Goal: Task Accomplishment & Management: Manage account settings

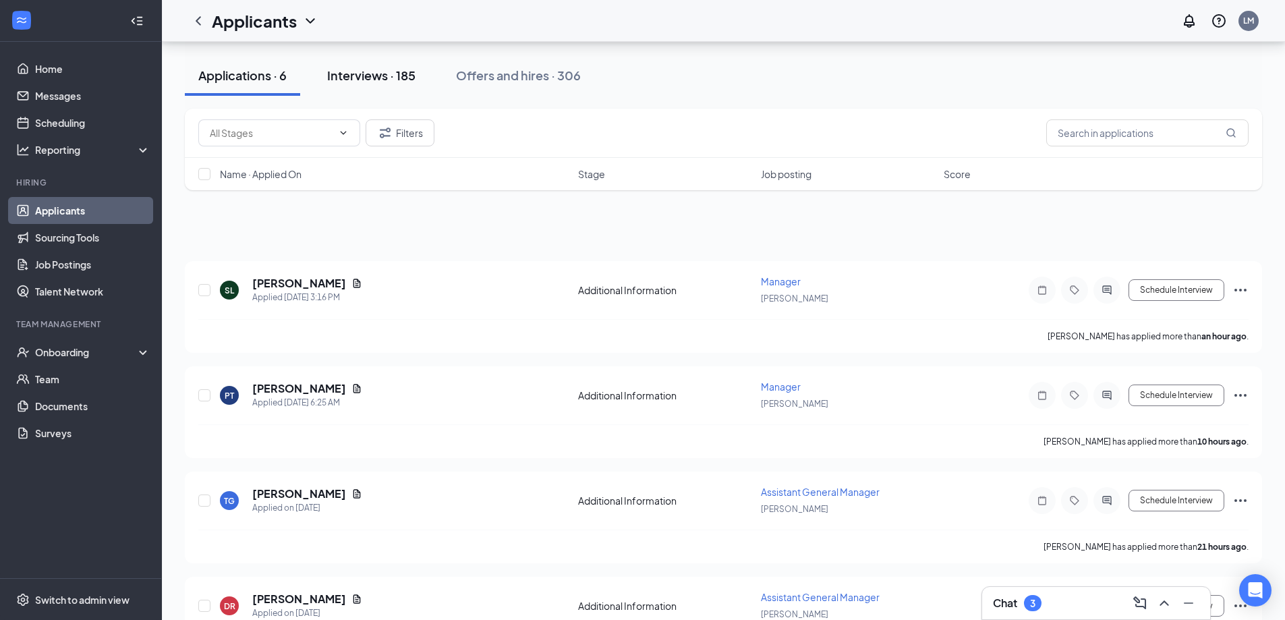
click at [364, 72] on span at bounding box center [286, 84] width 202 height 27
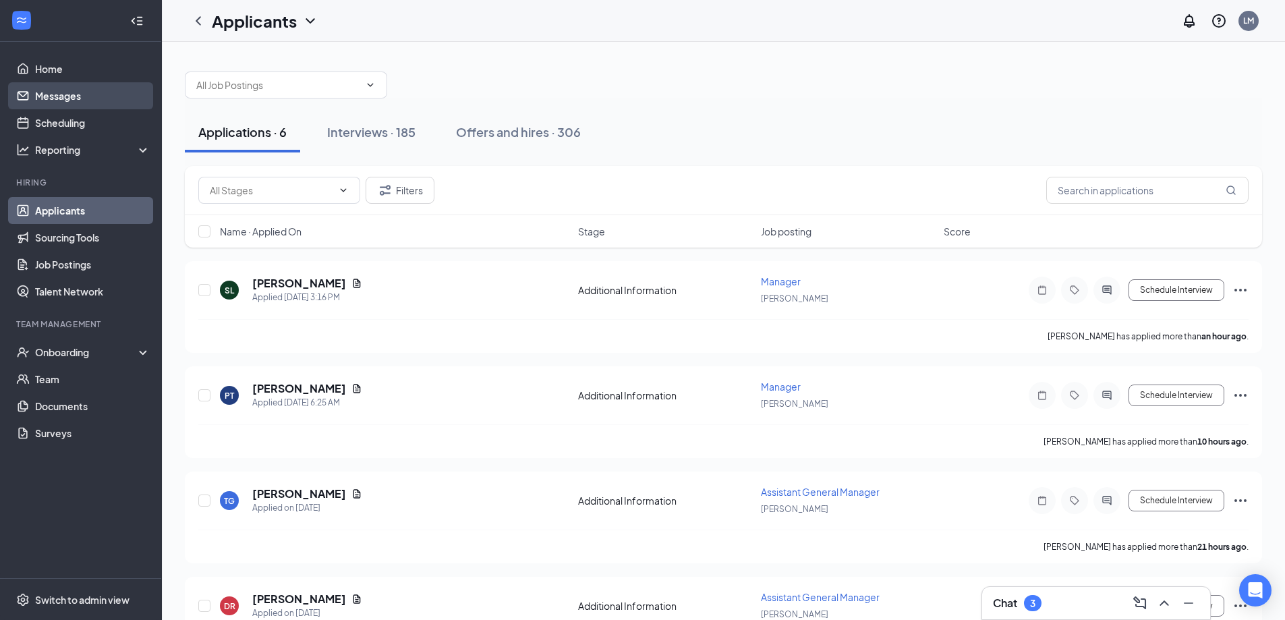
click at [61, 109] on link "Messages" at bounding box center [92, 95] width 115 height 27
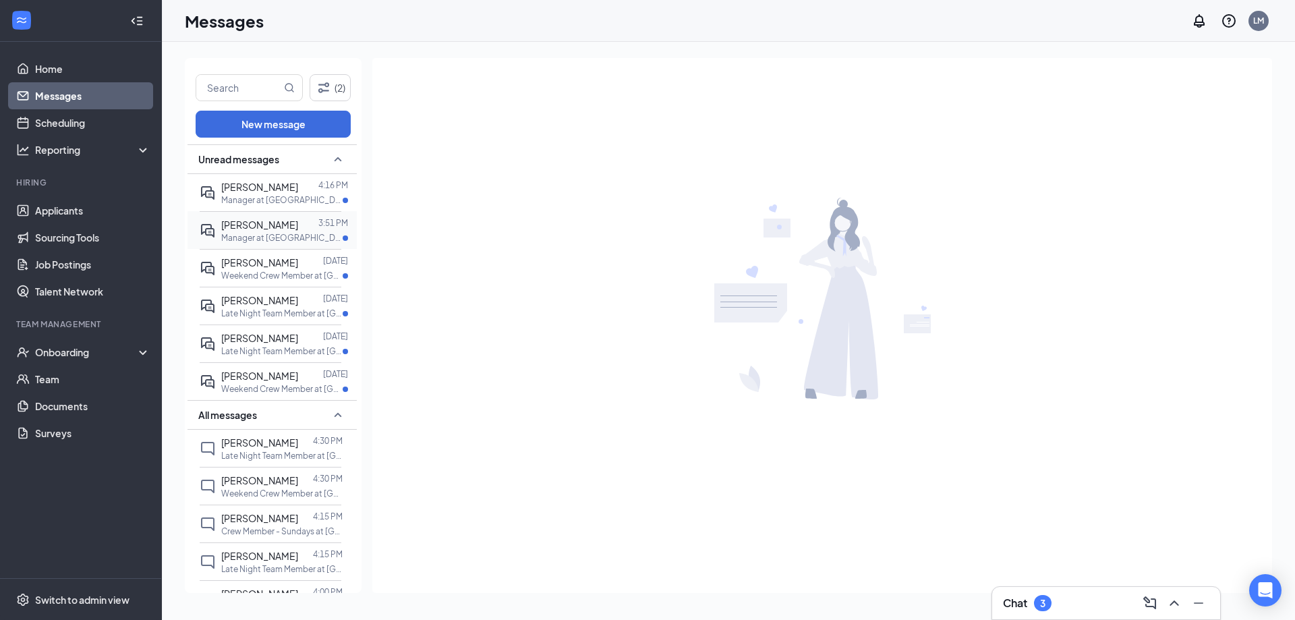
click at [267, 227] on span "[PERSON_NAME]" at bounding box center [259, 224] width 77 height 12
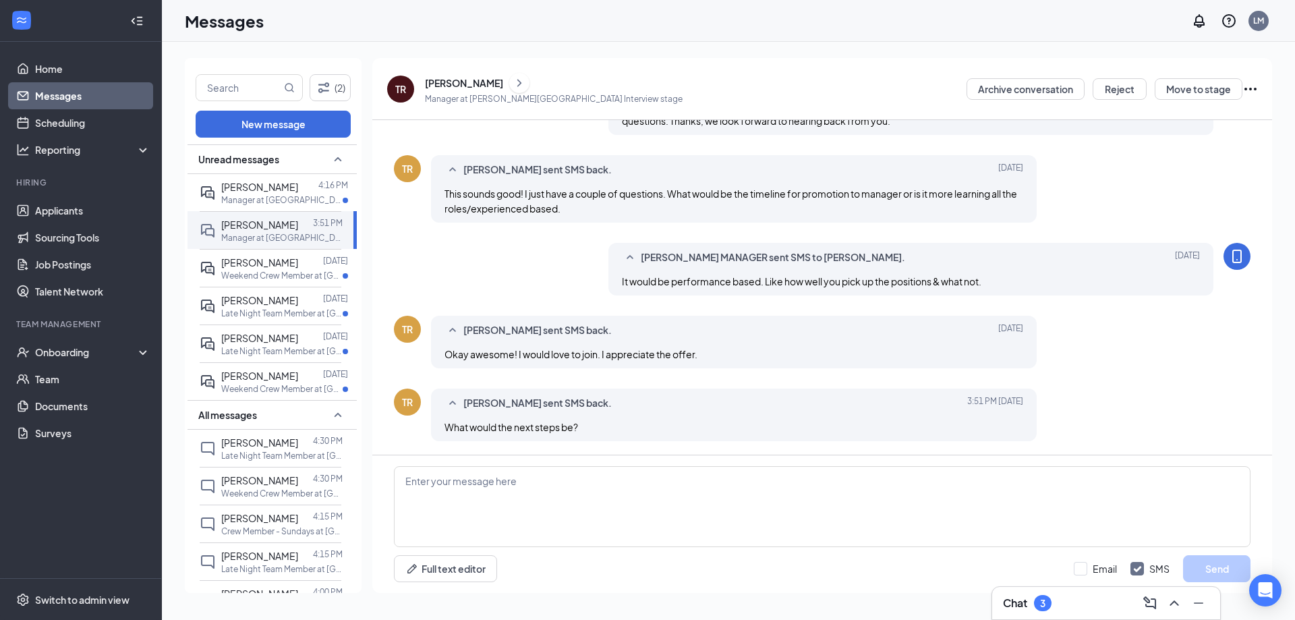
scroll to position [169, 0]
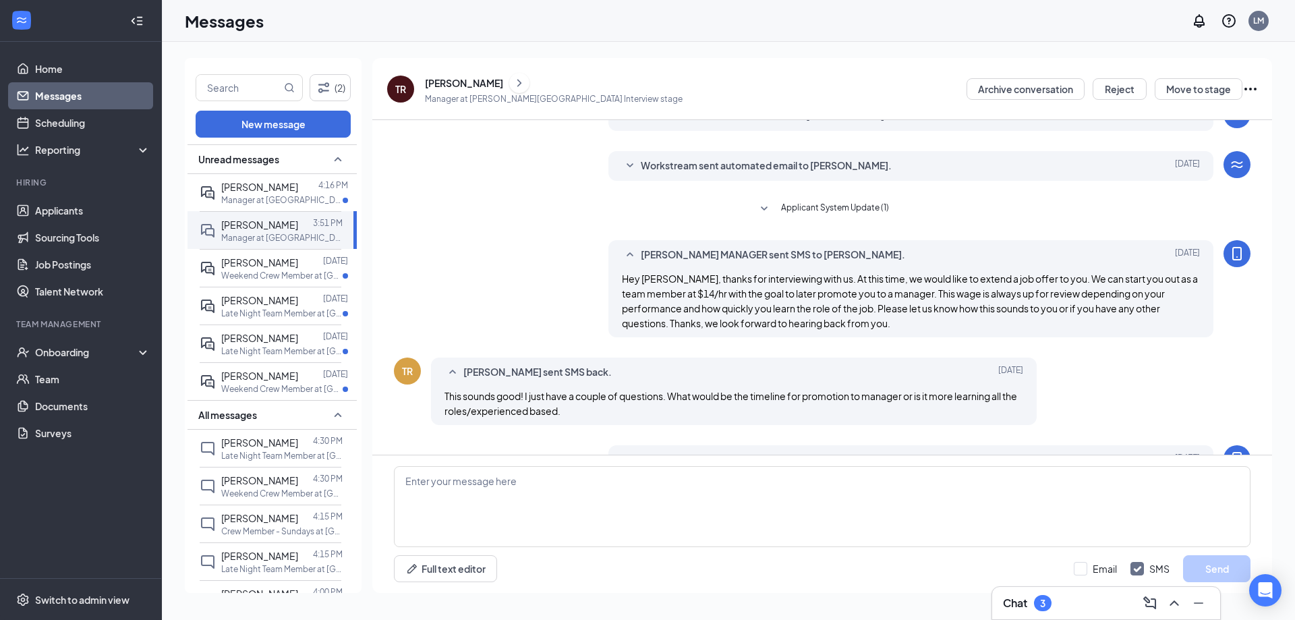
drag, startPoint x: 1138, startPoint y: 284, endPoint x: 1146, endPoint y: 297, distance: 15.7
click at [1146, 283] on span "Hey [PERSON_NAME], thanks for interviewing with us. At this time, we would like…" at bounding box center [910, 300] width 576 height 57
click at [1134, 341] on div "[PERSON_NAME] MANAGER sent SMS to [PERSON_NAME]. [DATE] Hey [PERSON_NAME], than…" at bounding box center [822, 292] width 856 height 104
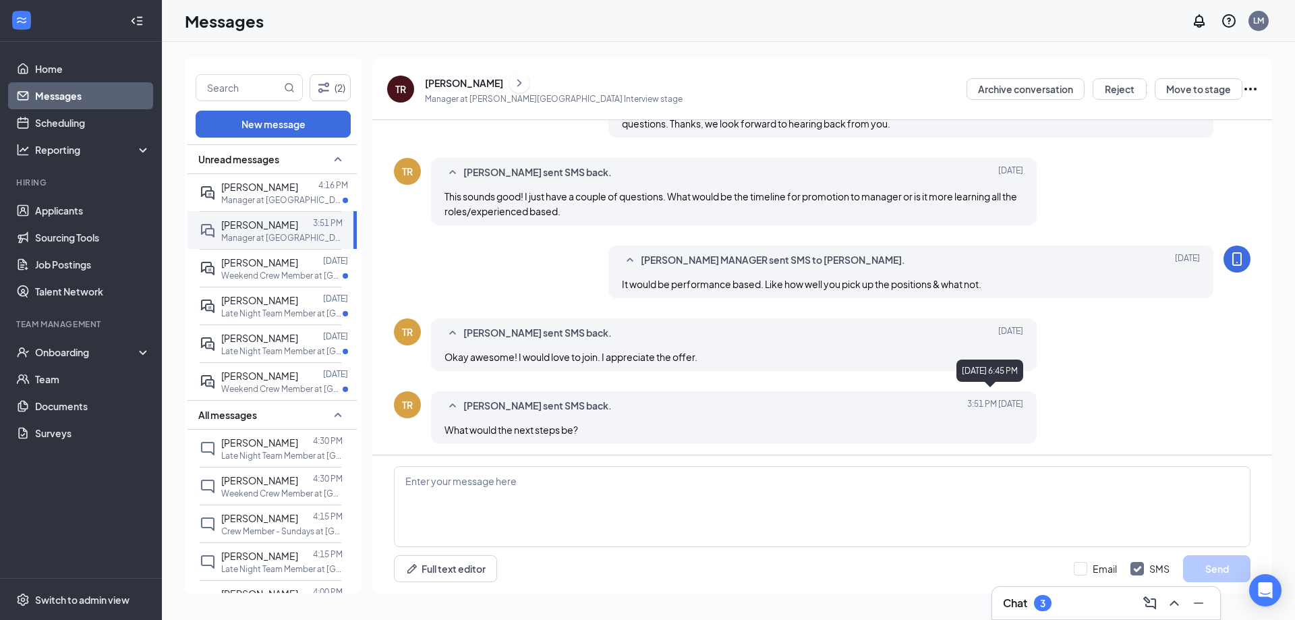
scroll to position [371, 0]
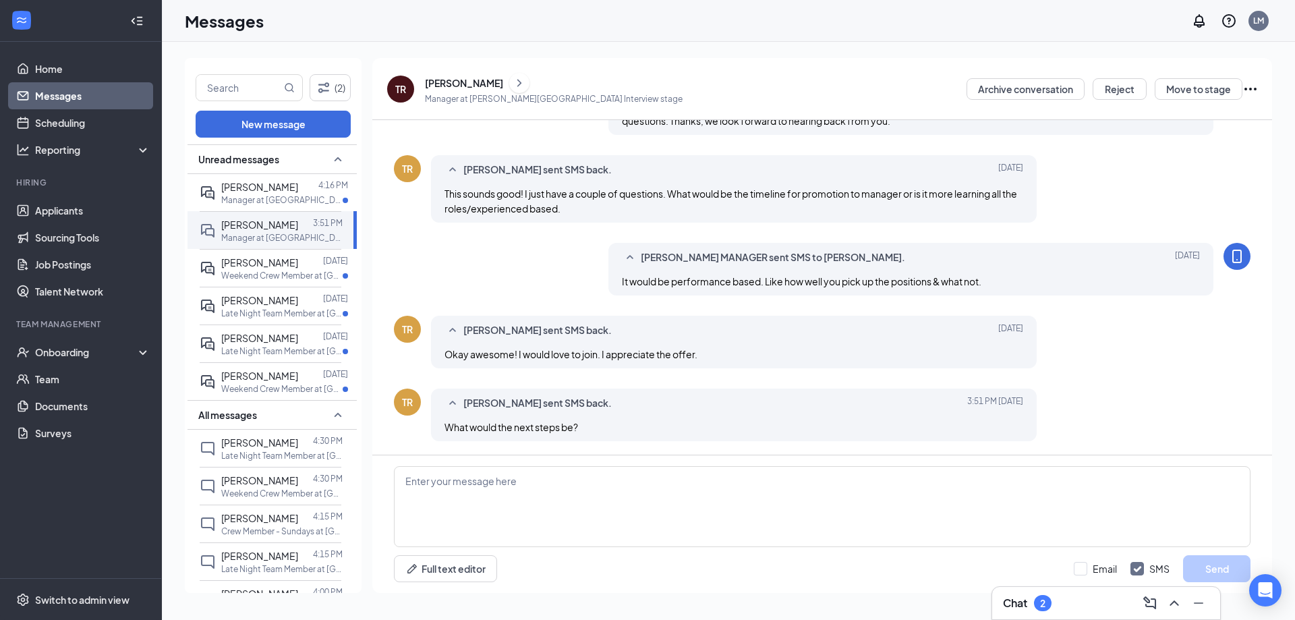
click at [1037, 609] on div "2" at bounding box center [1043, 603] width 18 height 16
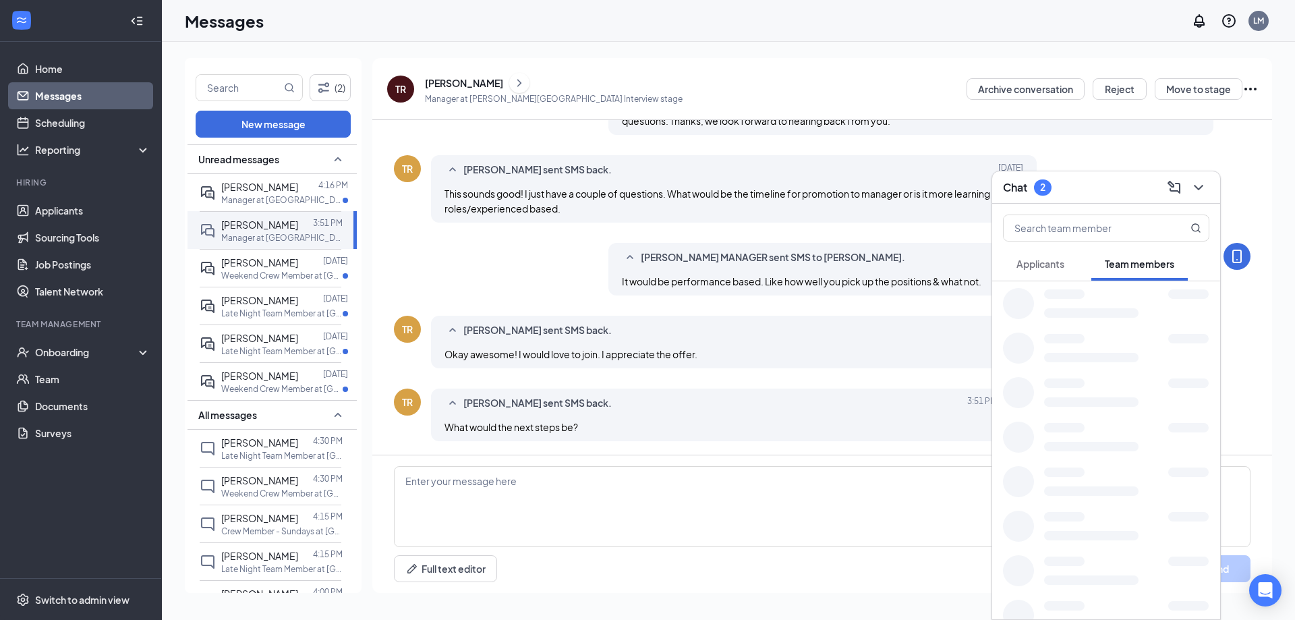
click at [1037, 266] on span "Applicants" at bounding box center [1040, 264] width 48 height 12
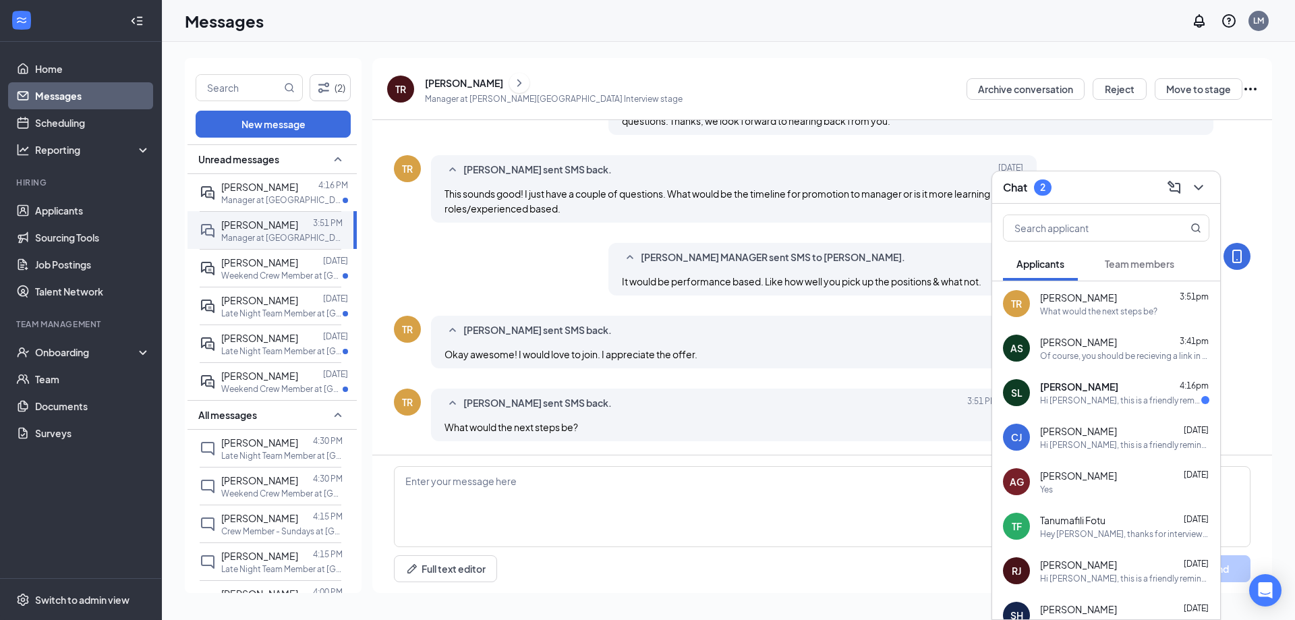
click at [1102, 295] on div "[PERSON_NAME] 3:51pm" at bounding box center [1124, 297] width 169 height 13
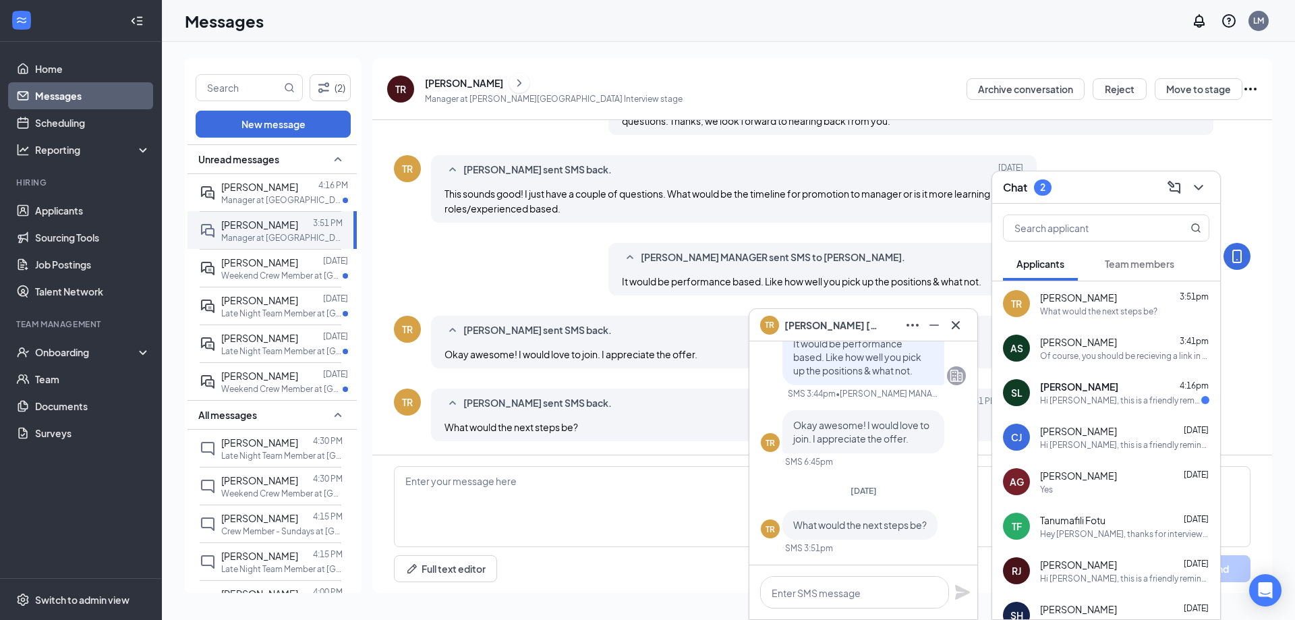
click at [1099, 388] on div "[PERSON_NAME] Law 4:16pm" at bounding box center [1124, 386] width 169 height 13
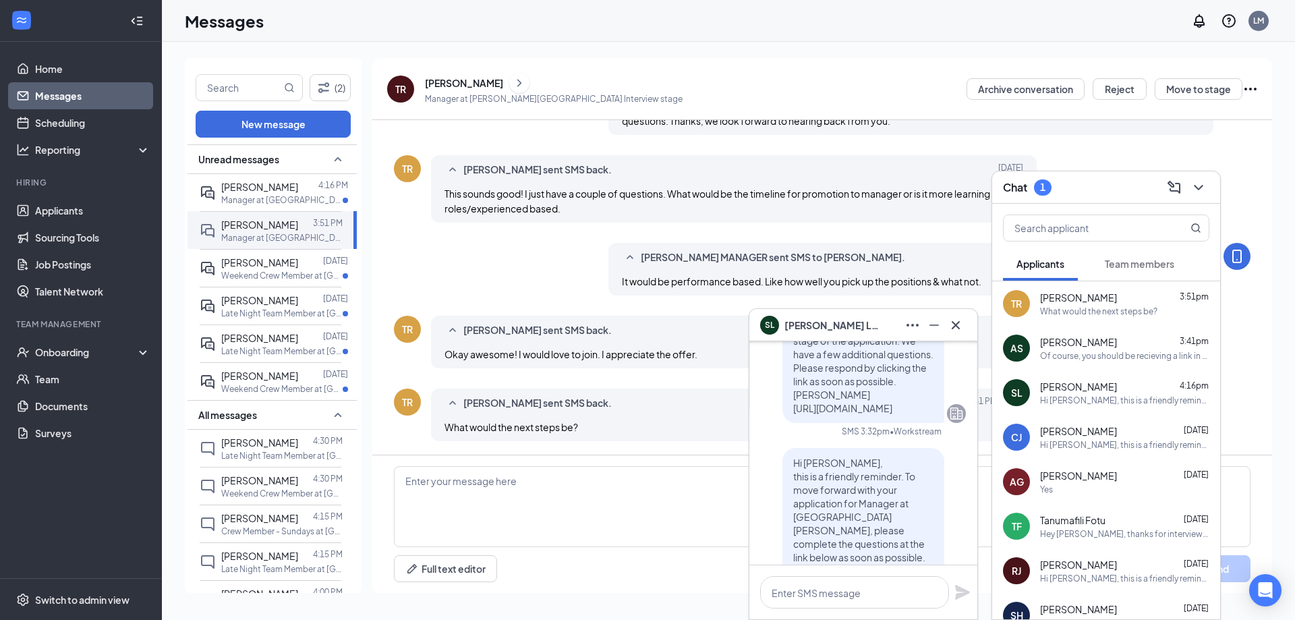
scroll to position [-67, 0]
click at [1084, 292] on span "[PERSON_NAME]" at bounding box center [1078, 297] width 77 height 13
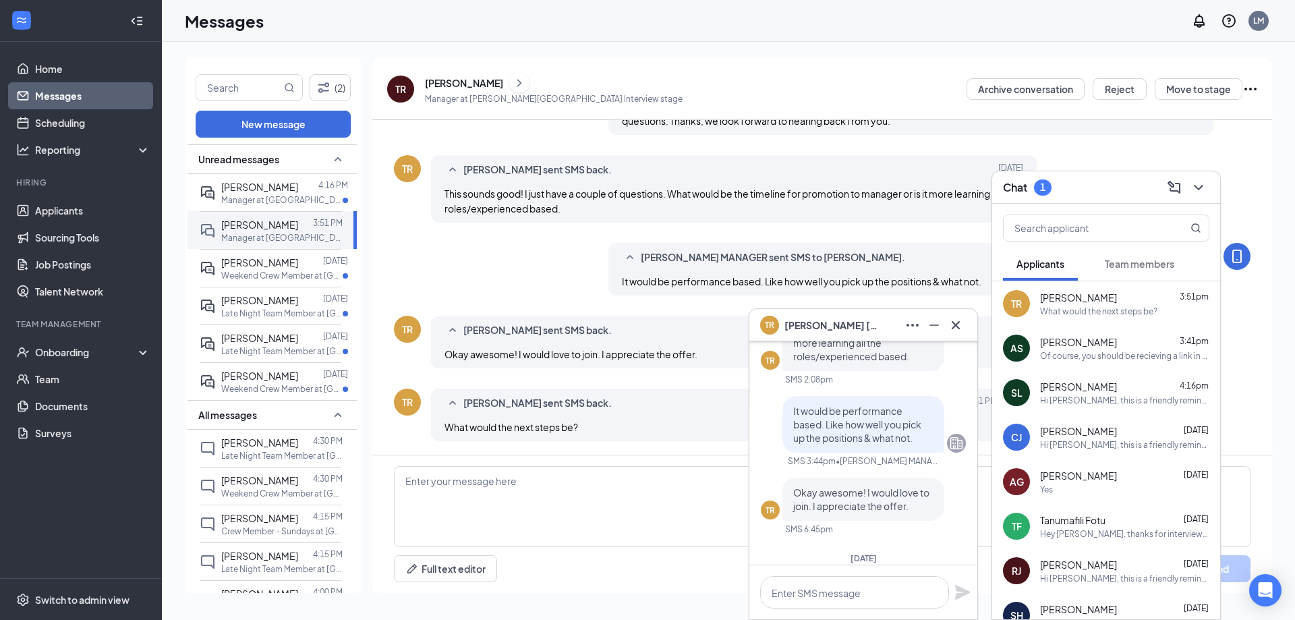
scroll to position [0, 0]
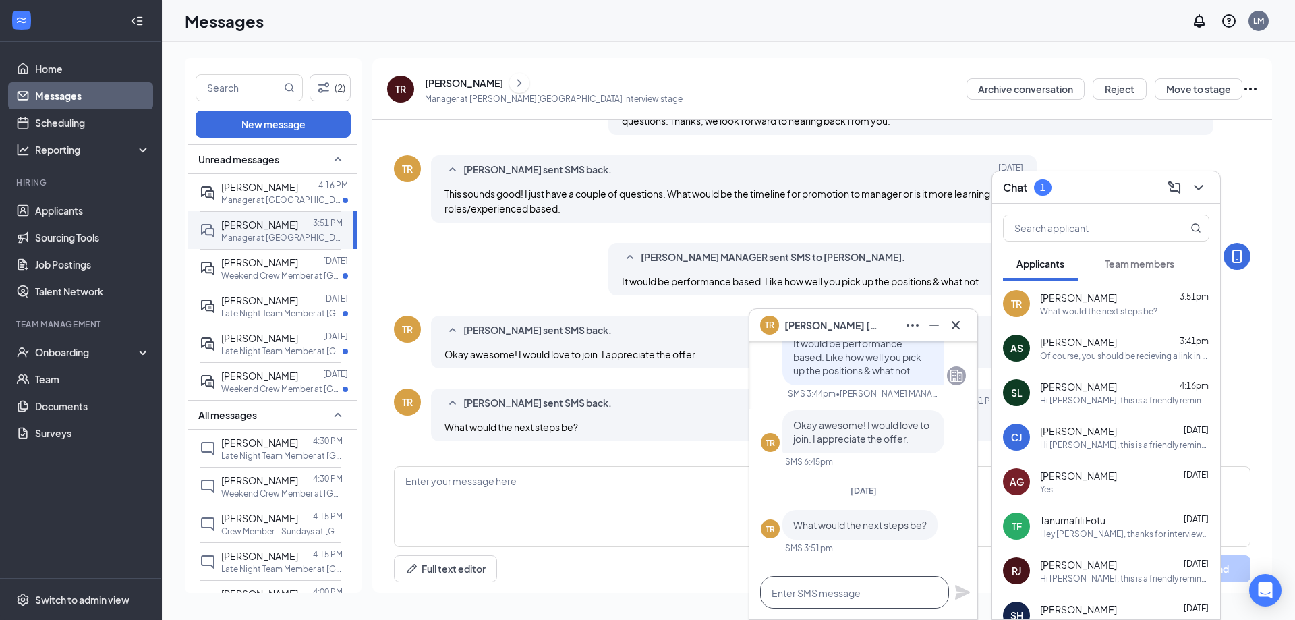
click at [836, 592] on textarea at bounding box center [854, 592] width 189 height 32
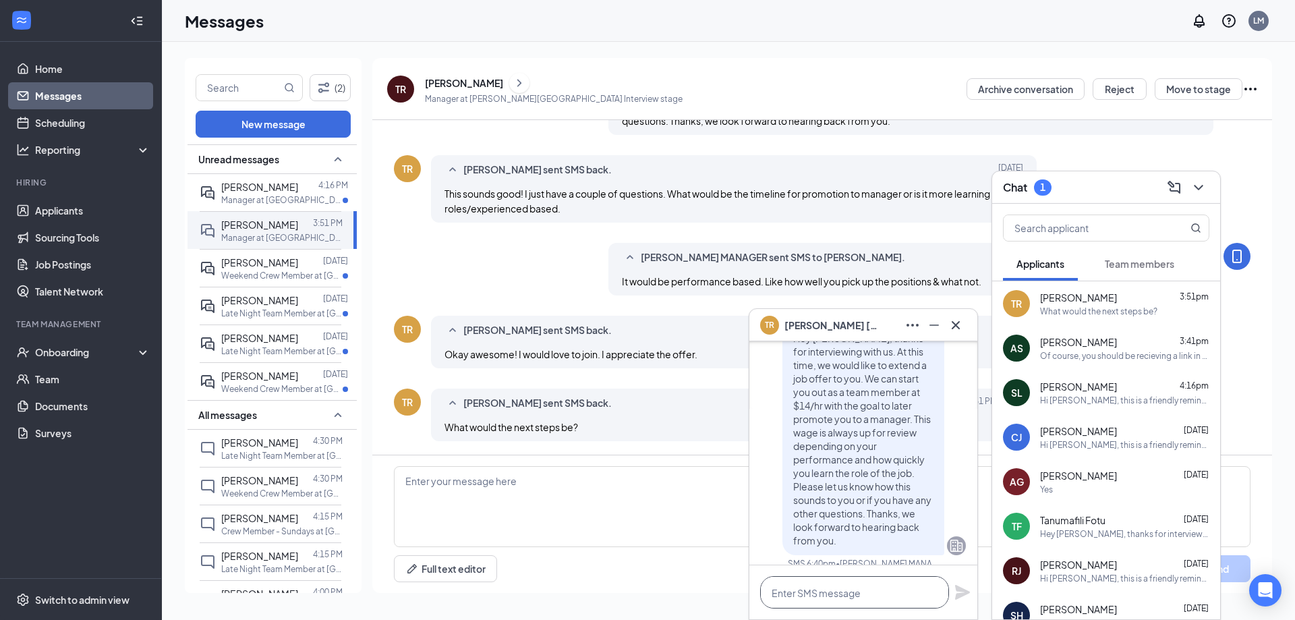
scroll to position [-405, 0]
click at [1138, 267] on span "Team members" at bounding box center [1139, 264] width 69 height 12
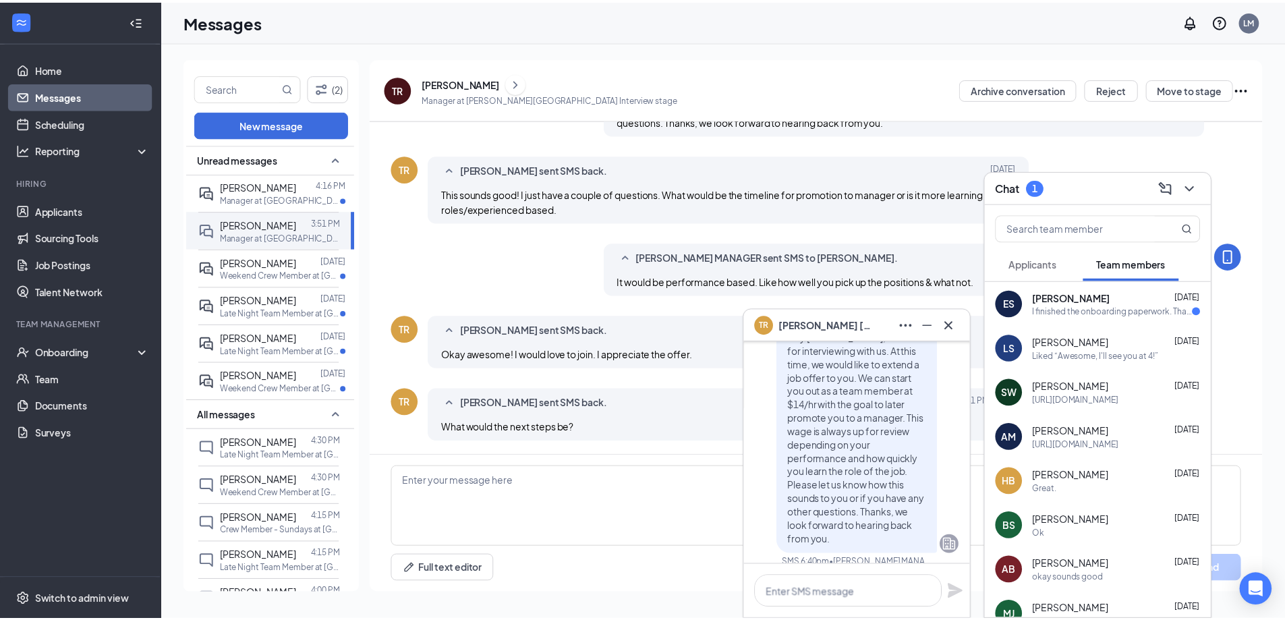
scroll to position [0, 0]
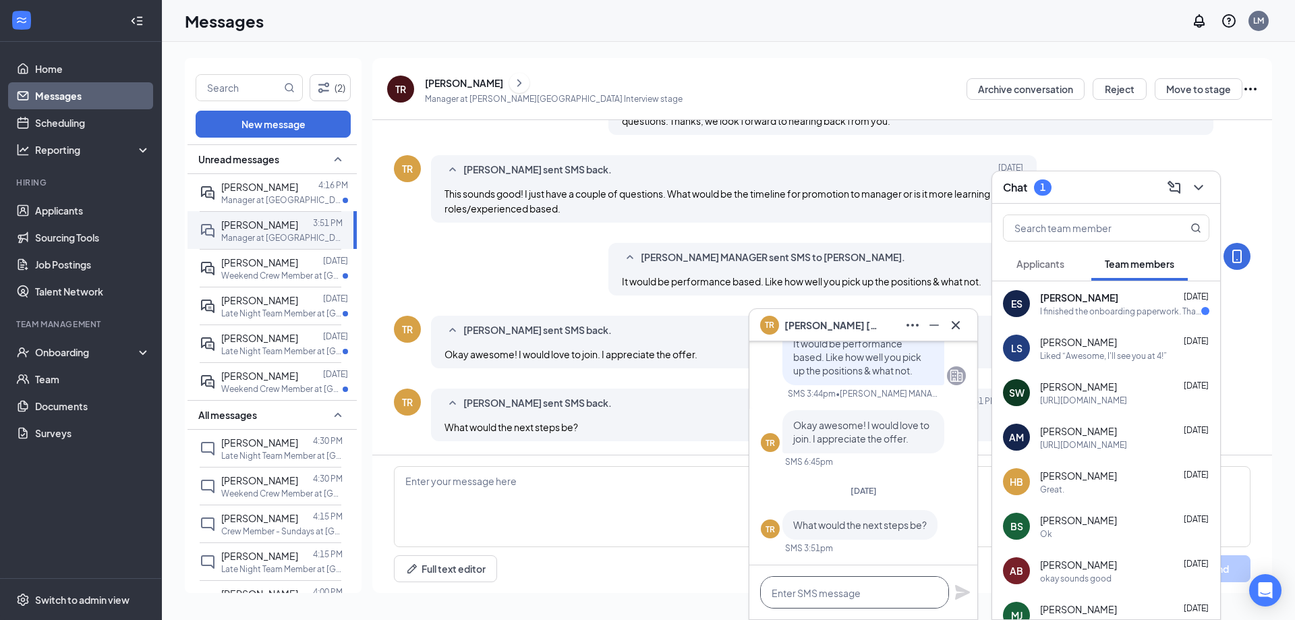
click at [884, 603] on textarea at bounding box center [854, 592] width 189 height 32
click at [64, 208] on link "Applicants" at bounding box center [92, 210] width 115 height 27
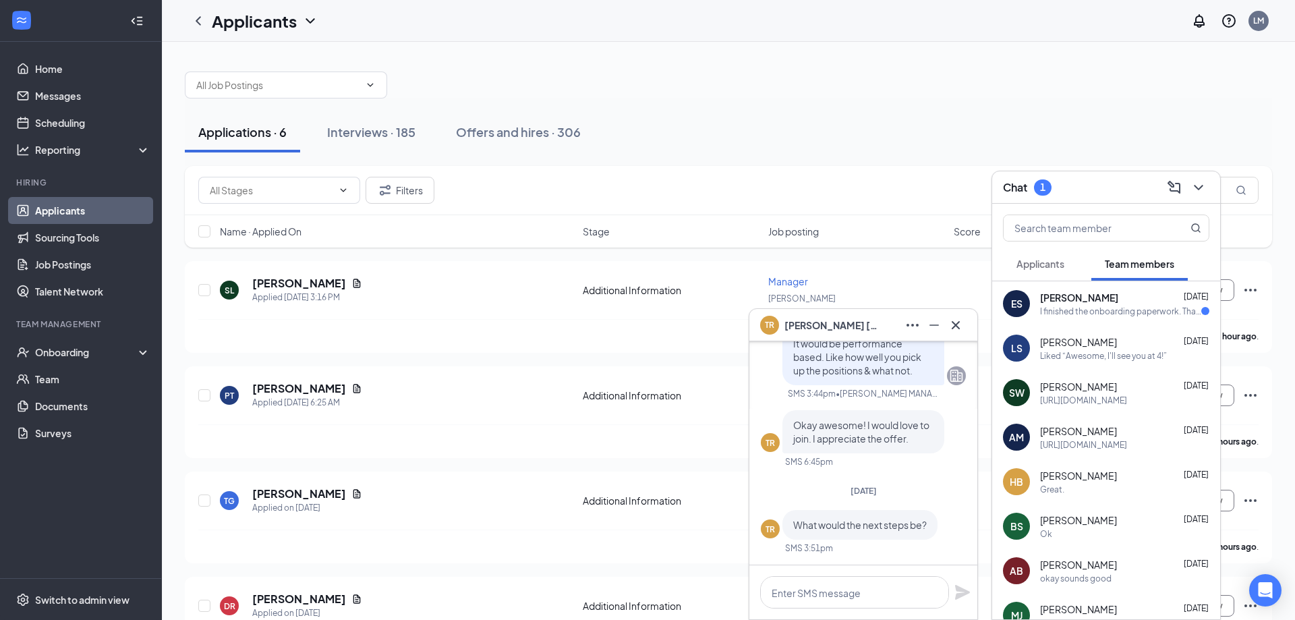
click at [947, 322] on icon "Cross" at bounding box center [955, 325] width 16 height 16
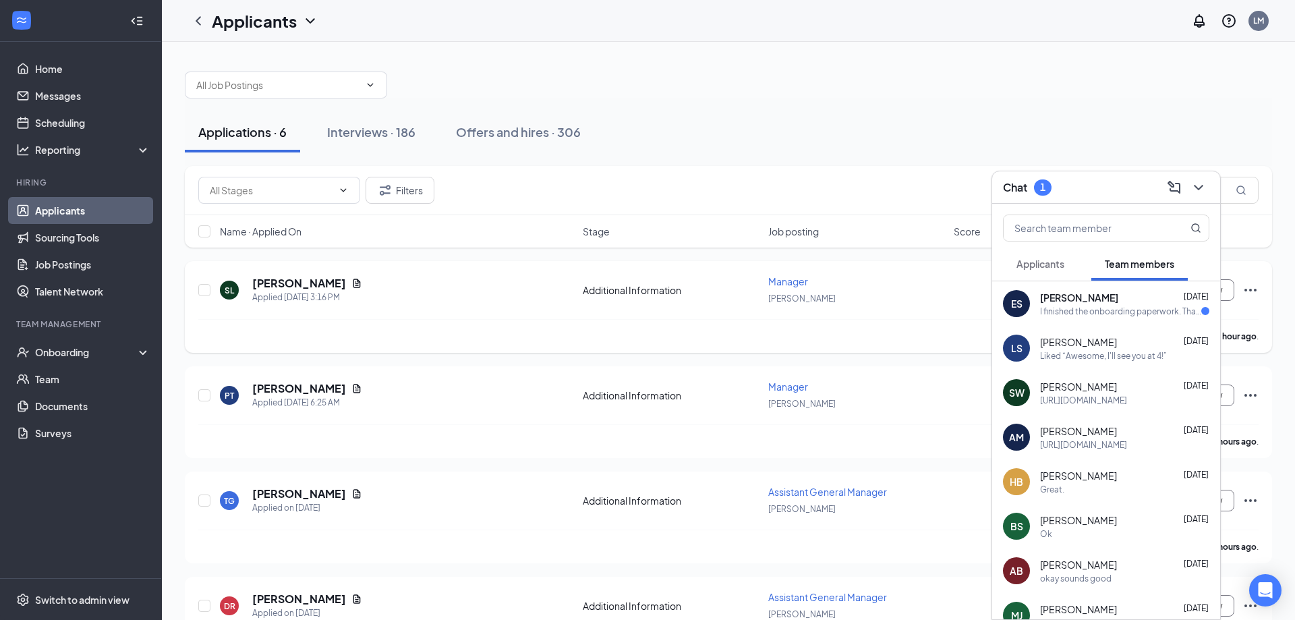
click at [943, 324] on div "[PERSON_NAME] has applied more than an hour ago ." at bounding box center [728, 336] width 1060 height 34
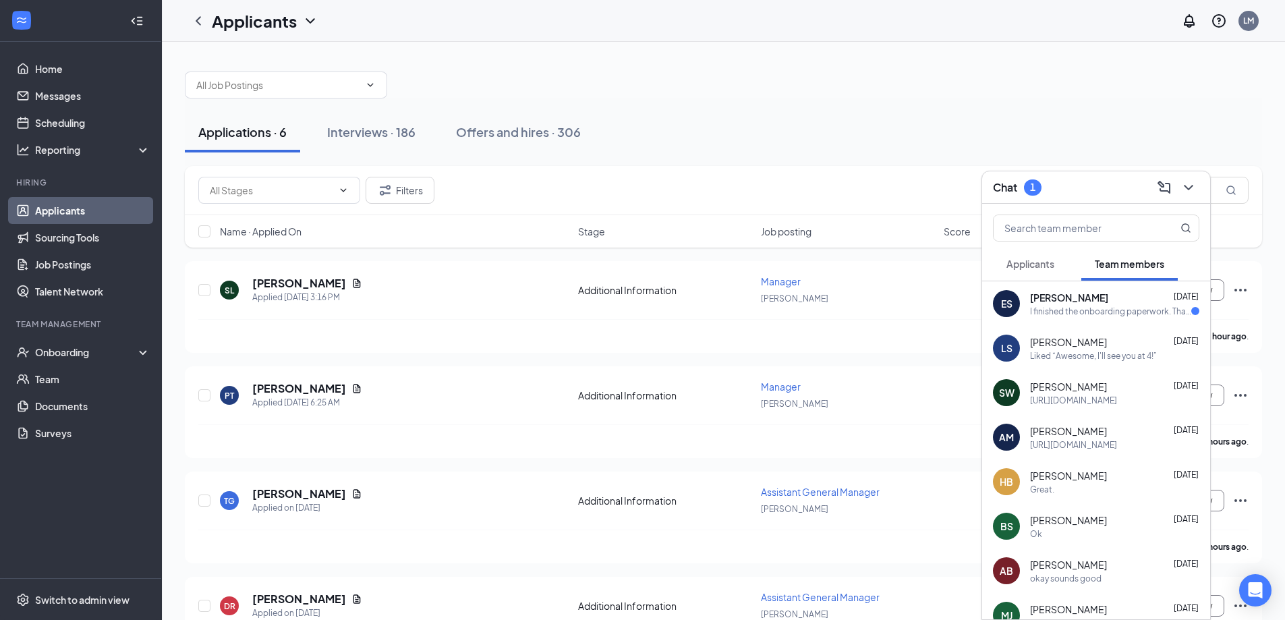
click at [1192, 185] on icon "ChevronDown" at bounding box center [1188, 187] width 16 height 16
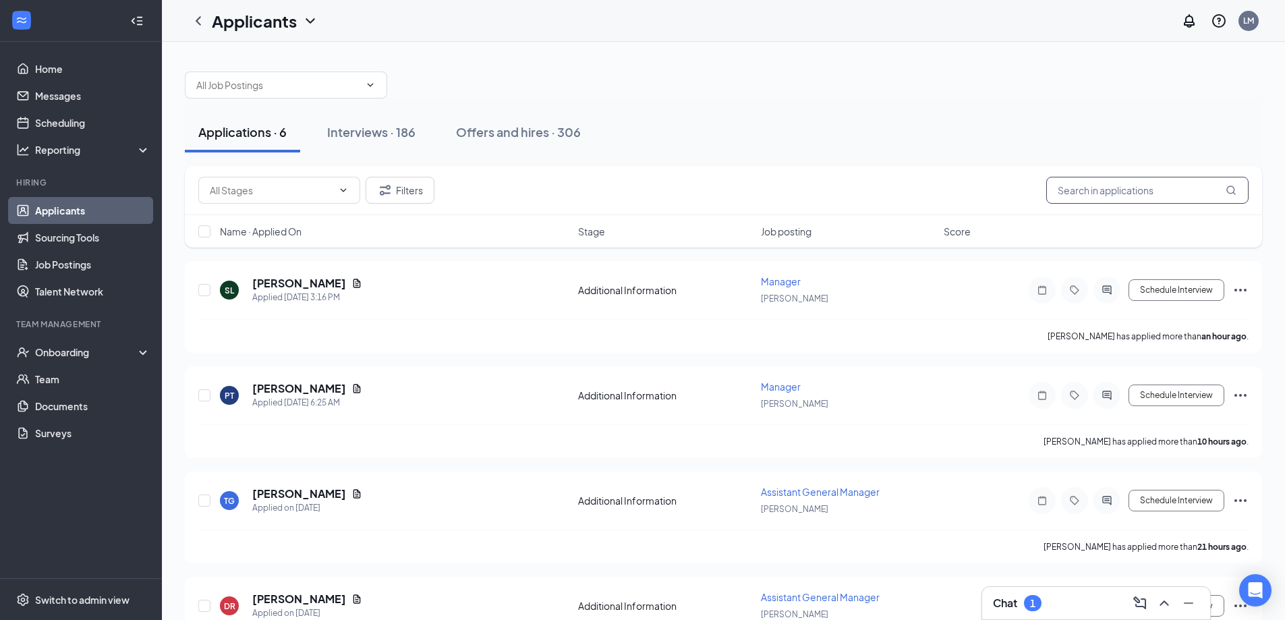
click at [1173, 192] on input "text" at bounding box center [1147, 190] width 202 height 27
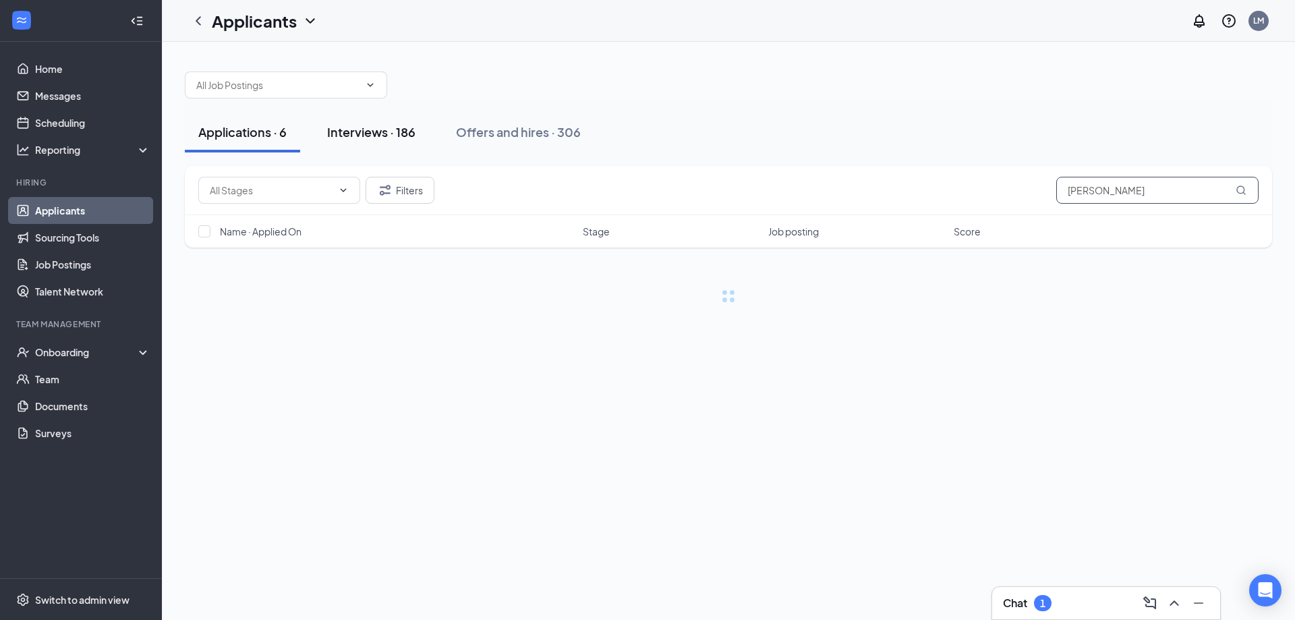
type input "[PERSON_NAME]"
click at [403, 127] on div "Interviews · 186" at bounding box center [371, 131] width 88 height 17
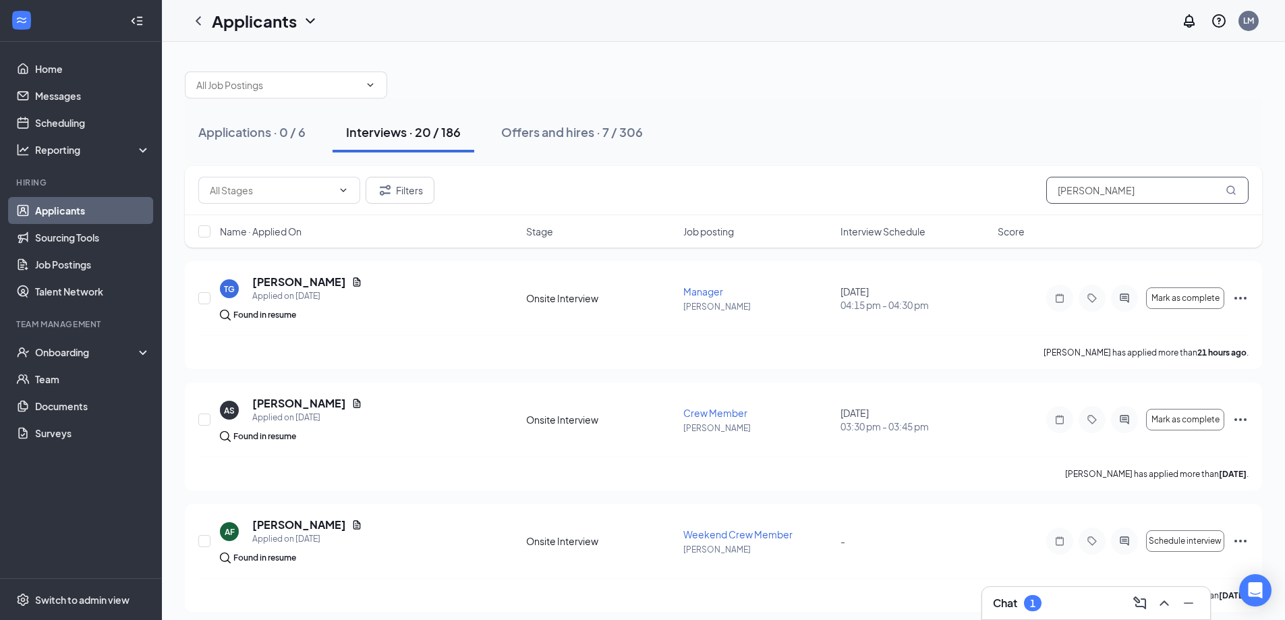
click at [1096, 186] on input "[PERSON_NAME]" at bounding box center [1147, 190] width 202 height 27
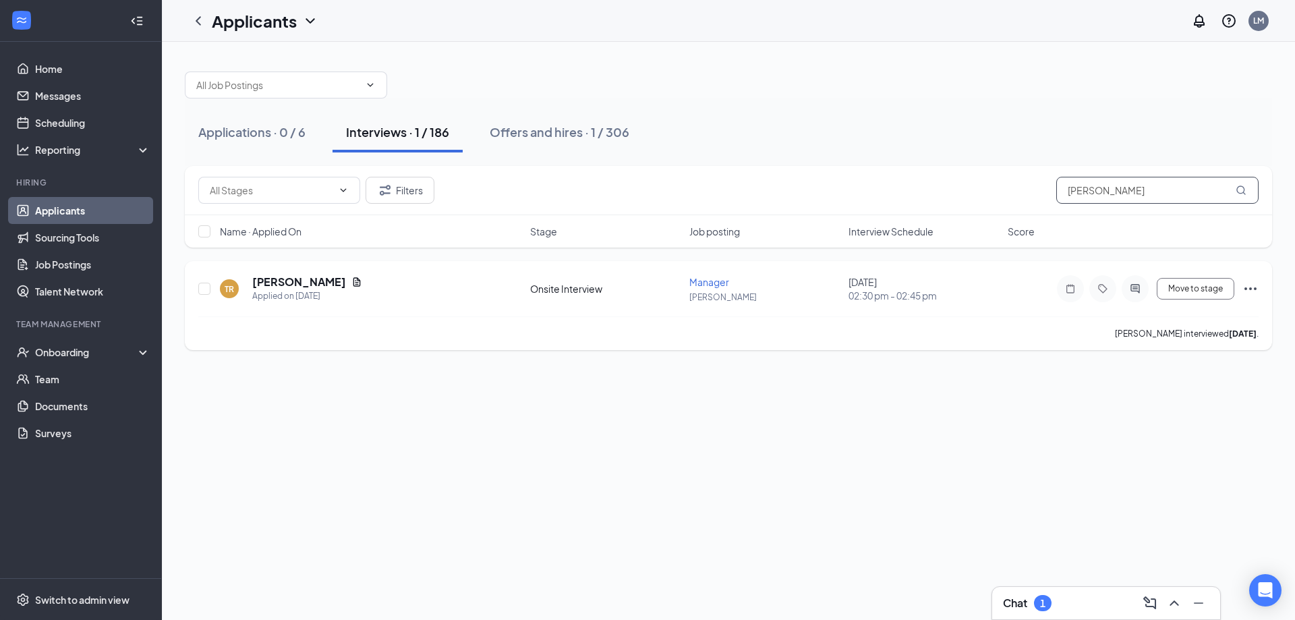
type input "[PERSON_NAME]"
drag, startPoint x: 1254, startPoint y: 289, endPoint x: 1252, endPoint y: 282, distance: 6.9
click at [1252, 289] on icon "Ellipses" at bounding box center [1250, 289] width 16 height 16
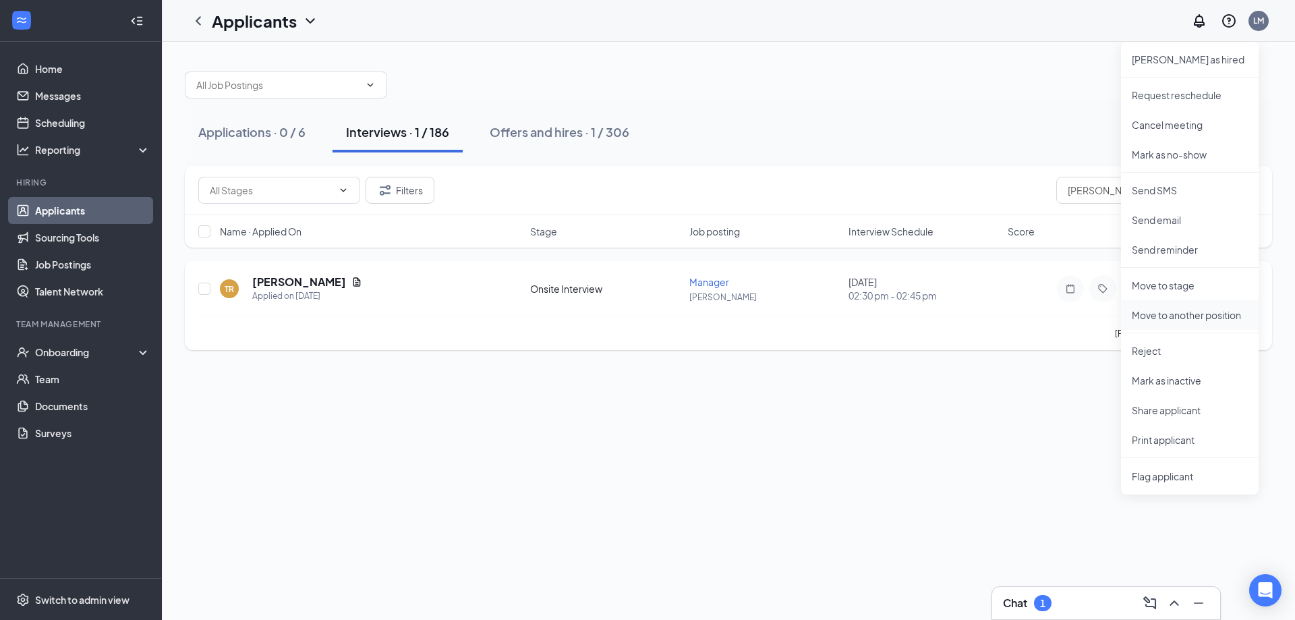
click at [1170, 317] on p "Move to another position" at bounding box center [1190, 314] width 116 height 13
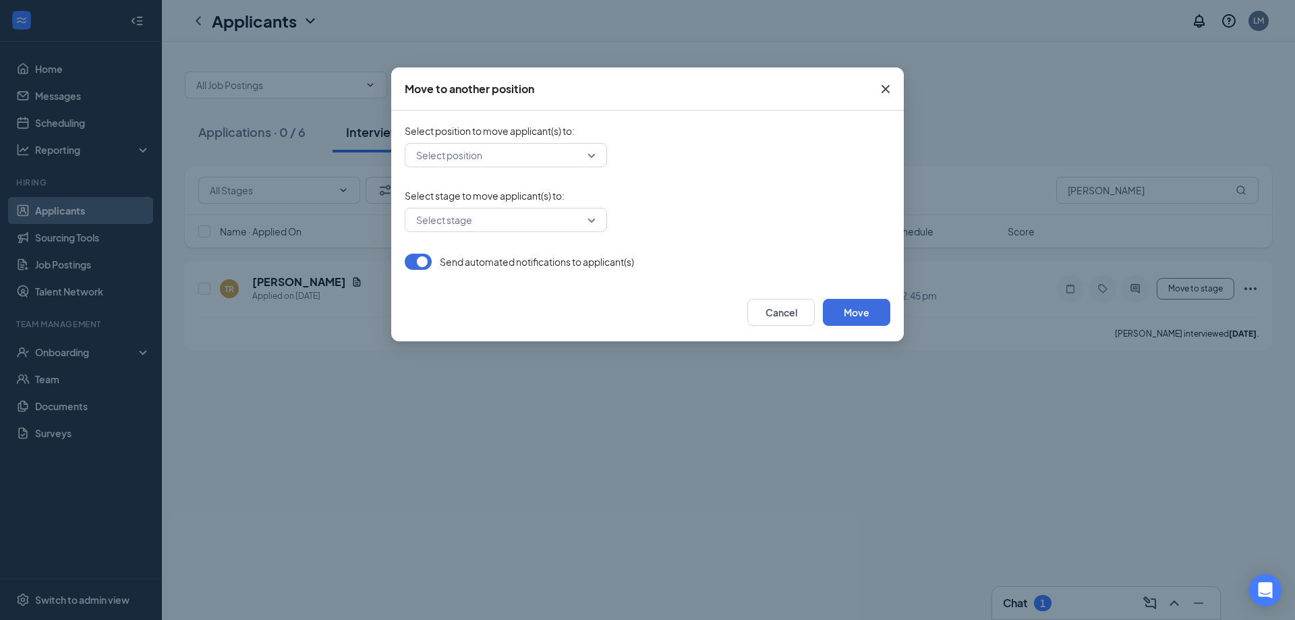
click at [532, 160] on input "search" at bounding box center [501, 155] width 177 height 23
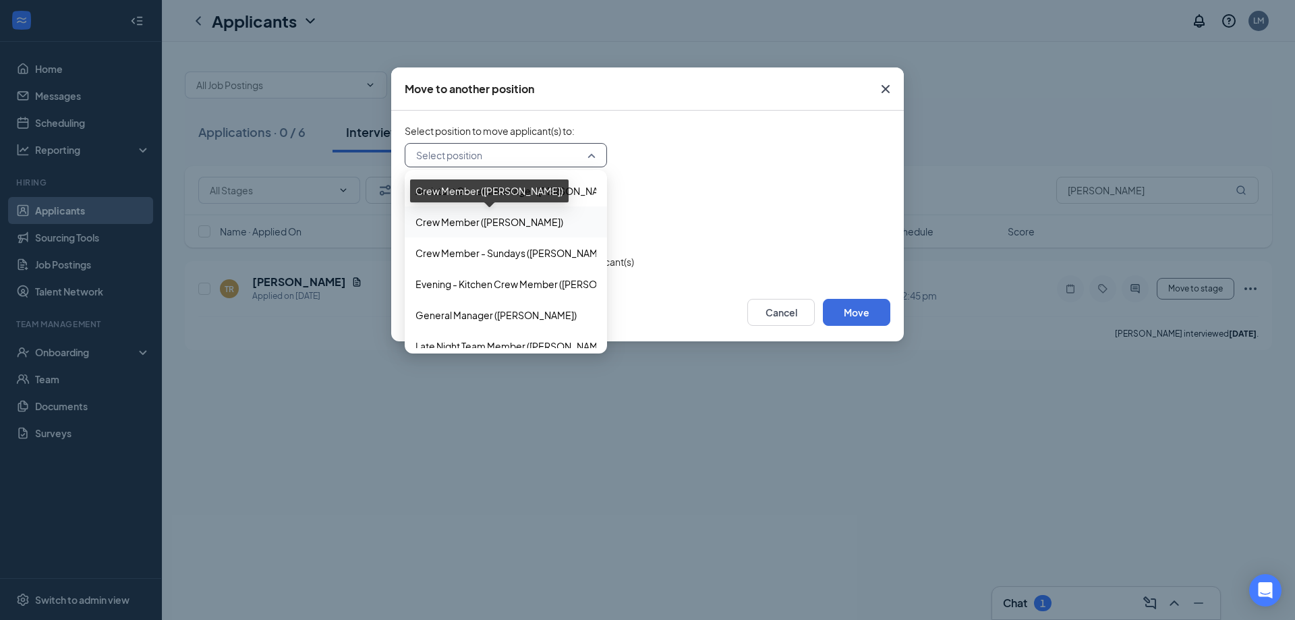
click at [493, 217] on span "Crew Member ([PERSON_NAME])" at bounding box center [489, 221] width 148 height 15
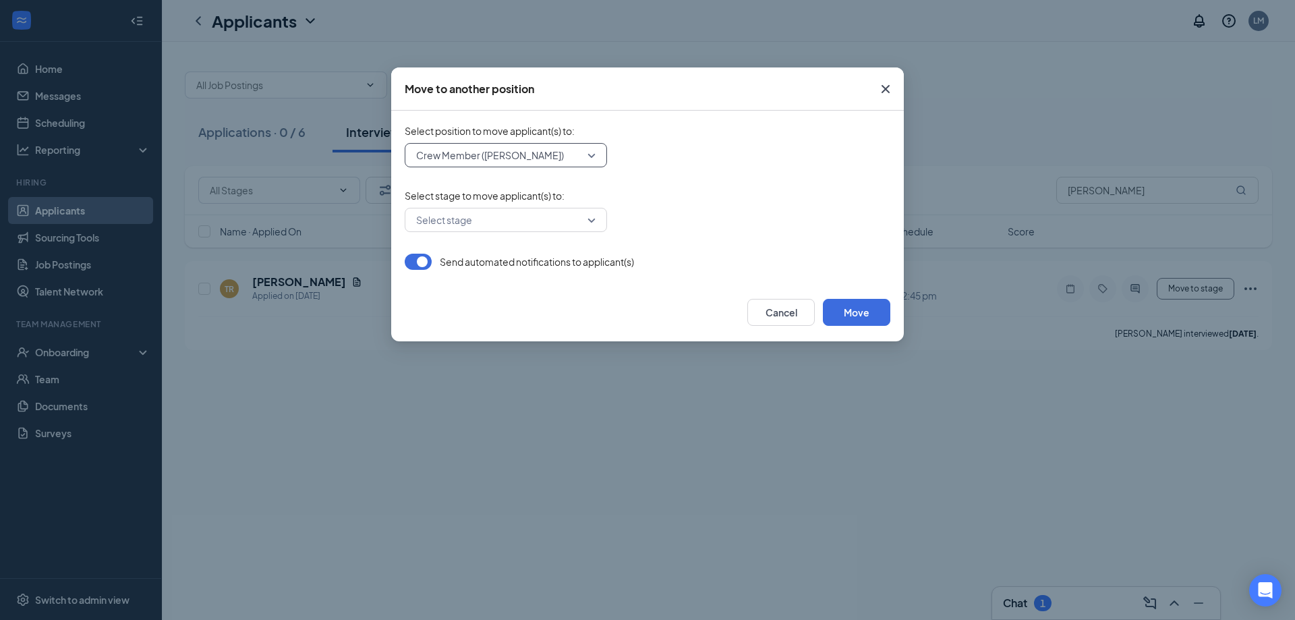
click at [589, 220] on input "search" at bounding box center [501, 219] width 177 height 23
click at [471, 285] on span "Onsite Interview" at bounding box center [451, 286] width 72 height 15
drag, startPoint x: 581, startPoint y: 233, endPoint x: 581, endPoint y: 225, distance: 8.1
click at [581, 225] on form "Select position to move applicant(s) to : Crew Member ([PERSON_NAME]) 159966 15…" at bounding box center [648, 197] width 486 height 146
click at [730, 227] on div "Onsite Interview 3399371 3399367 3399368 Application Onsite Interview Hiring Co…" at bounding box center [648, 220] width 486 height 24
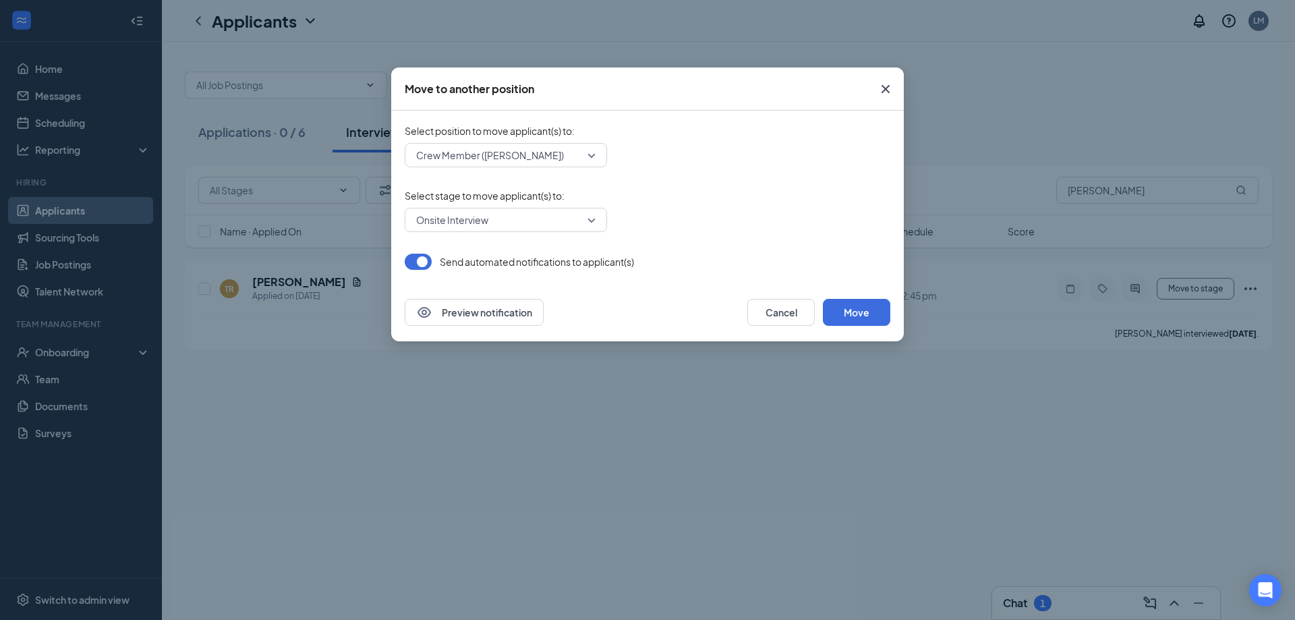
click at [423, 264] on button "button" at bounding box center [418, 262] width 27 height 16
click at [871, 313] on button "Move" at bounding box center [856, 312] width 67 height 27
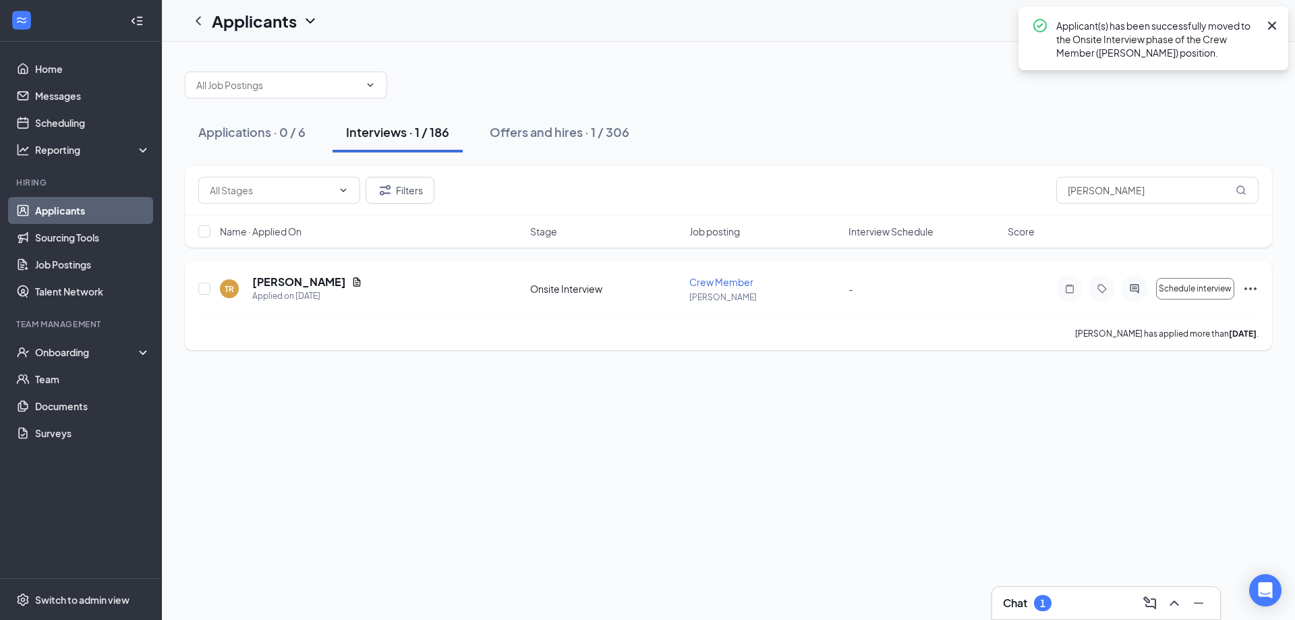
click at [1246, 286] on icon "Ellipses" at bounding box center [1250, 289] width 16 height 16
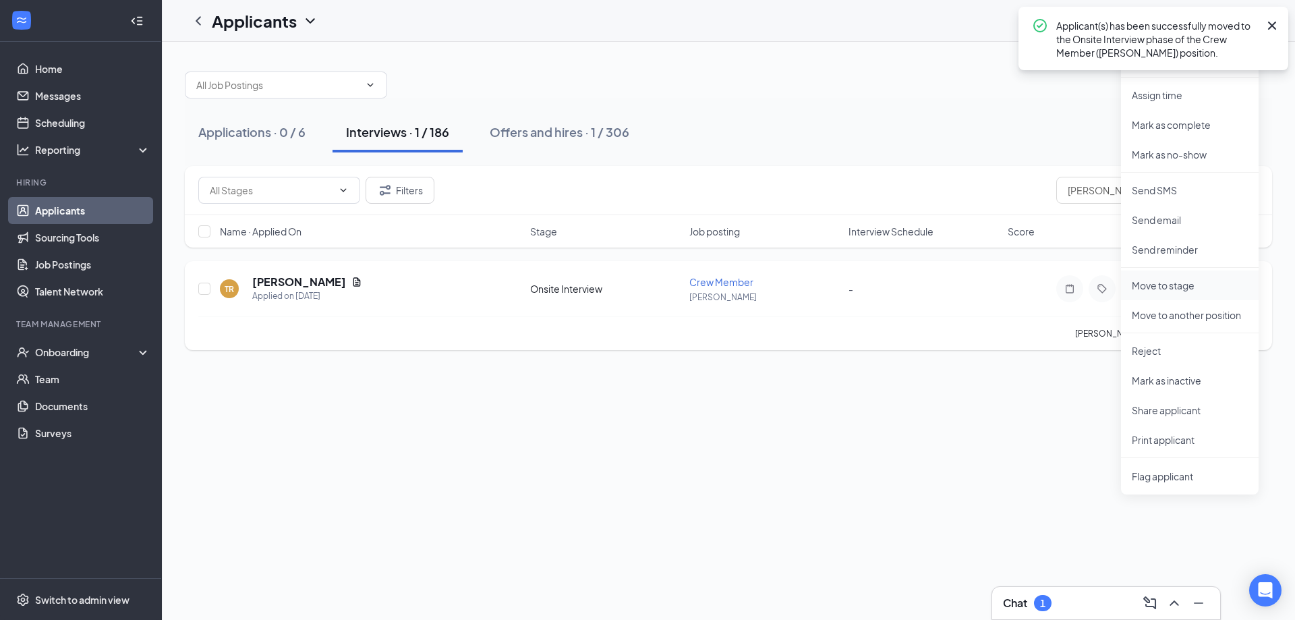
click at [1167, 290] on p "Move to stage" at bounding box center [1190, 285] width 116 height 13
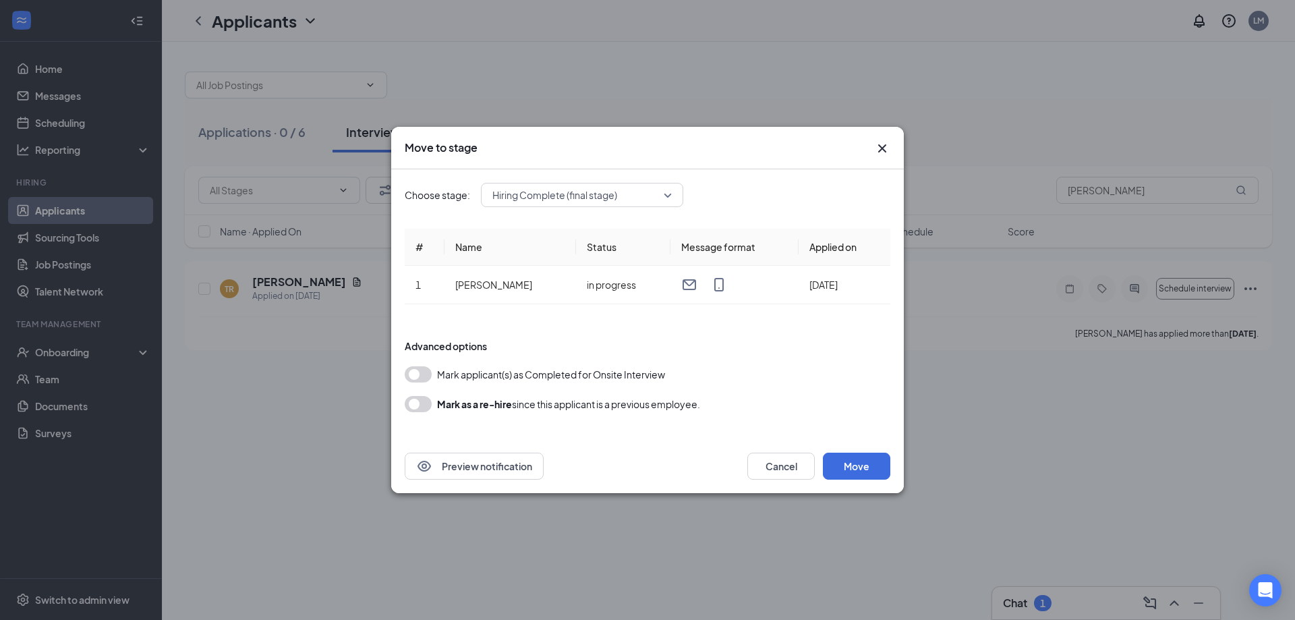
click at [403, 378] on div "Choose stage: Hiring Complete (final stage) # Name Status Message format Applie…" at bounding box center [647, 304] width 513 height 270
click at [415, 375] on button "button" at bounding box center [418, 374] width 27 height 16
click at [845, 463] on button "Move" at bounding box center [856, 465] width 67 height 27
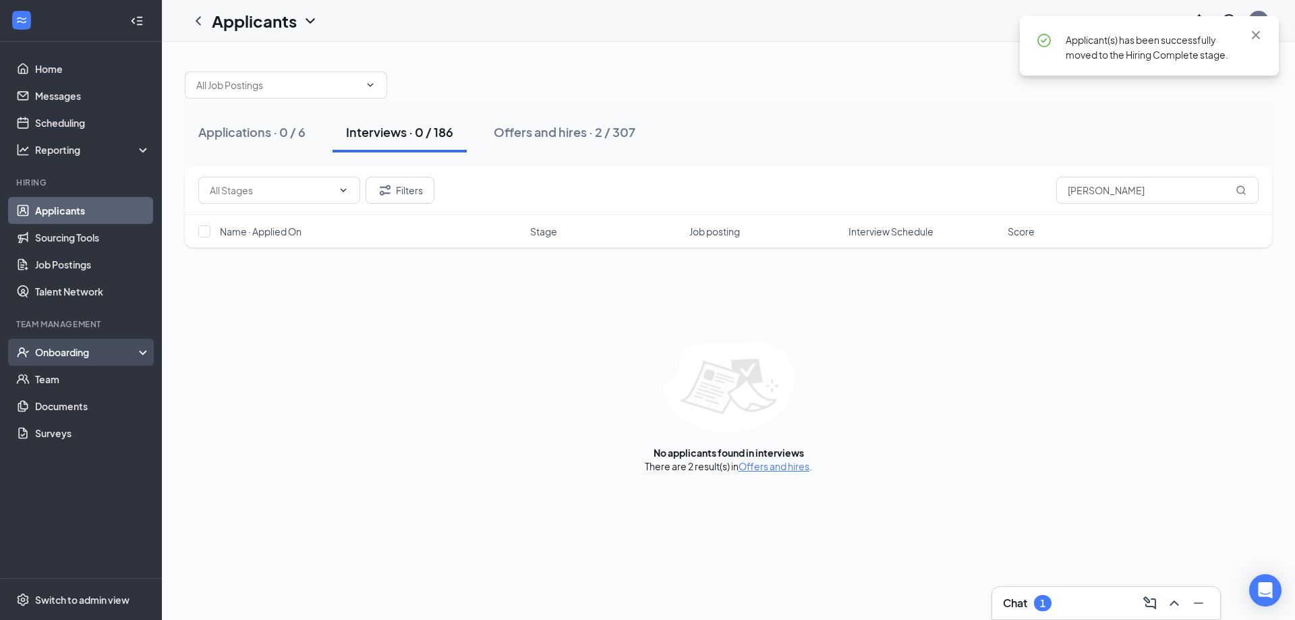
click at [118, 352] on div "Onboarding" at bounding box center [87, 351] width 104 height 13
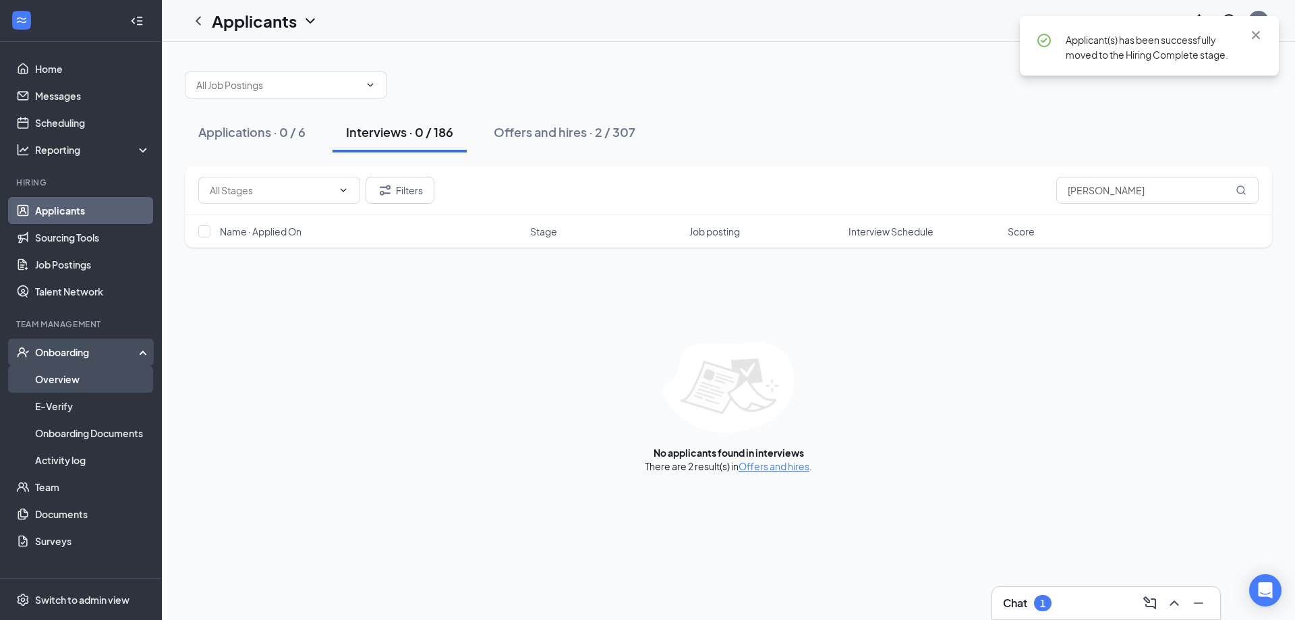
click at [88, 378] on link "Overview" at bounding box center [92, 378] width 115 height 27
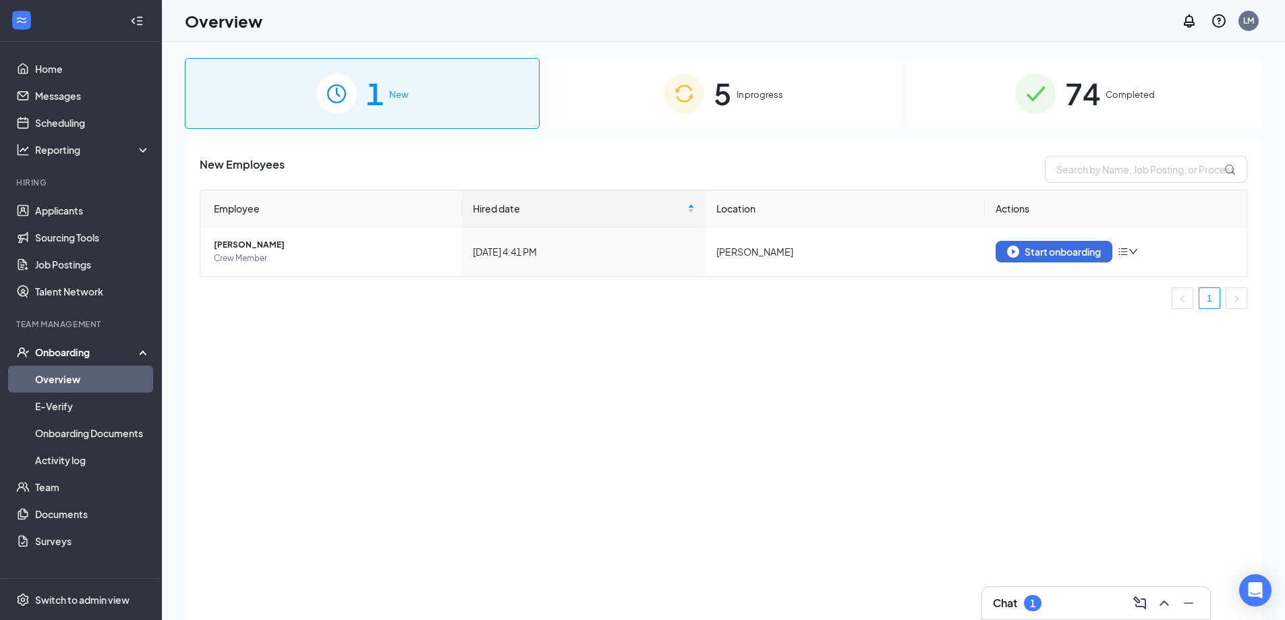
drag, startPoint x: 1072, startPoint y: 614, endPoint x: 1061, endPoint y: 612, distance: 10.9
click at [1067, 612] on div "Chat 1" at bounding box center [1096, 603] width 228 height 32
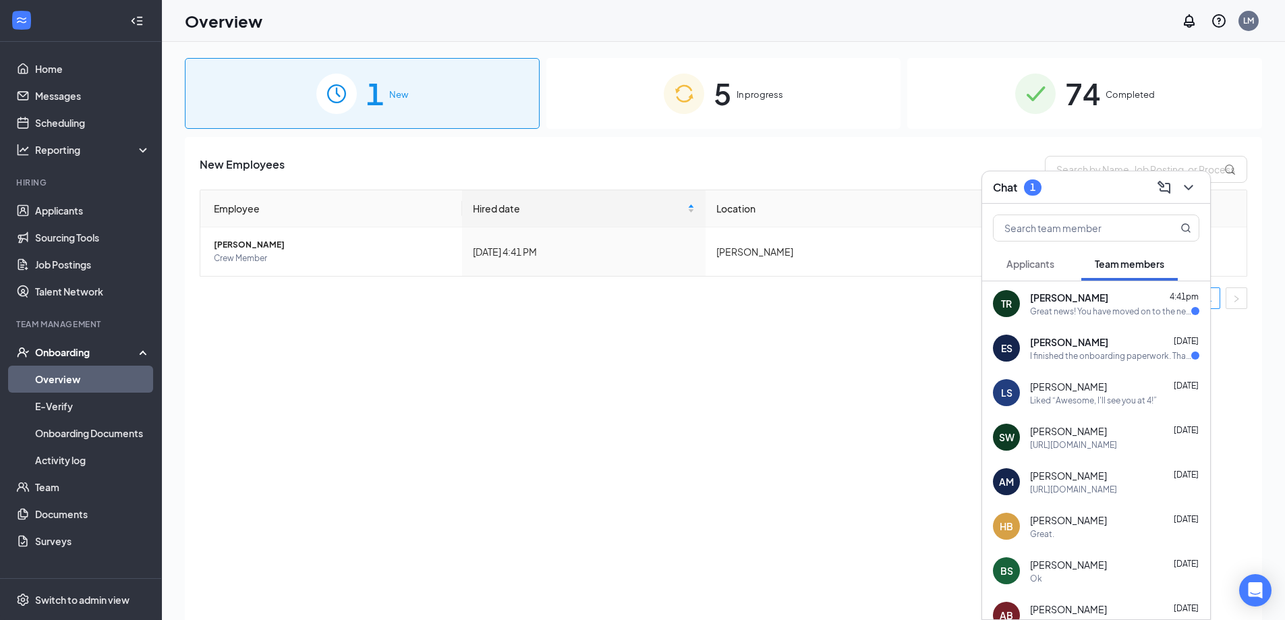
click at [1063, 310] on div "Great news! You have moved on to the next stage of the application: Hiring Comp…" at bounding box center [1110, 310] width 161 height 11
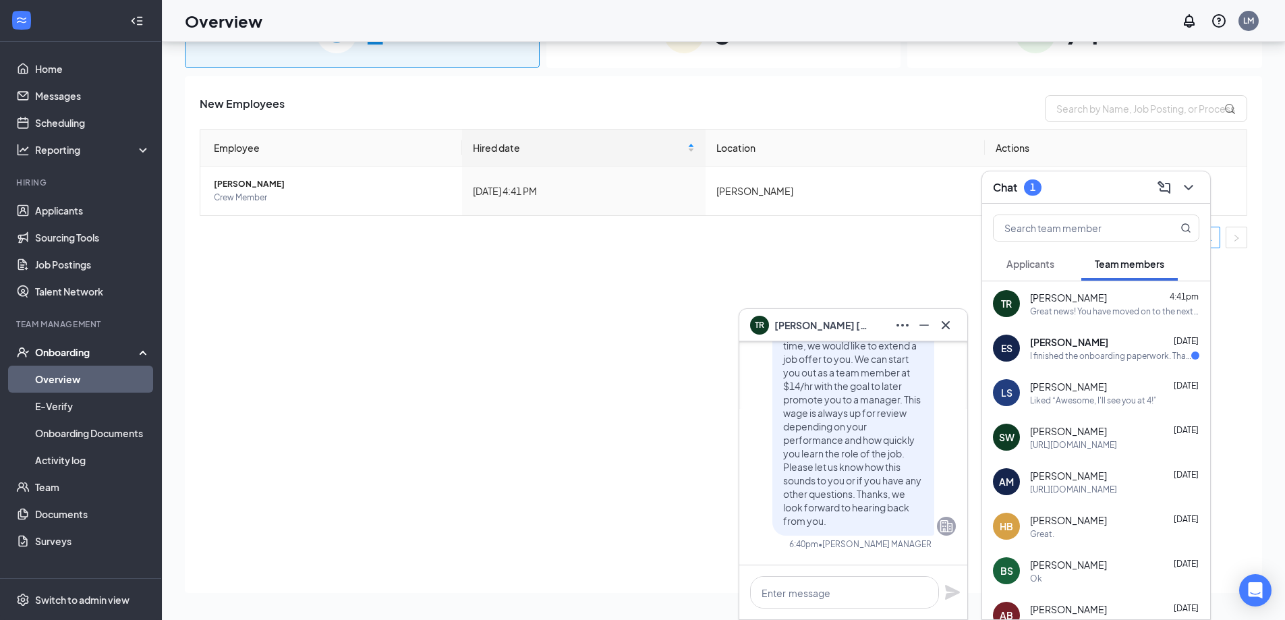
scroll to position [-539, 0]
click at [943, 318] on icon "Cross" at bounding box center [945, 325] width 16 height 16
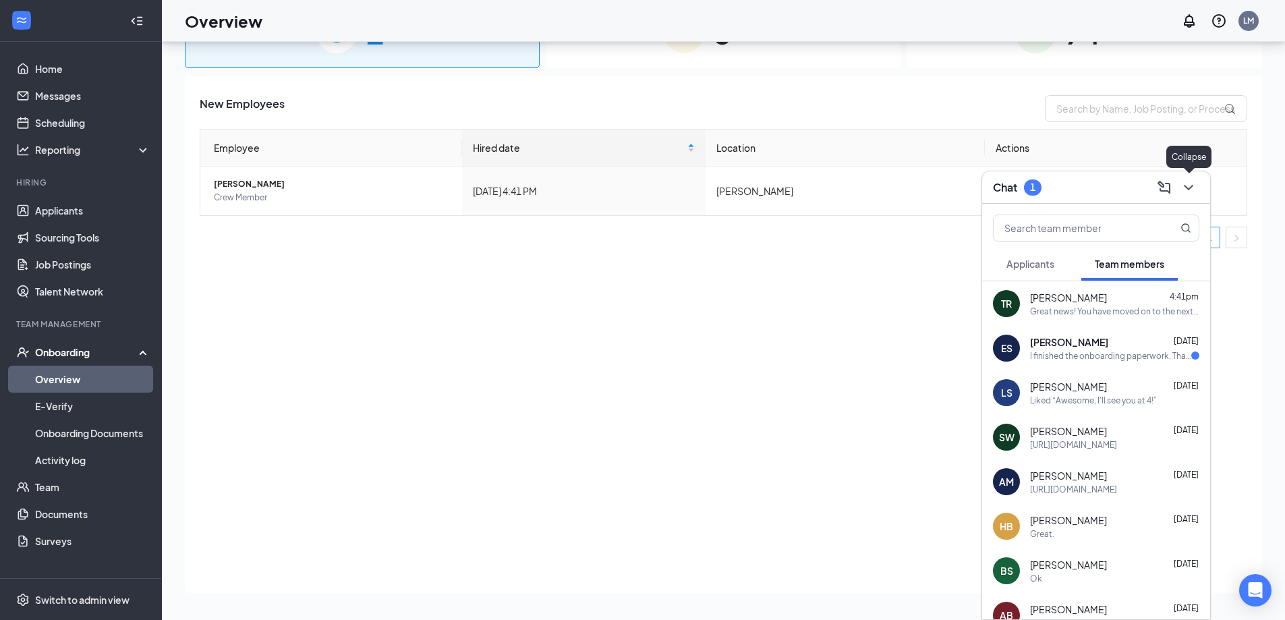
click at [1194, 187] on icon "ChevronDown" at bounding box center [1188, 187] width 16 height 16
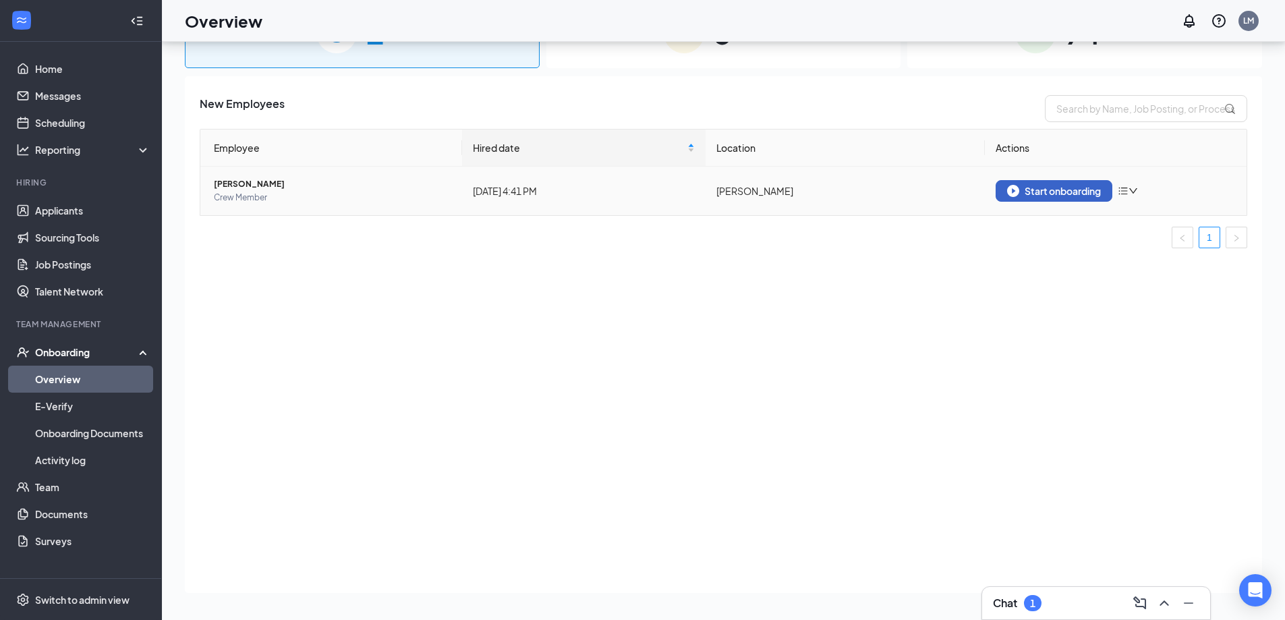
click at [1062, 196] on div "Start onboarding" at bounding box center [1054, 191] width 94 height 12
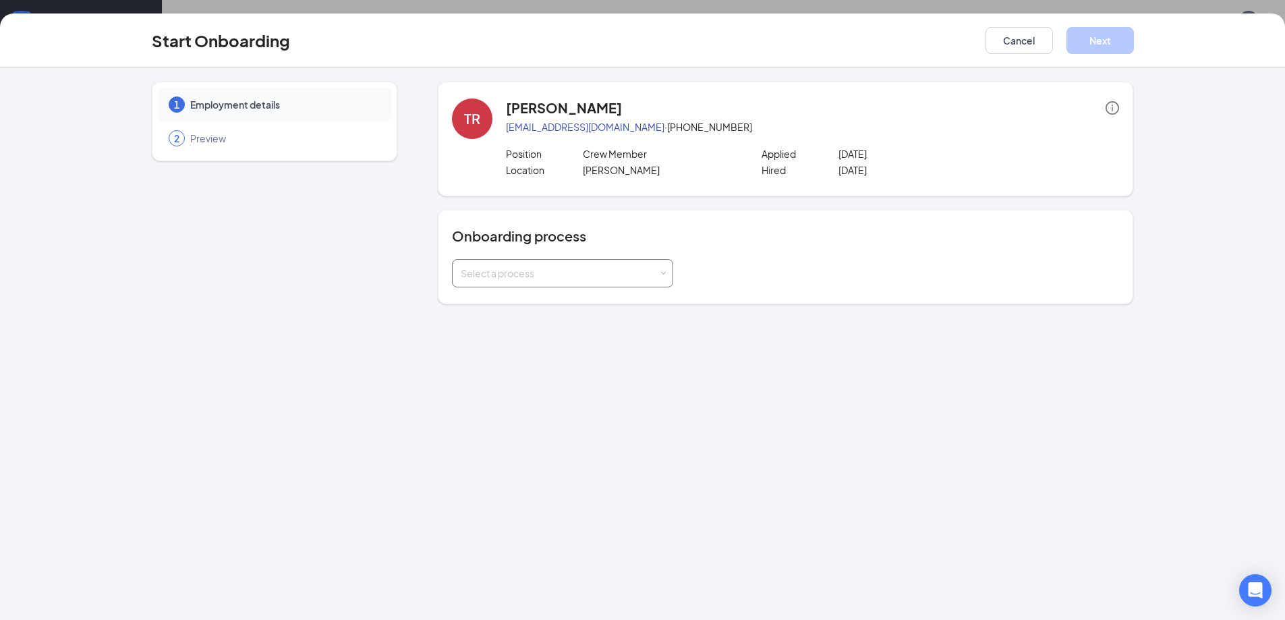
click at [582, 282] on div "Select a process" at bounding box center [563, 273] width 204 height 27
click at [532, 302] on span "Crew Member Onboarding" at bounding box center [516, 301] width 119 height 12
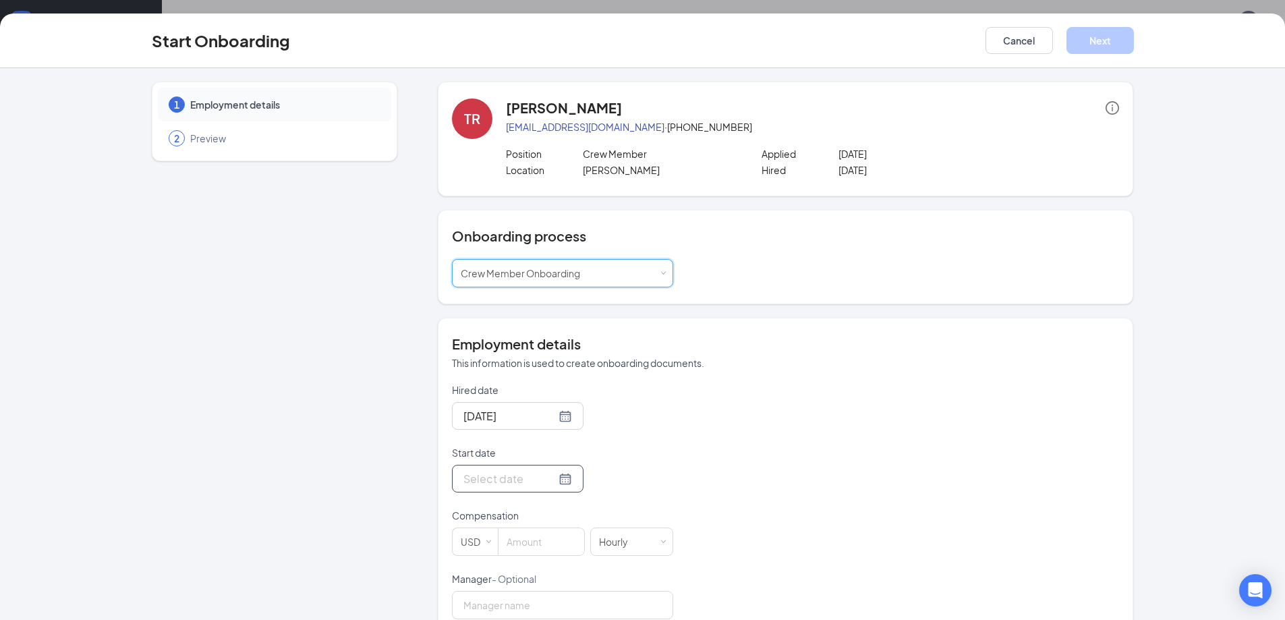
click at [555, 484] on div at bounding box center [517, 478] width 109 height 17
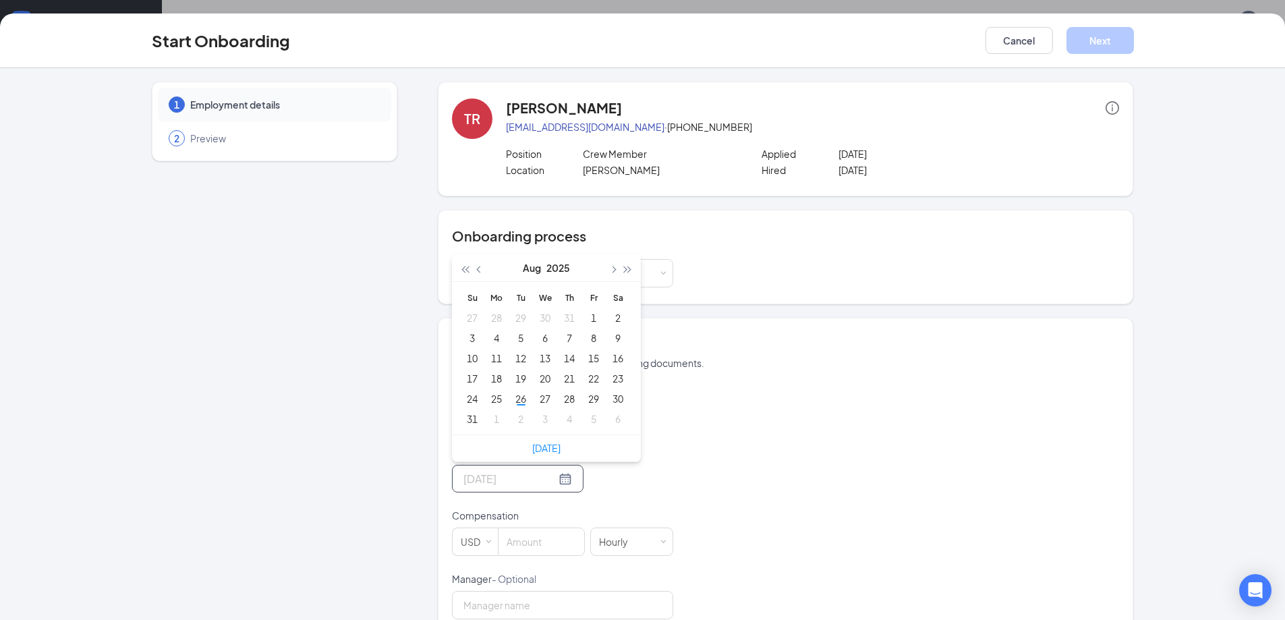
type input "[DATE]"
click at [490, 422] on div "1" at bounding box center [496, 419] width 16 height 16
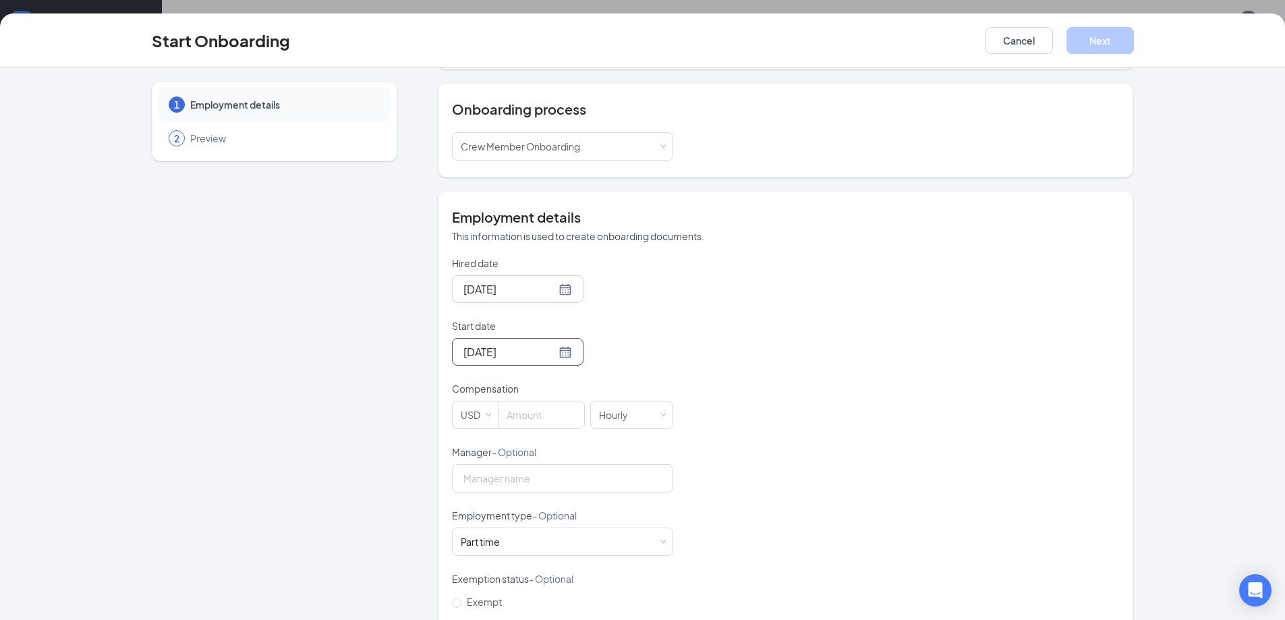
scroll to position [135, 0]
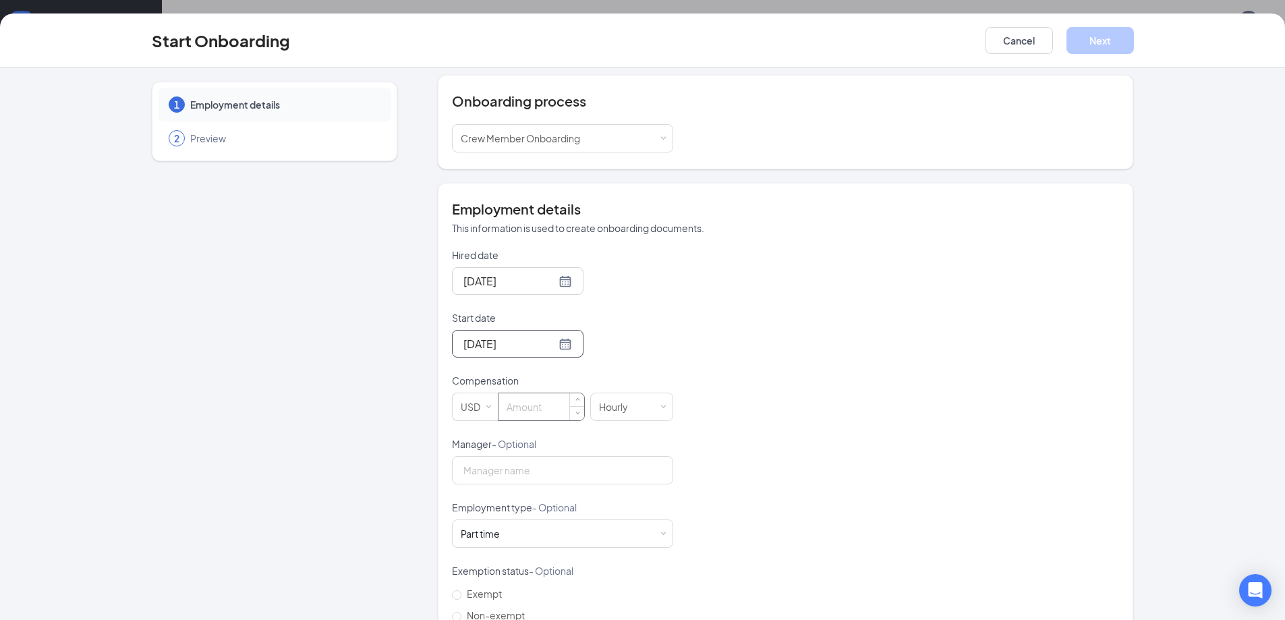
click at [536, 413] on input at bounding box center [541, 406] width 86 height 27
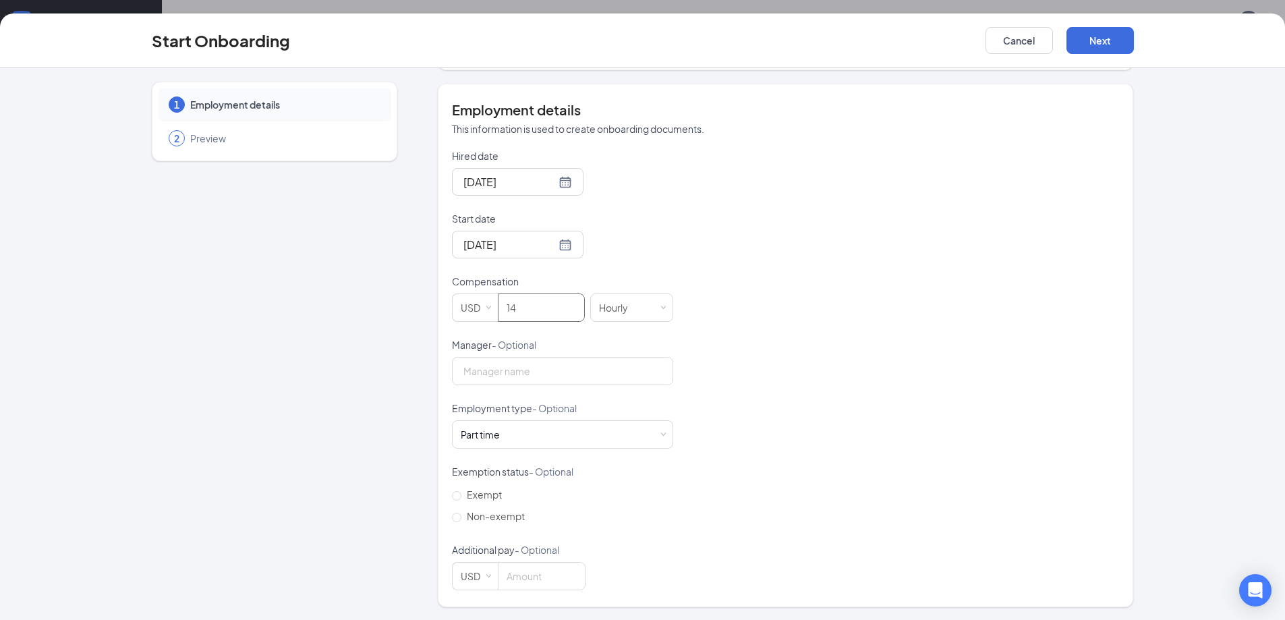
scroll to position [235, 0]
type input "14"
click at [461, 519] on span "Non-exempt" at bounding box center [495, 515] width 69 height 12
click at [457, 519] on input "Non-exempt" at bounding box center [456, 516] width 9 height 9
radio input "true"
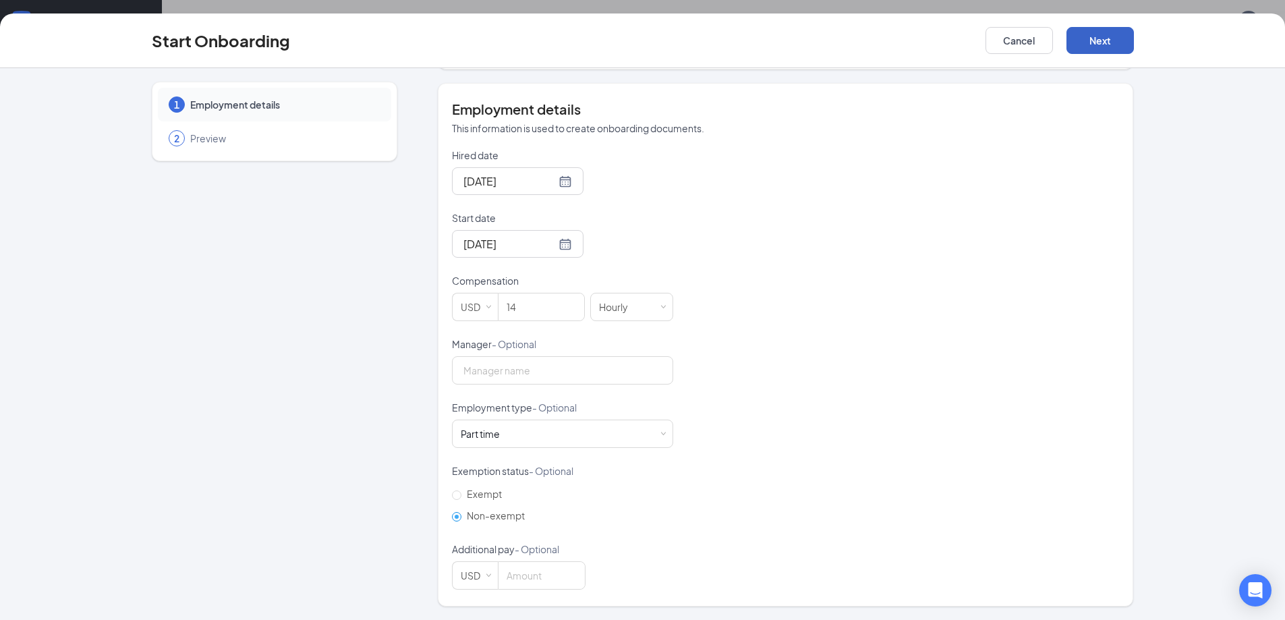
click at [1107, 35] on button "Next" at bounding box center [1099, 40] width 67 height 27
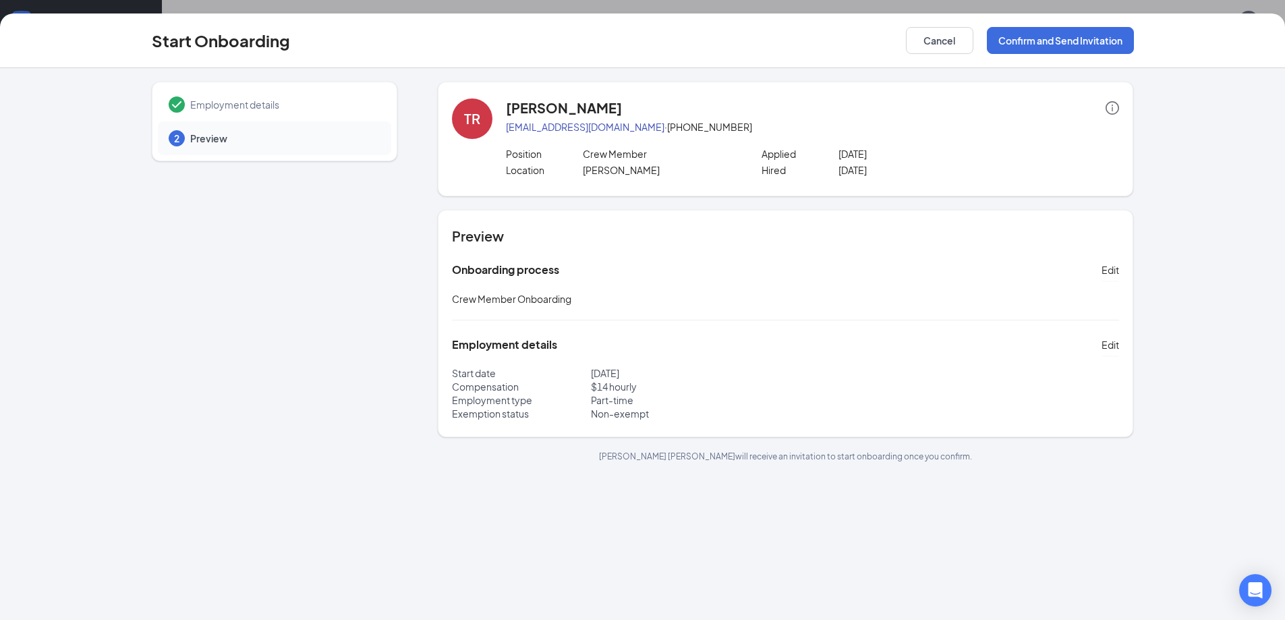
scroll to position [0, 0]
click at [1026, 27] on button "Confirm and Send Invitation" at bounding box center [1060, 40] width 147 height 27
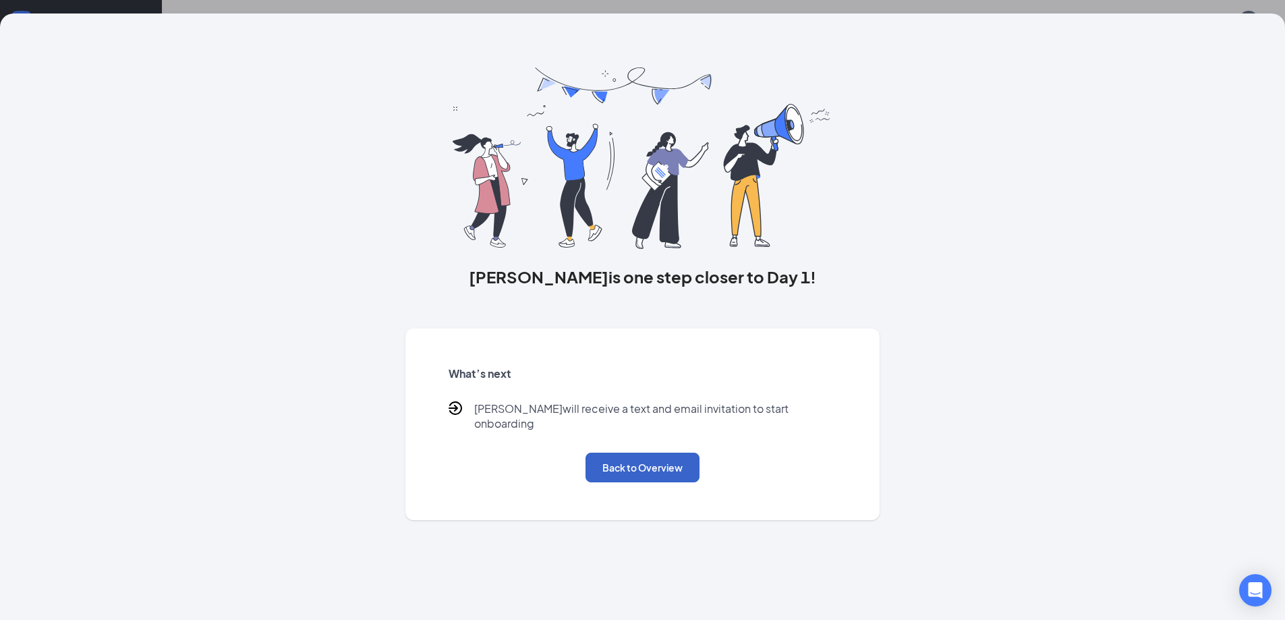
click at [632, 453] on button "Back to Overview" at bounding box center [642, 467] width 114 height 30
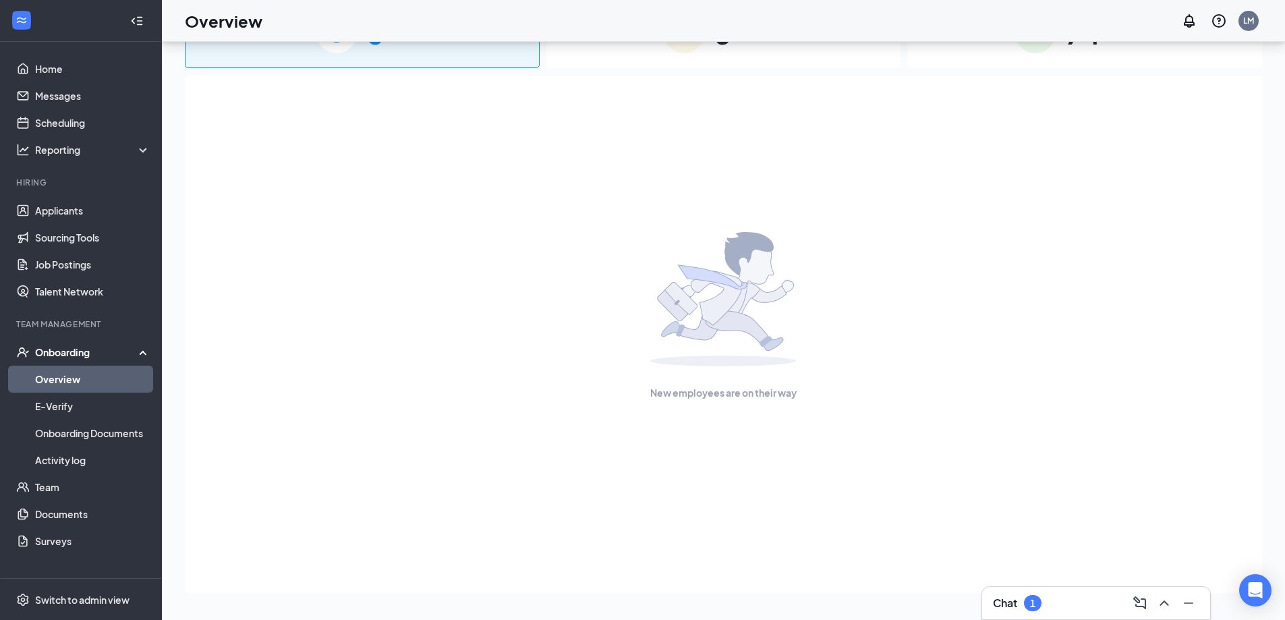
click at [722, 55] on span "6" at bounding box center [722, 32] width 18 height 47
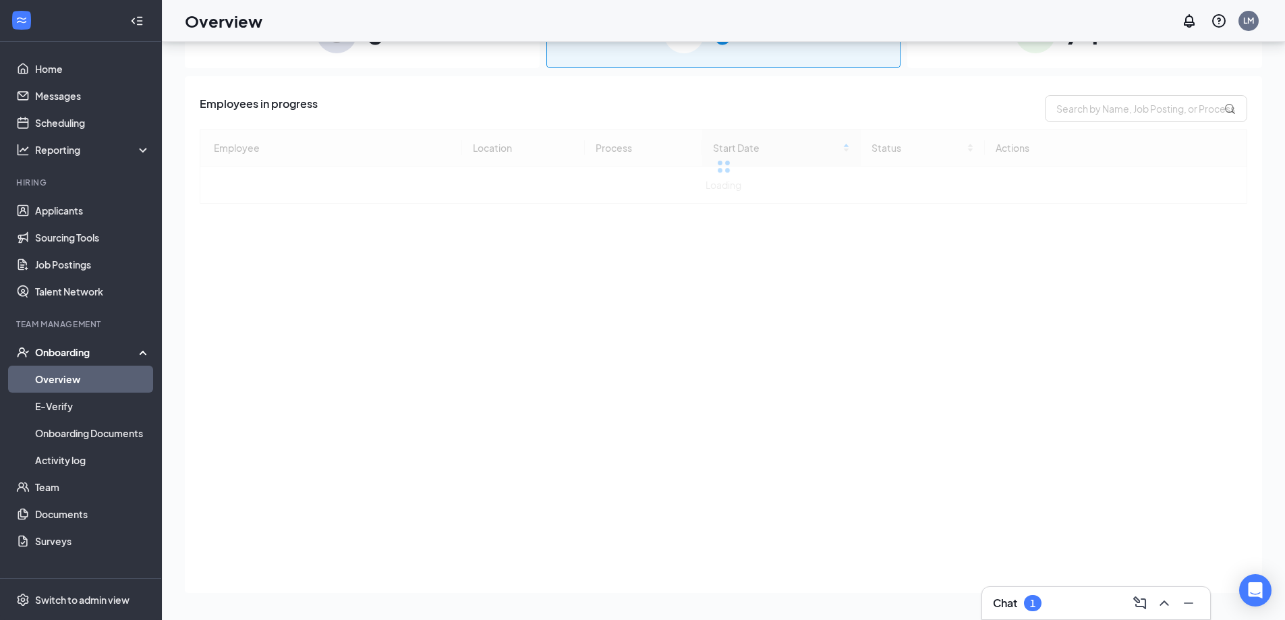
click at [1077, 615] on div "Chat 1" at bounding box center [1096, 603] width 228 height 32
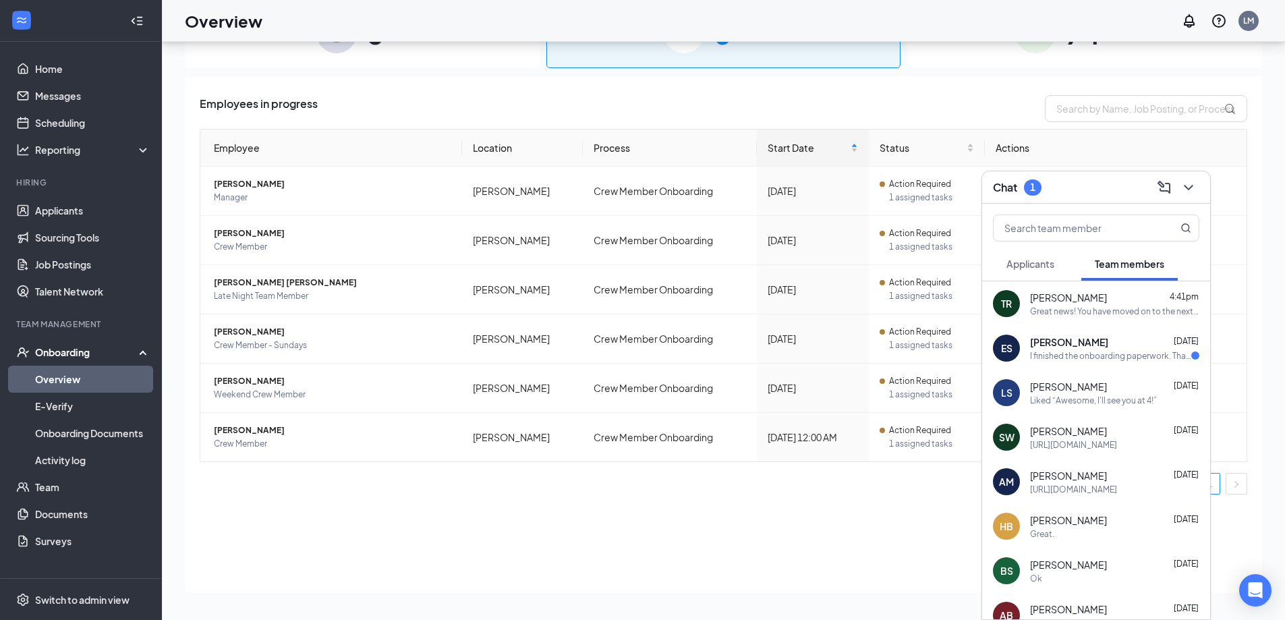
click at [1069, 298] on span "[PERSON_NAME]" at bounding box center [1068, 297] width 77 height 13
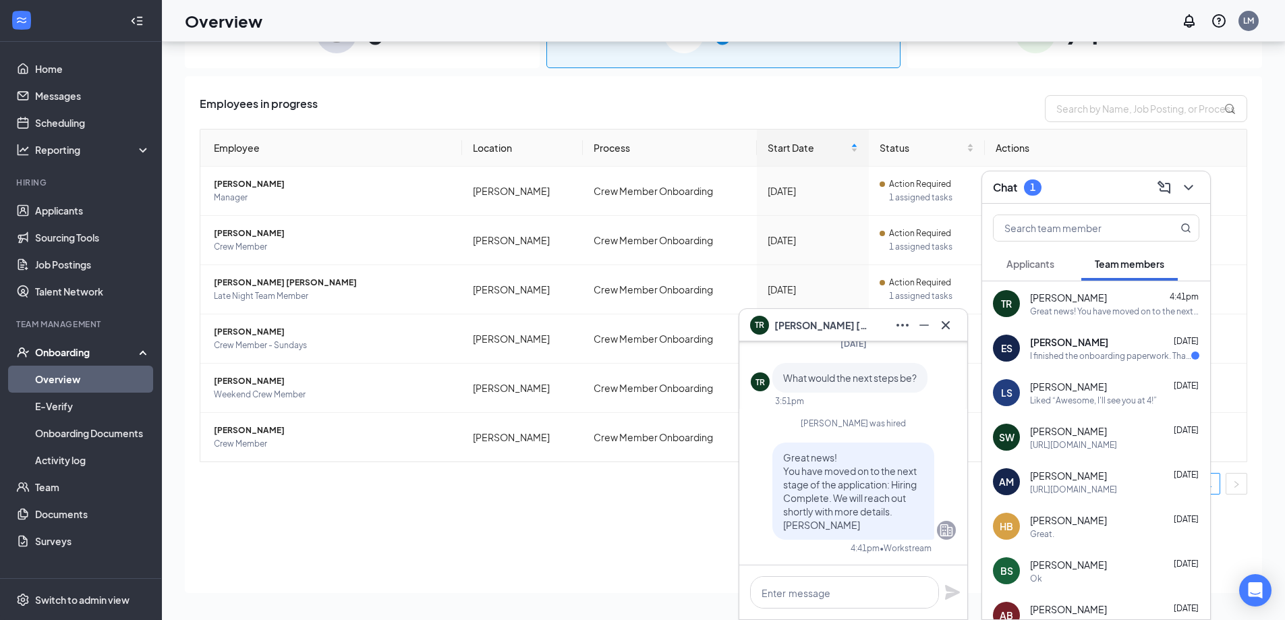
drag, startPoint x: 811, startPoint y: 608, endPoint x: 809, endPoint y: 592, distance: 16.4
click at [810, 602] on div at bounding box center [853, 592] width 228 height 54
paste textarea "Awesome, here in a few moments you will receive a link to complete your onboard…"
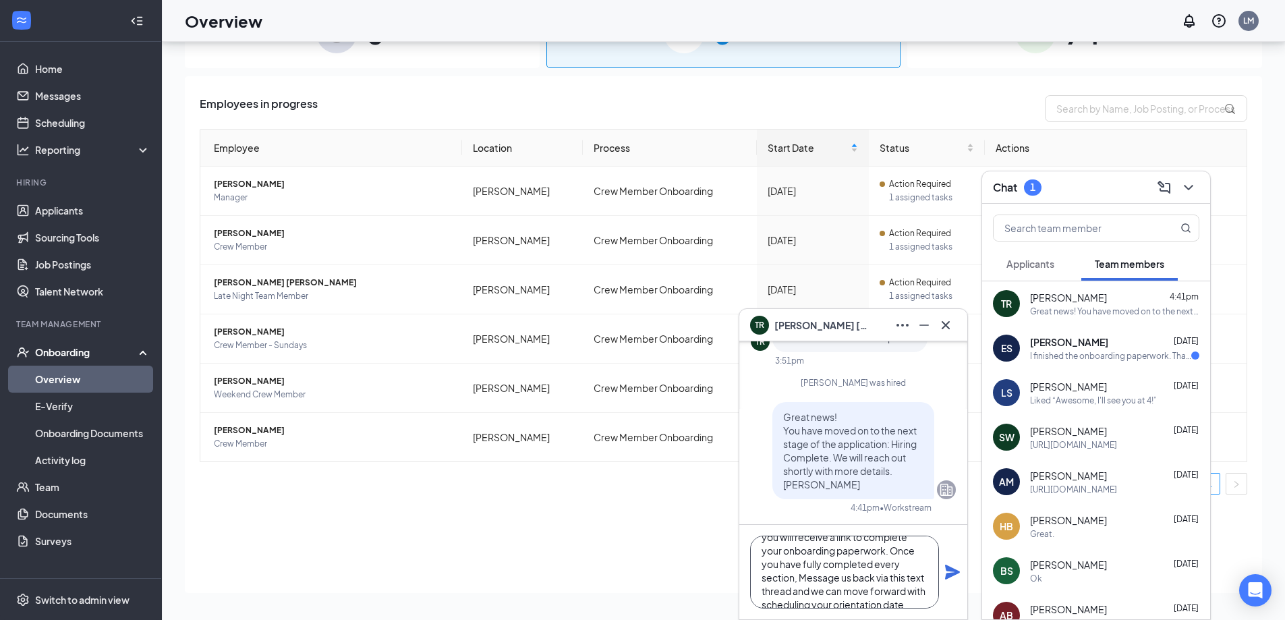
scroll to position [42, 0]
type textarea "Awesome, here in a few moments you will receive a link to complete your onboard…"
click at [950, 573] on icon "Plane" at bounding box center [952, 571] width 15 height 15
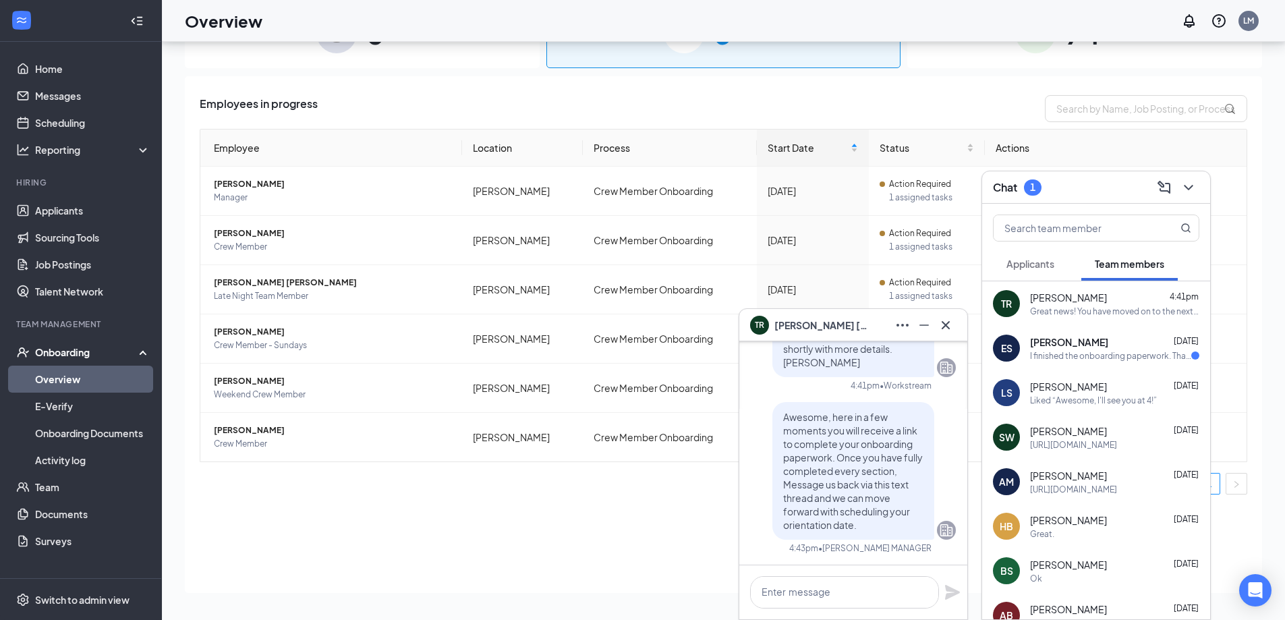
scroll to position [0, 0]
click at [949, 322] on icon "Cross" at bounding box center [945, 325] width 16 height 16
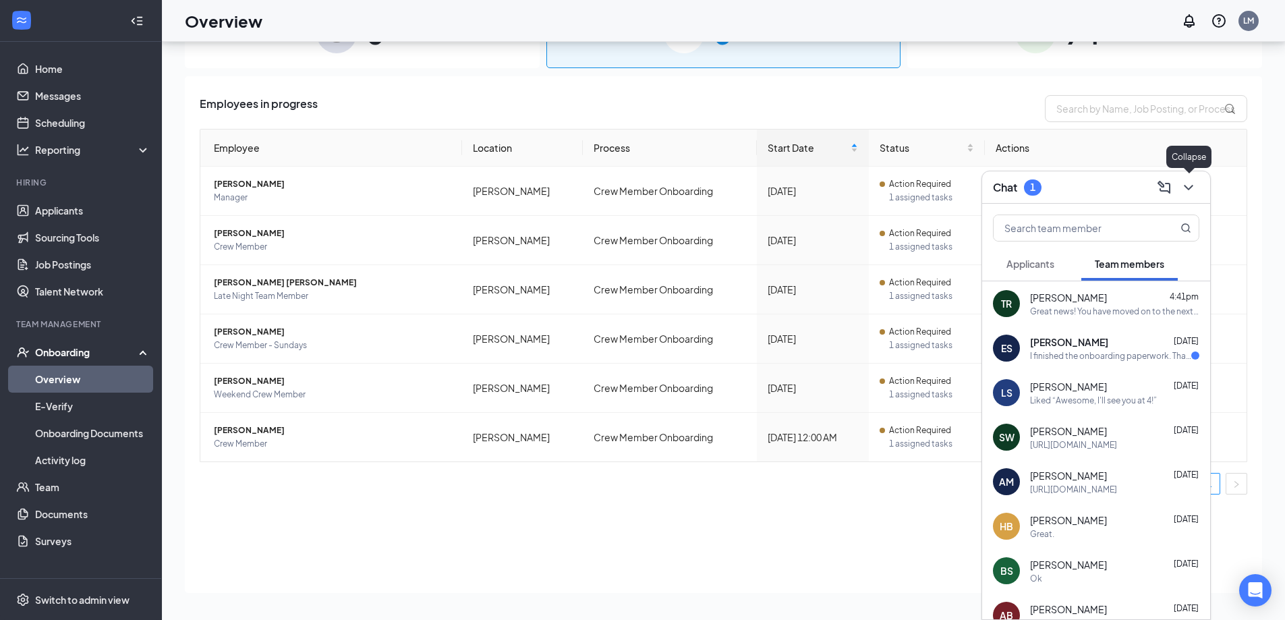
click at [1193, 183] on icon "ChevronDown" at bounding box center [1188, 187] width 16 height 16
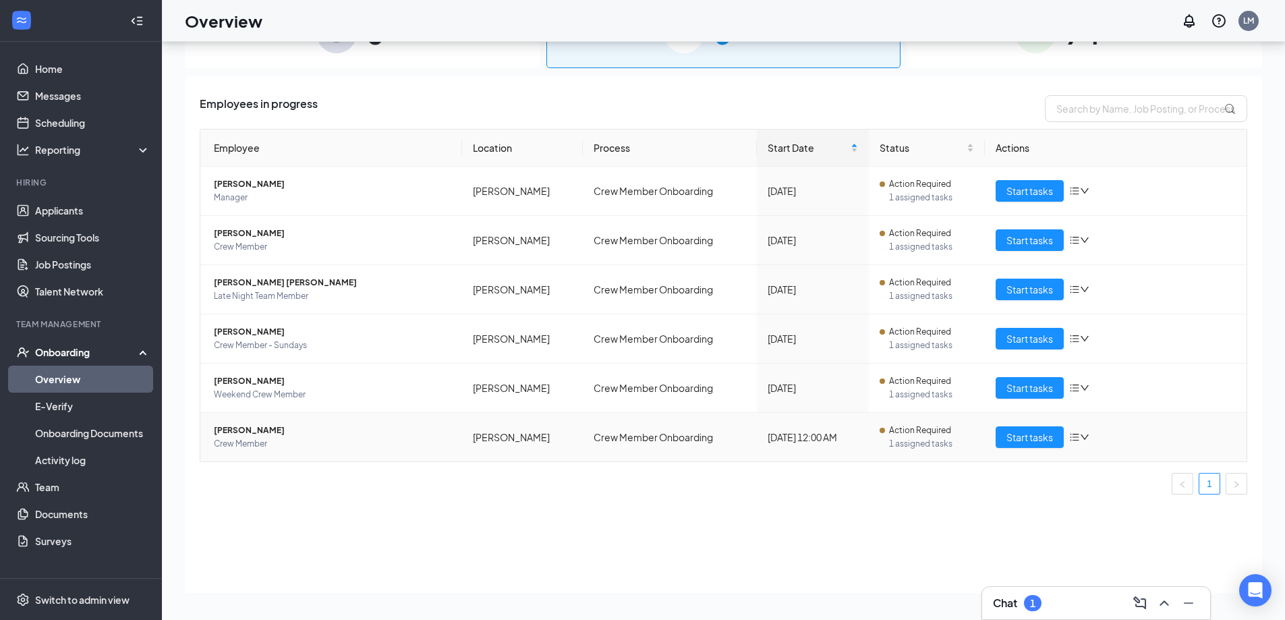
click at [238, 432] on span "[PERSON_NAME]" at bounding box center [332, 429] width 237 height 13
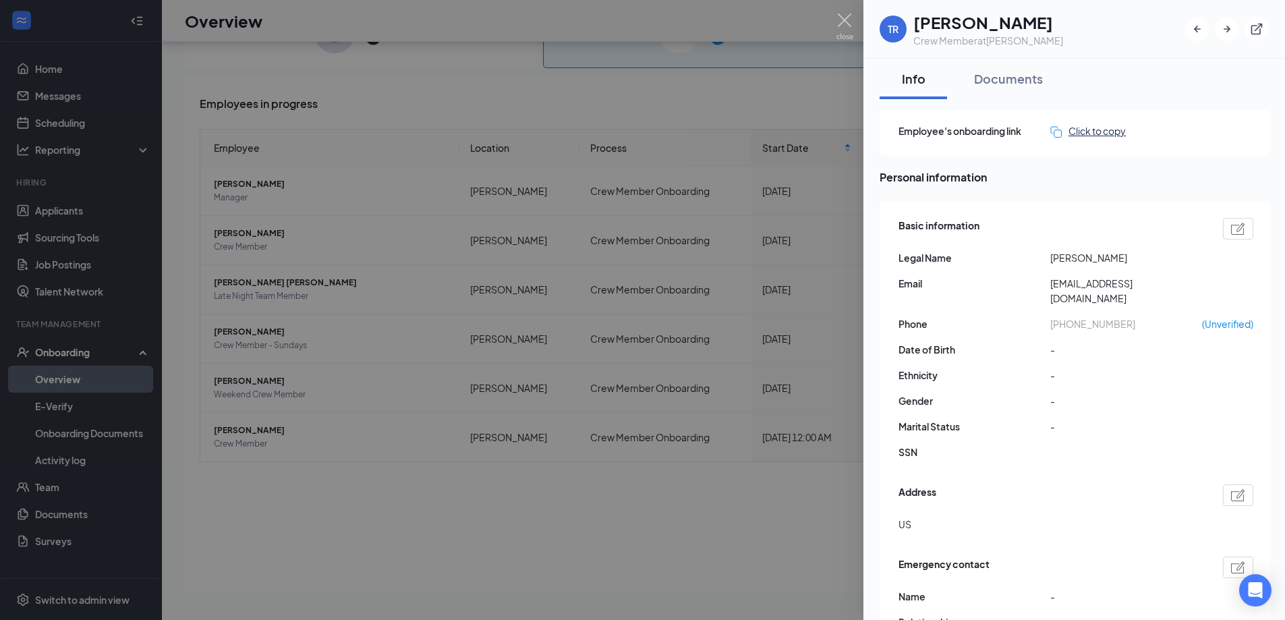
click at [1078, 132] on div "Click to copy" at bounding box center [1088, 130] width 76 height 15
click at [845, 22] on img at bounding box center [844, 26] width 17 height 26
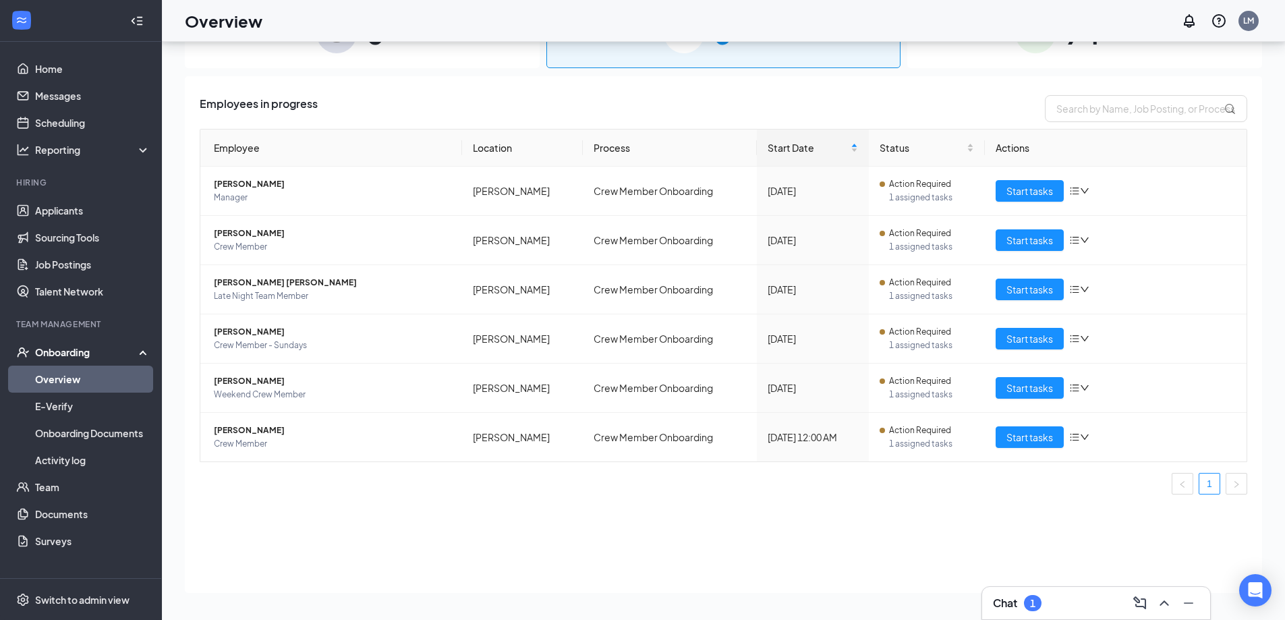
click at [1076, 604] on div "Chat 1" at bounding box center [1096, 603] width 206 height 22
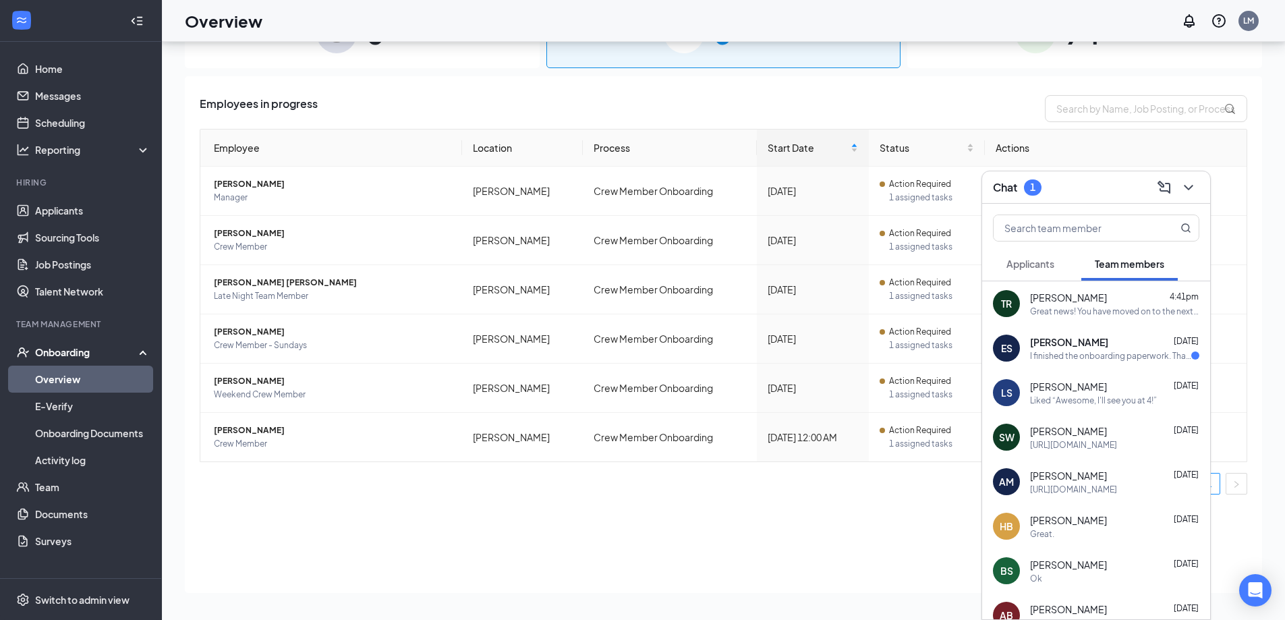
click at [1086, 298] on div "[PERSON_NAME] 4:41pm" at bounding box center [1114, 297] width 169 height 13
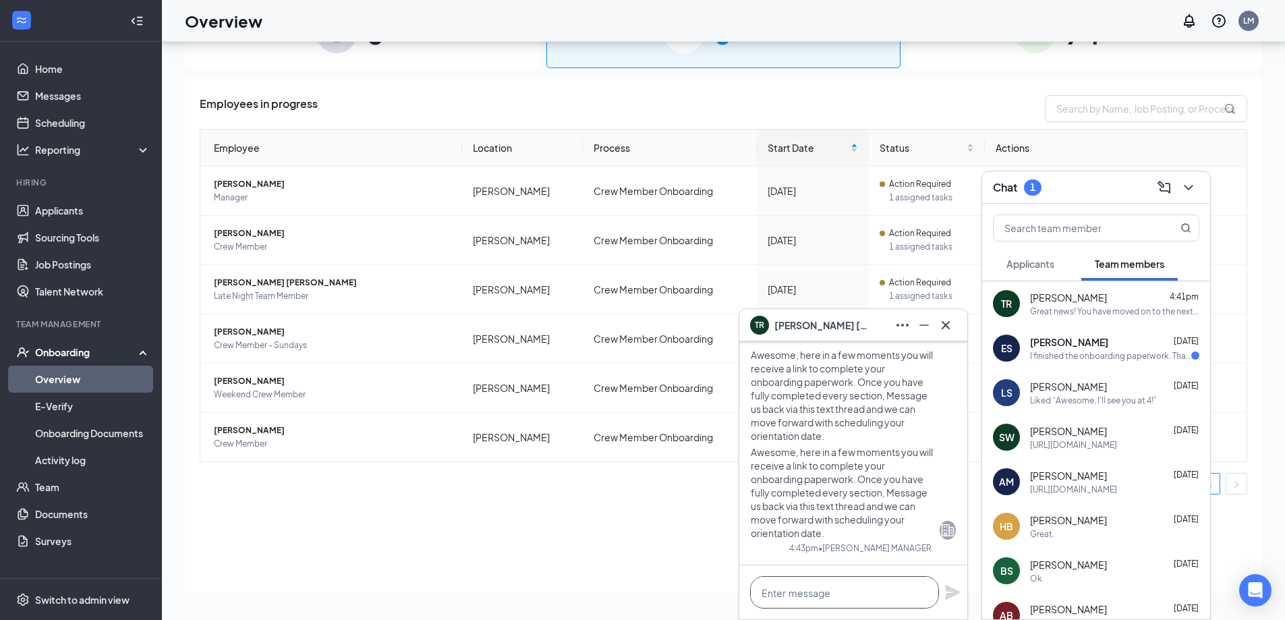
click at [844, 595] on textarea at bounding box center [844, 592] width 189 height 32
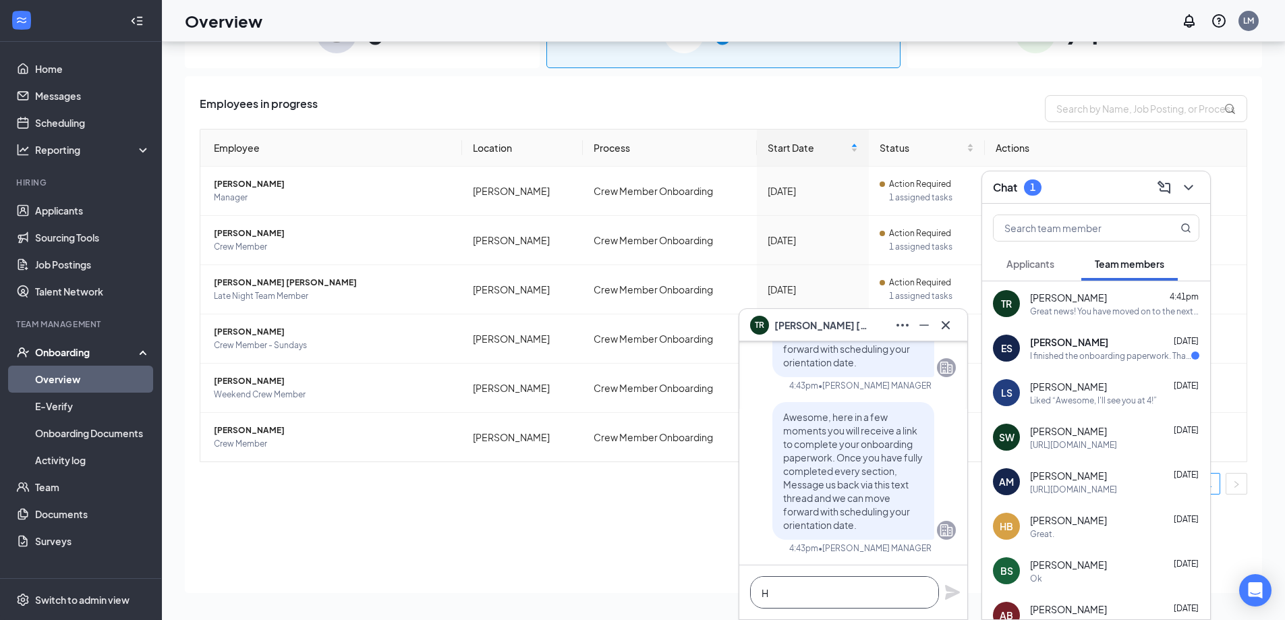
scroll to position [1, 0]
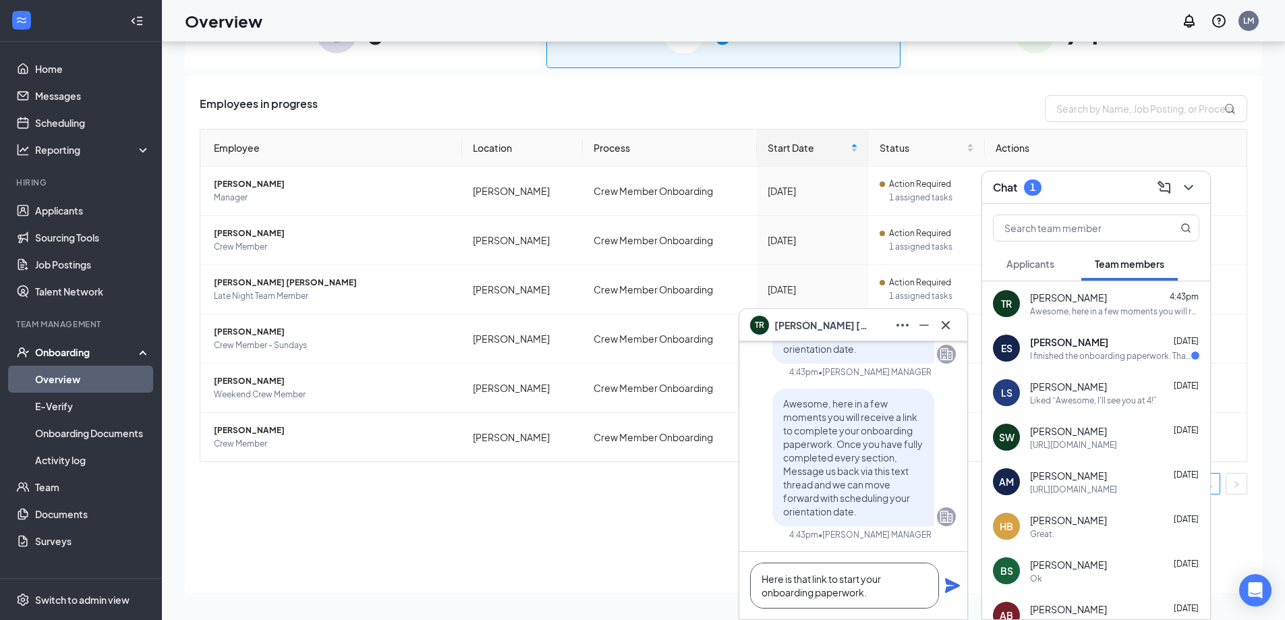
click at [916, 590] on textarea "Here is that link to start your onboarding paperwork." at bounding box center [844, 585] width 189 height 46
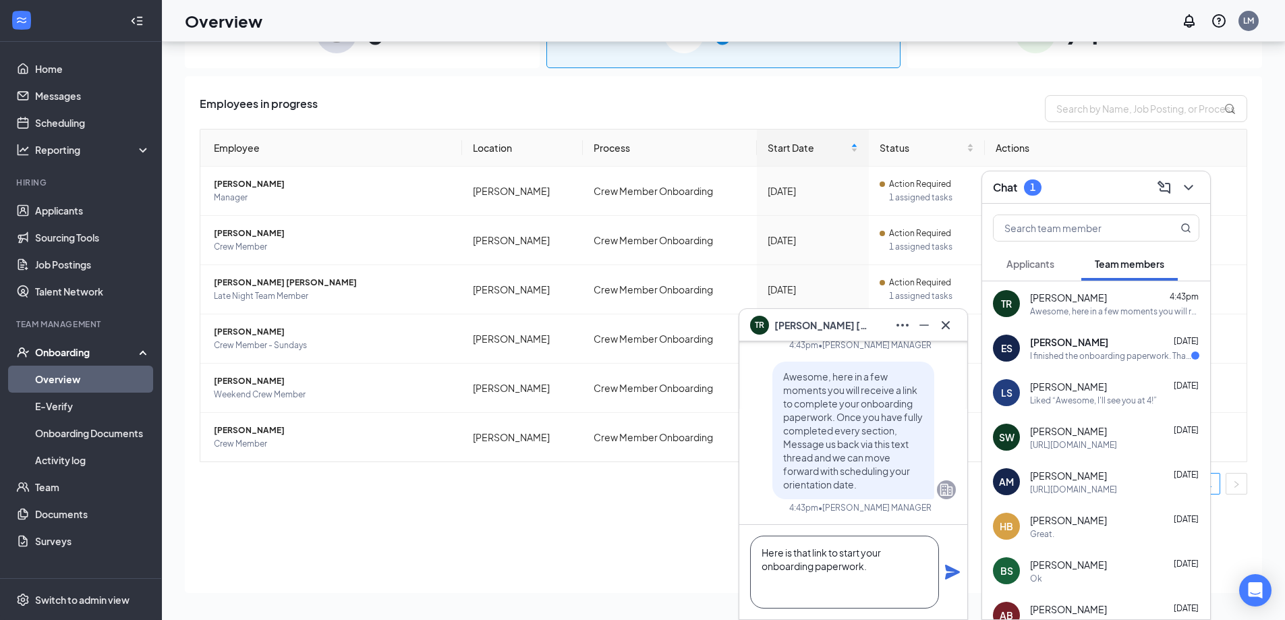
paste textarea "[URL][DOMAIN_NAME]"
type textarea "Here is that link to start your onboarding paperwork. [URL][DOMAIN_NAME]"
click at [950, 571] on icon "Plane" at bounding box center [952, 571] width 15 height 15
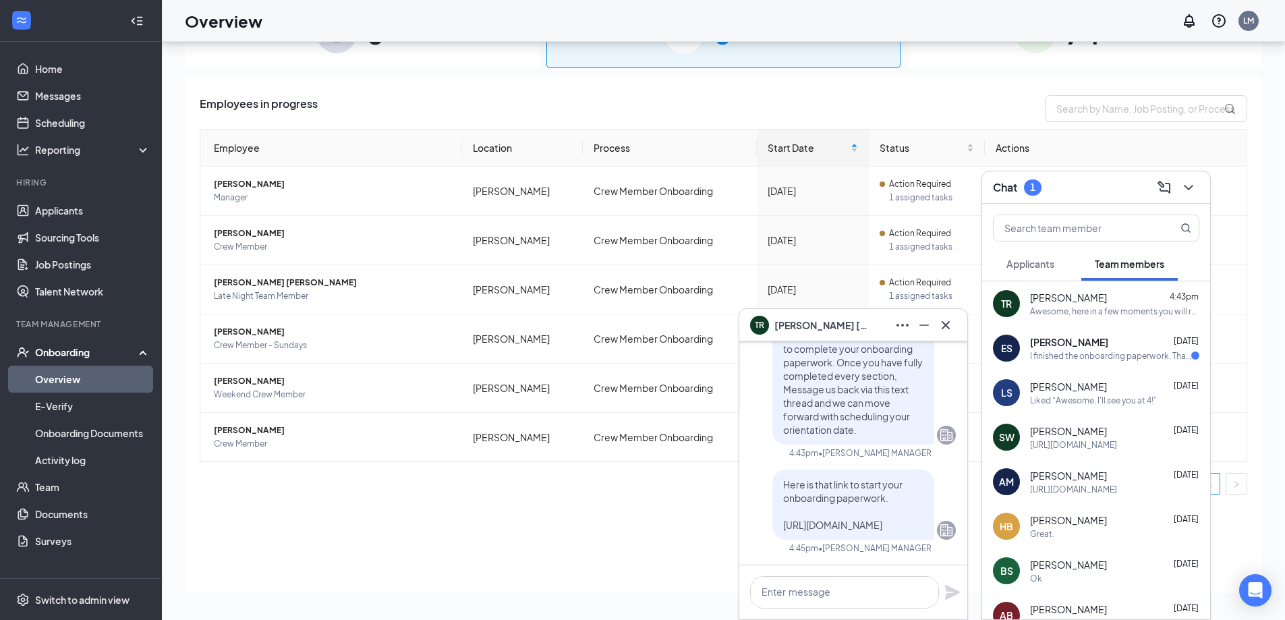
scroll to position [0, 0]
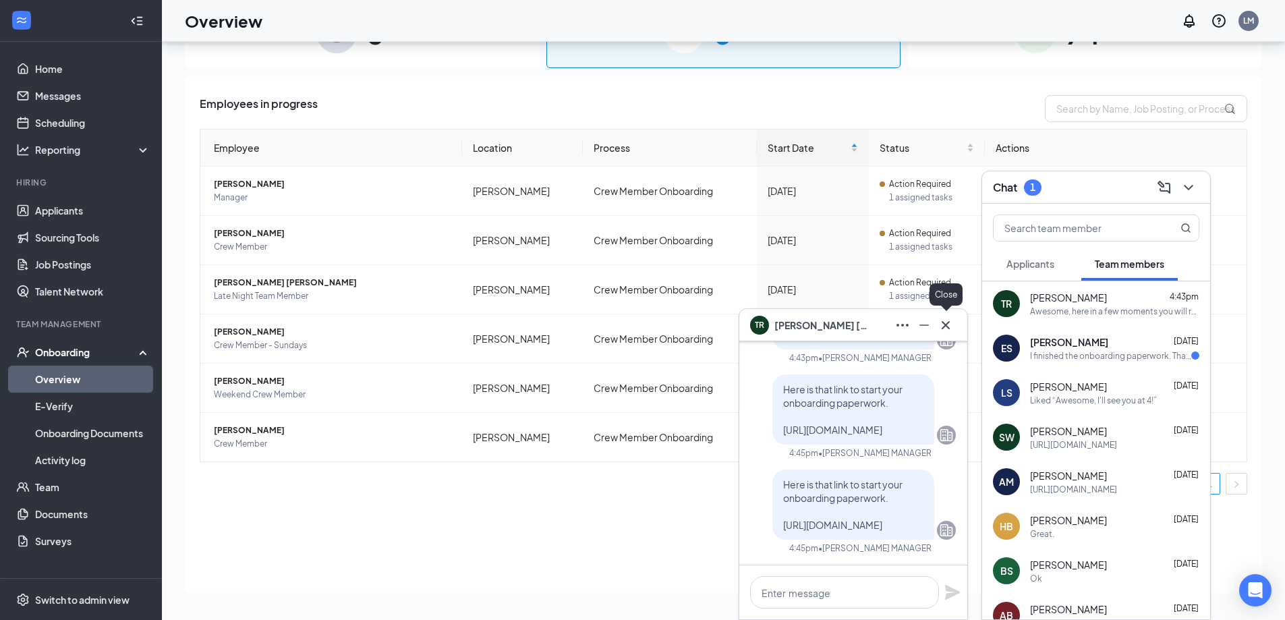
click at [949, 318] on icon "Cross" at bounding box center [945, 325] width 16 height 16
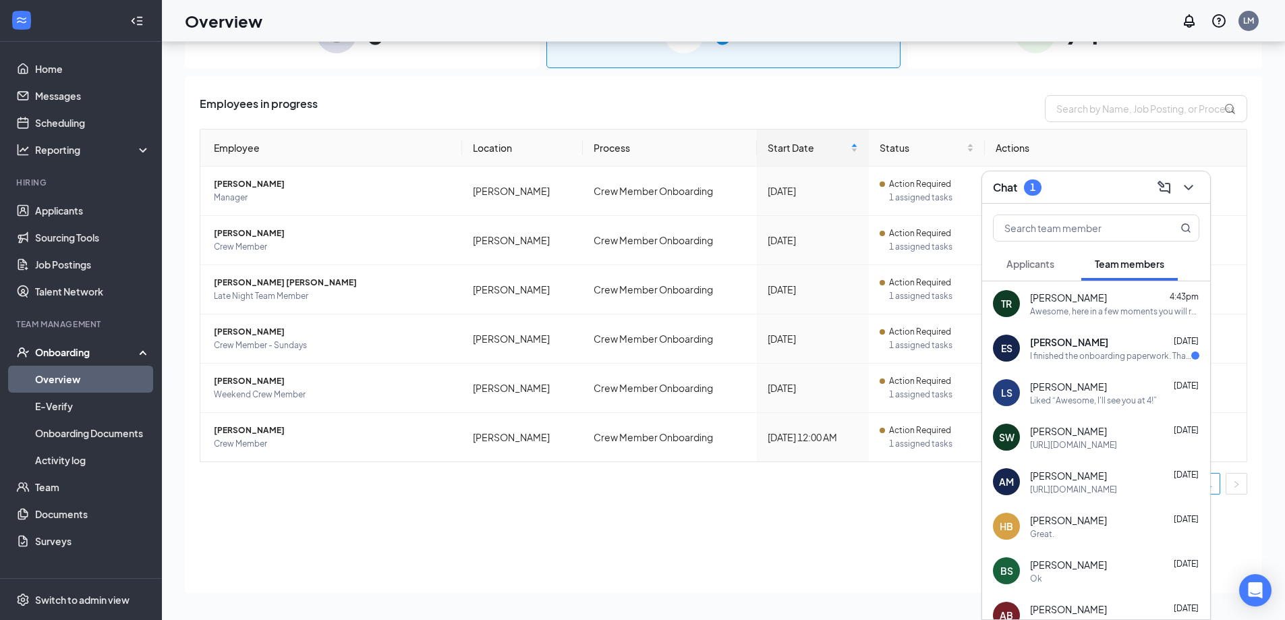
click at [1108, 343] on span "[PERSON_NAME]" at bounding box center [1069, 341] width 78 height 13
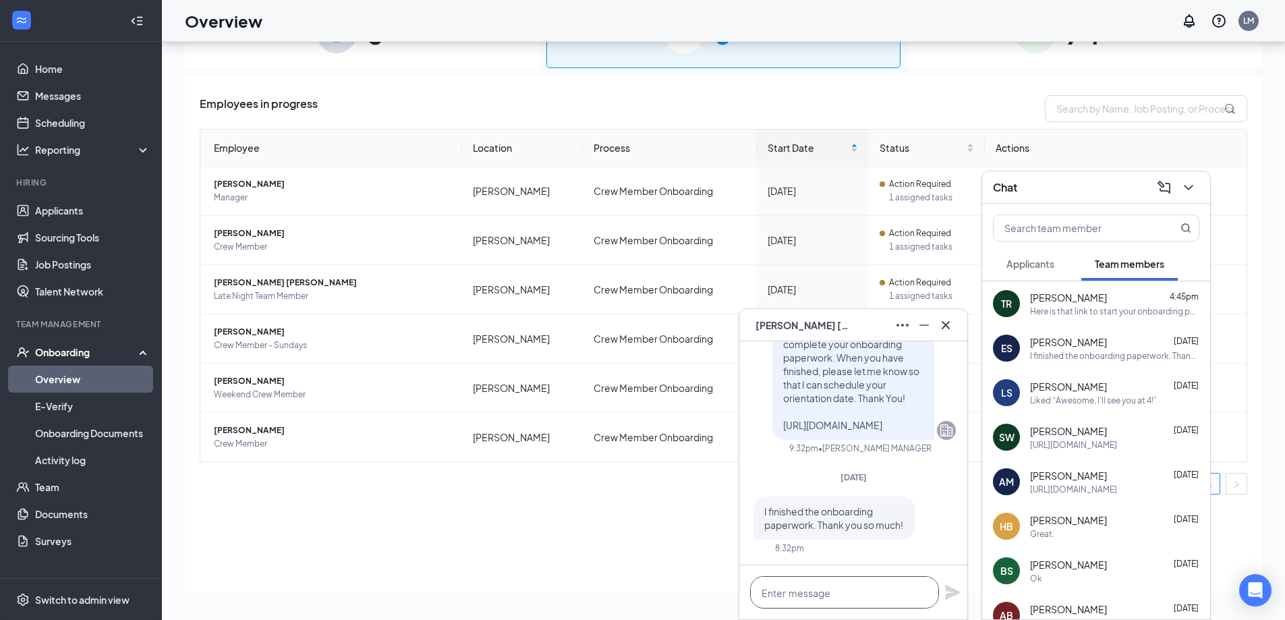
click at [825, 586] on textarea at bounding box center [844, 592] width 189 height 32
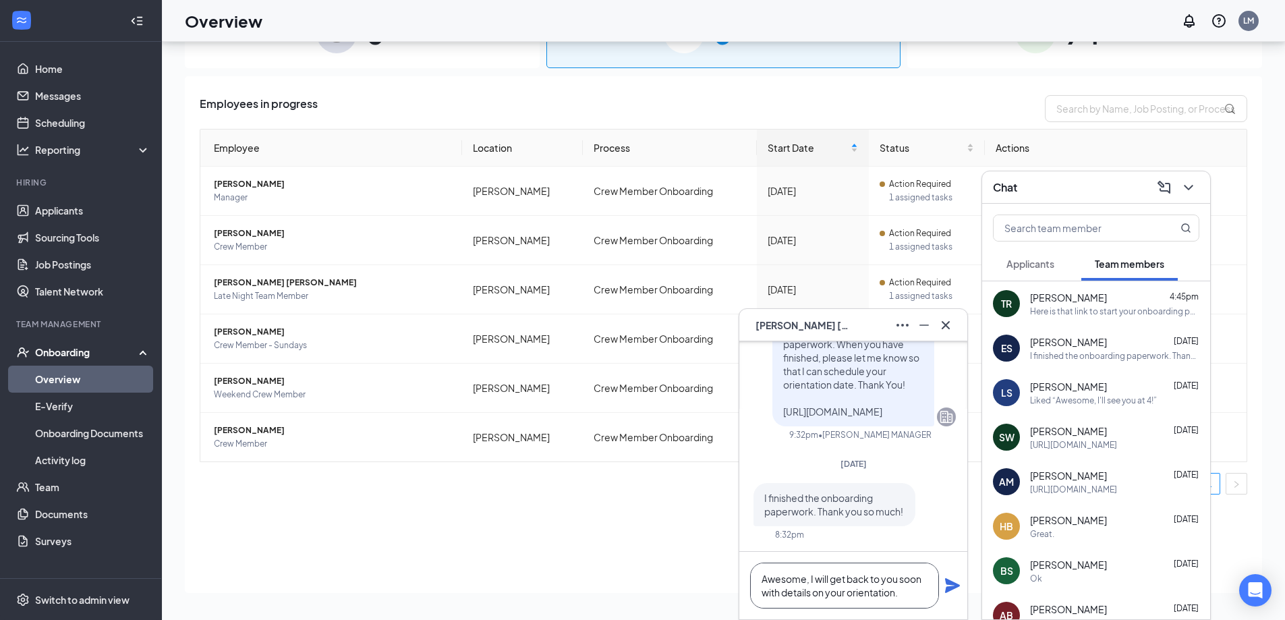
type textarea "Awesome, I will get back to you soon with details on your orientation."
click at [960, 585] on div "Awesome, I will get back to you soon with details on your orientation." at bounding box center [853, 585] width 228 height 67
click at [925, 578] on textarea "Awesome, I will get back to you soon with details on your orientation." at bounding box center [844, 585] width 189 height 46
click at [946, 587] on div "Awesome, I will get back to you soon with details on your orientation." at bounding box center [853, 585] width 228 height 67
click at [950, 585] on icon "Plane" at bounding box center [952, 585] width 15 height 15
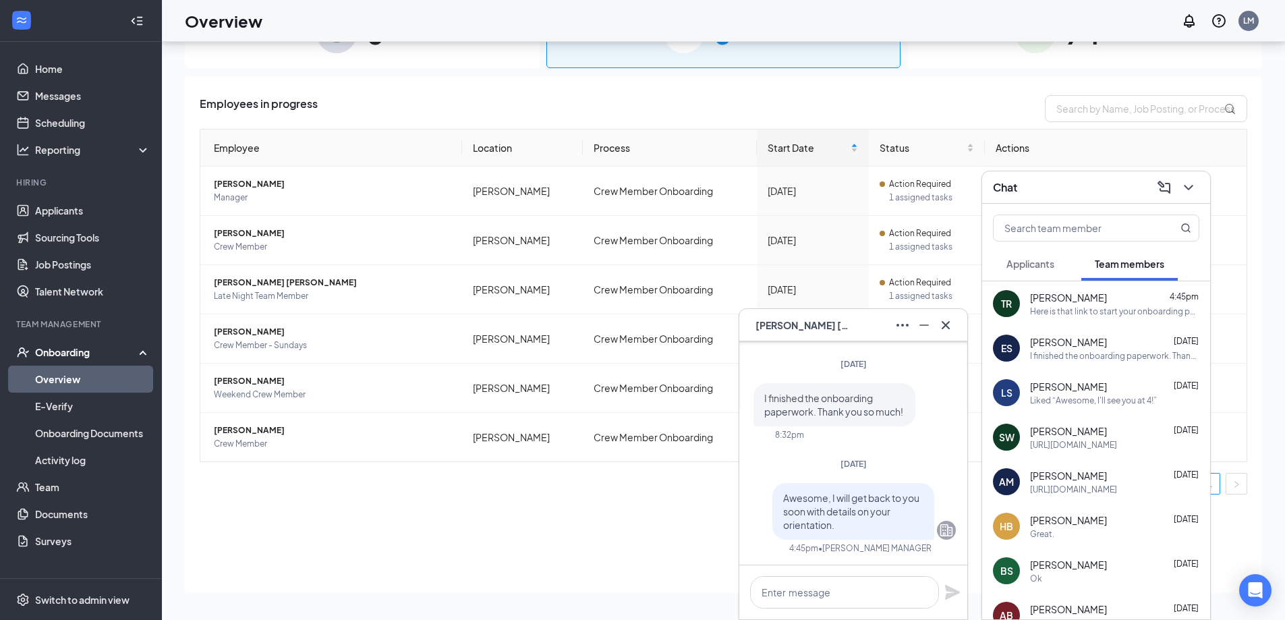
scroll to position [0, 0]
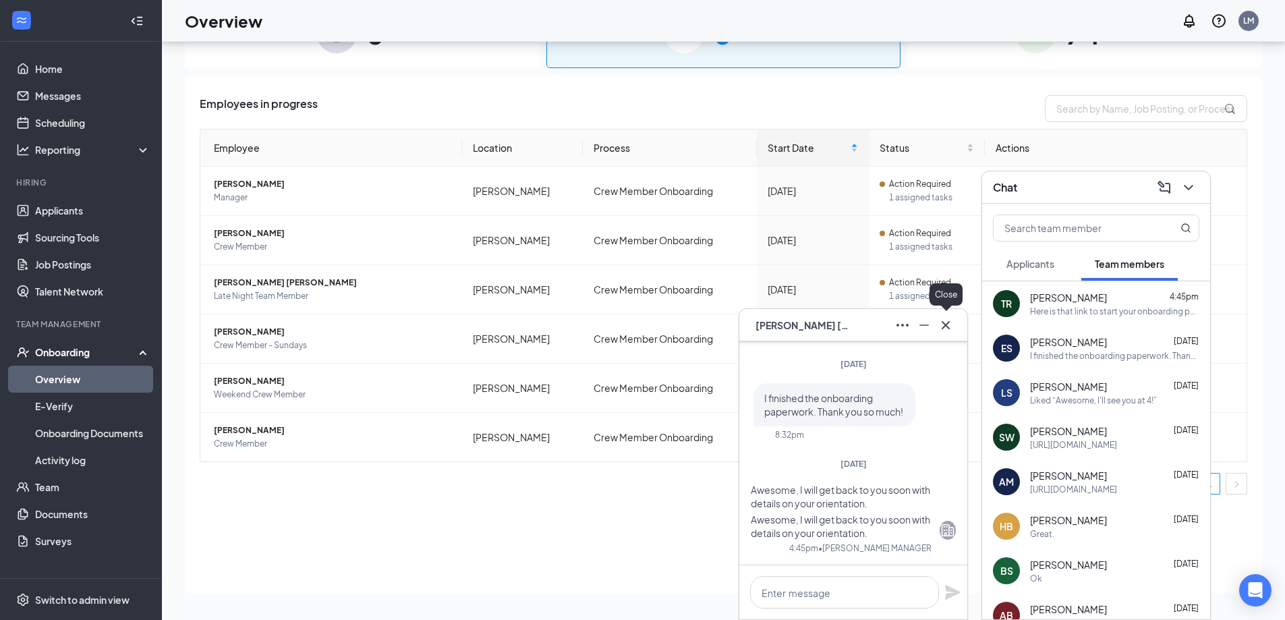
click at [946, 319] on icon "Cross" at bounding box center [945, 325] width 16 height 16
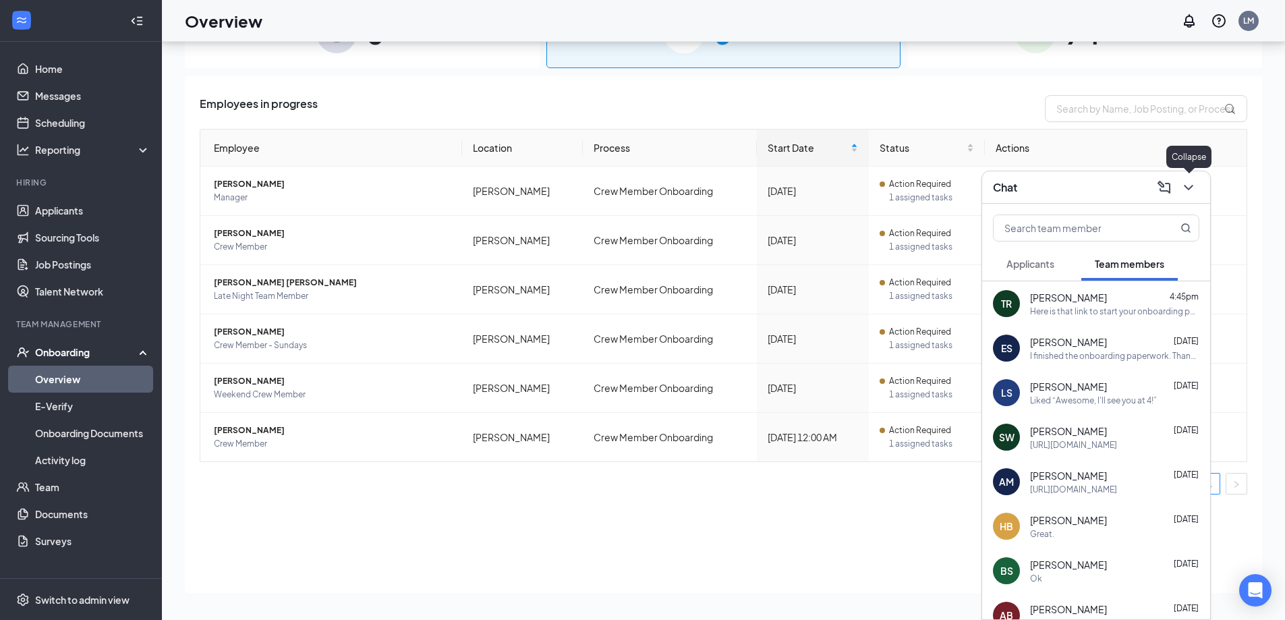
click at [1183, 192] on icon "ChevronDown" at bounding box center [1188, 187] width 16 height 16
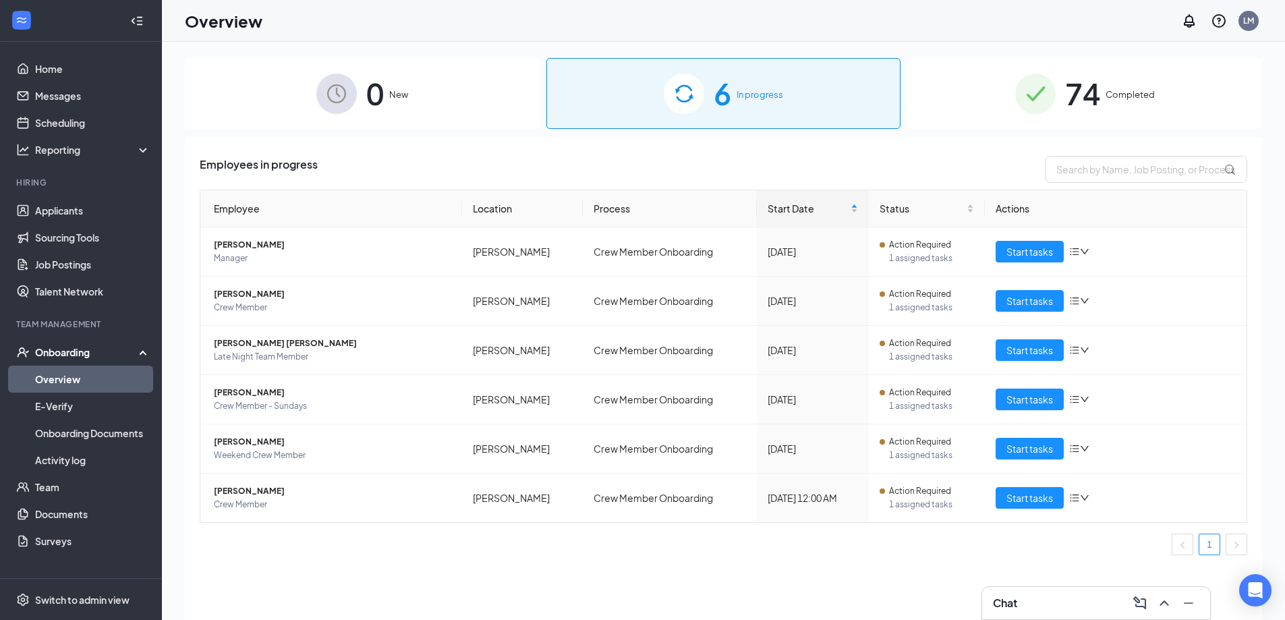
click at [1070, 78] on span "74" at bounding box center [1082, 93] width 35 height 47
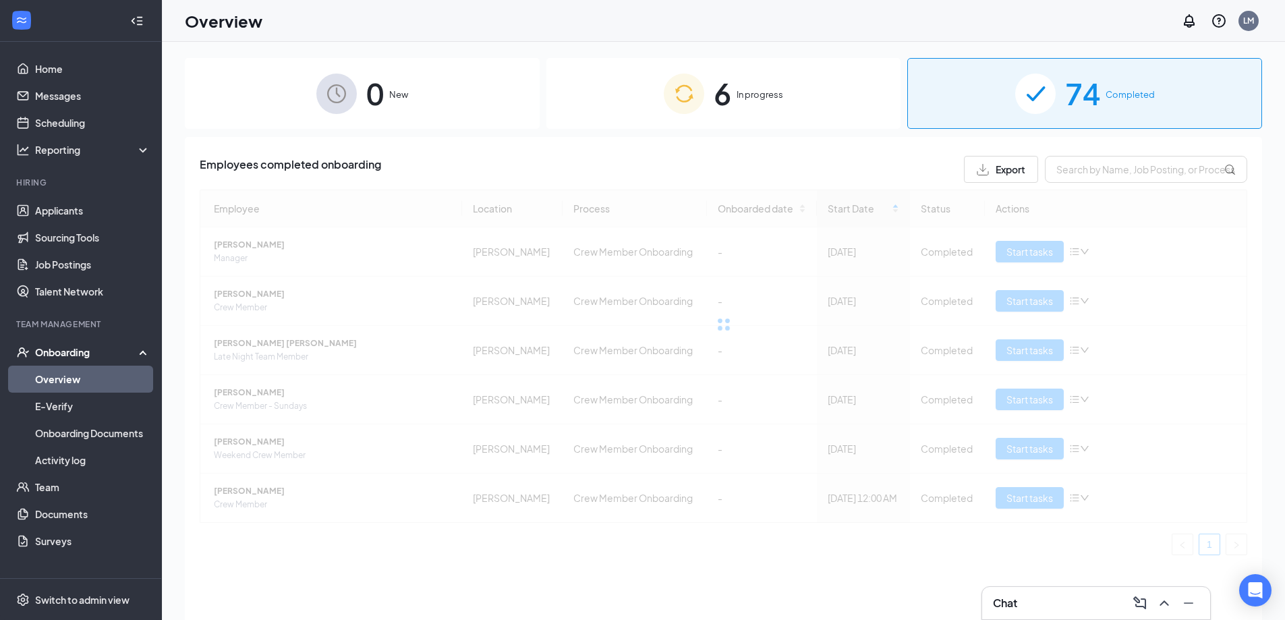
click at [738, 103] on div "6 In progress" at bounding box center [723, 93] width 355 height 71
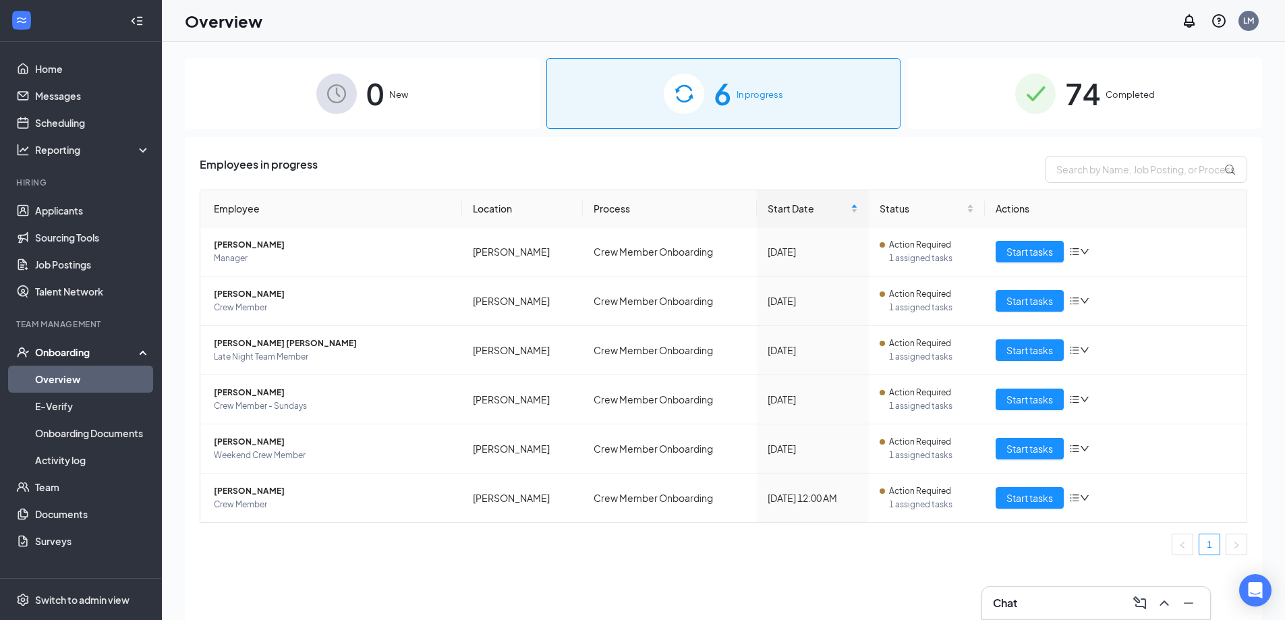
click at [676, 47] on div "0 New 6 In progress 74 Completed Employees in progress Employee Location Proces…" at bounding box center [723, 361] width 1123 height 639
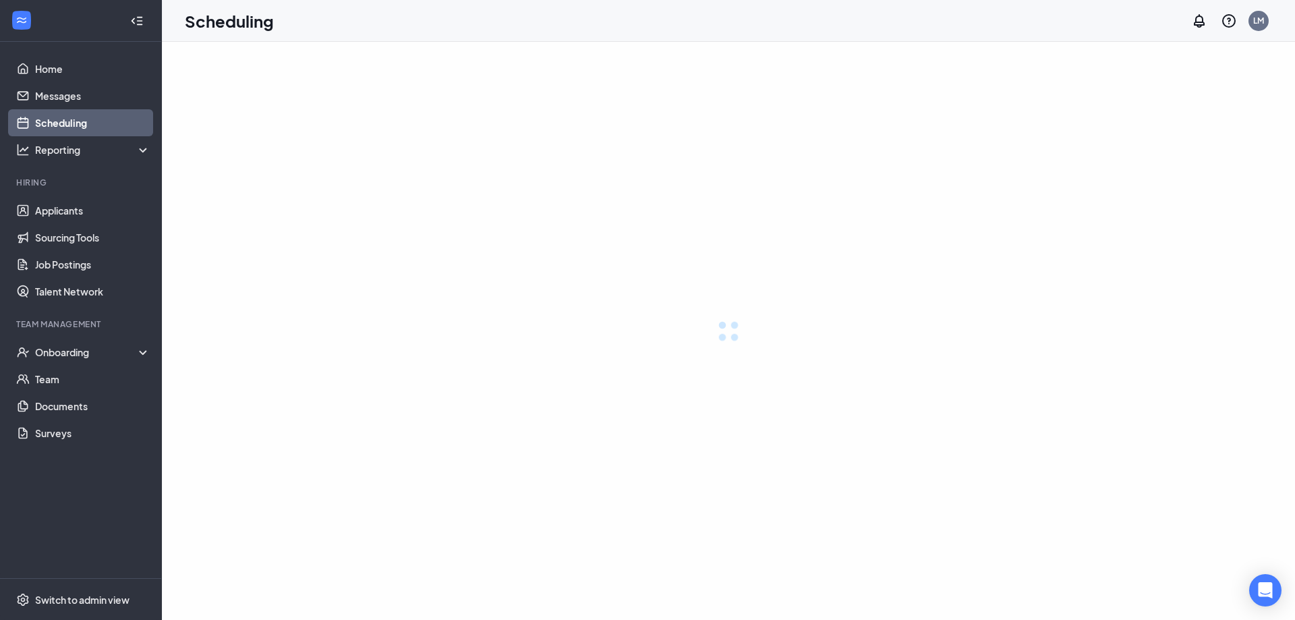
click at [64, 203] on link "Applicants" at bounding box center [92, 210] width 115 height 27
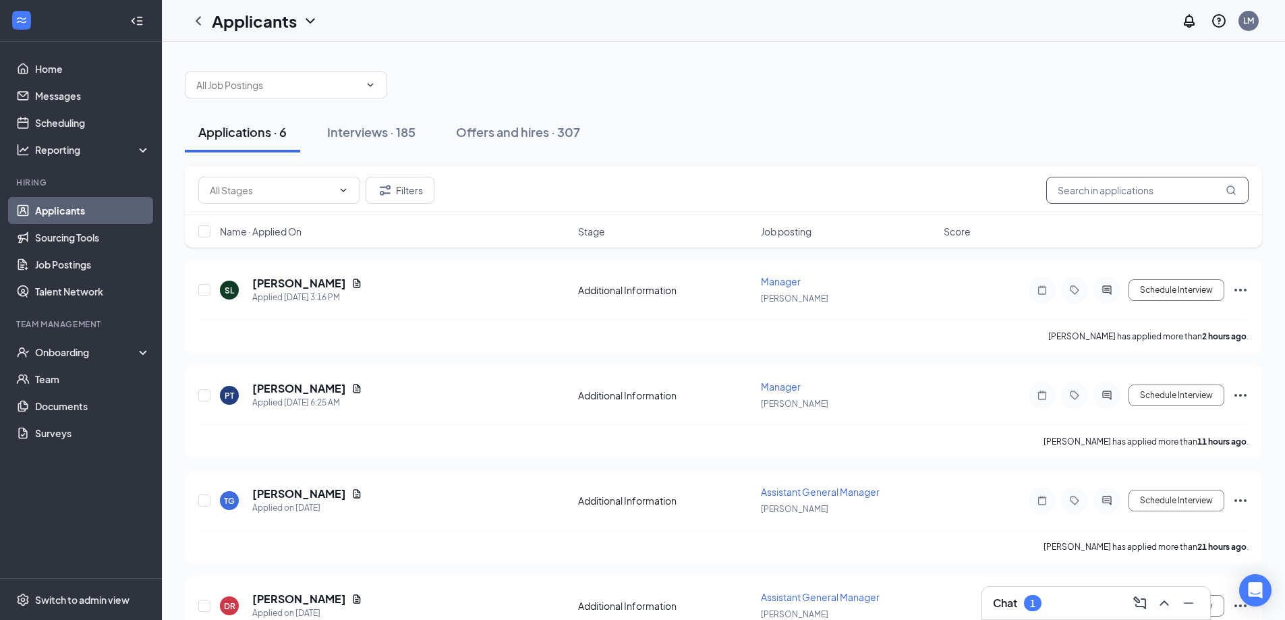
click at [1103, 192] on input "text" at bounding box center [1147, 190] width 202 height 27
click at [342, 149] on button "Interviews · 185" at bounding box center [371, 132] width 115 height 40
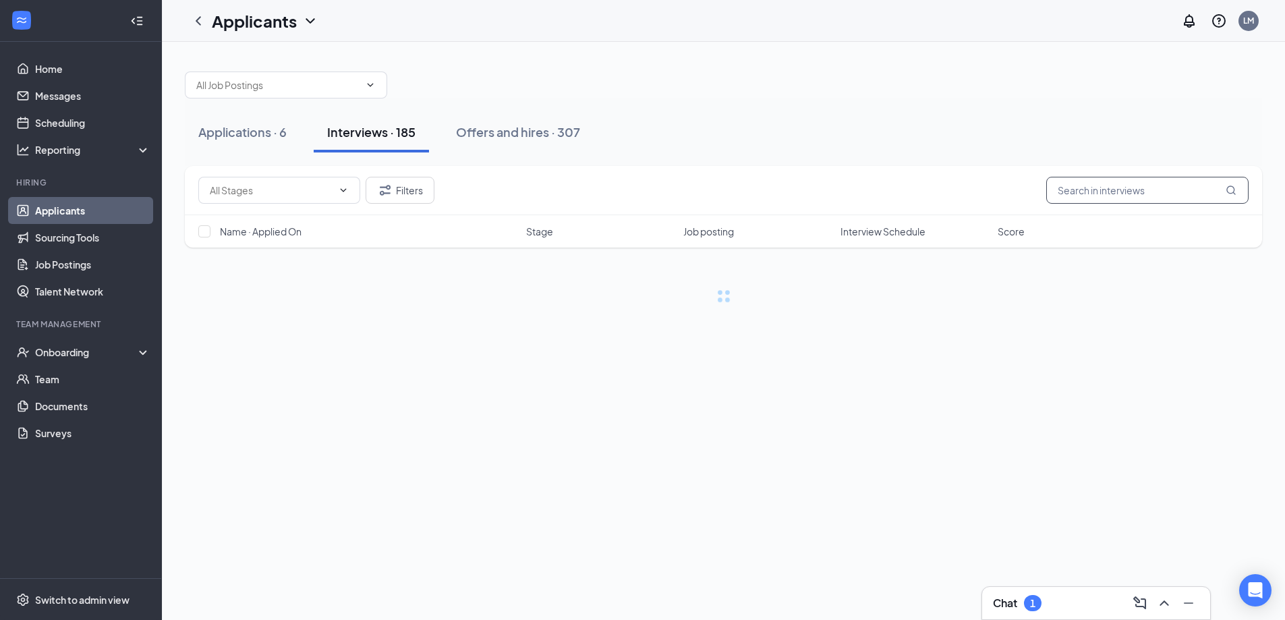
click at [1108, 183] on input "text" at bounding box center [1147, 190] width 202 height 27
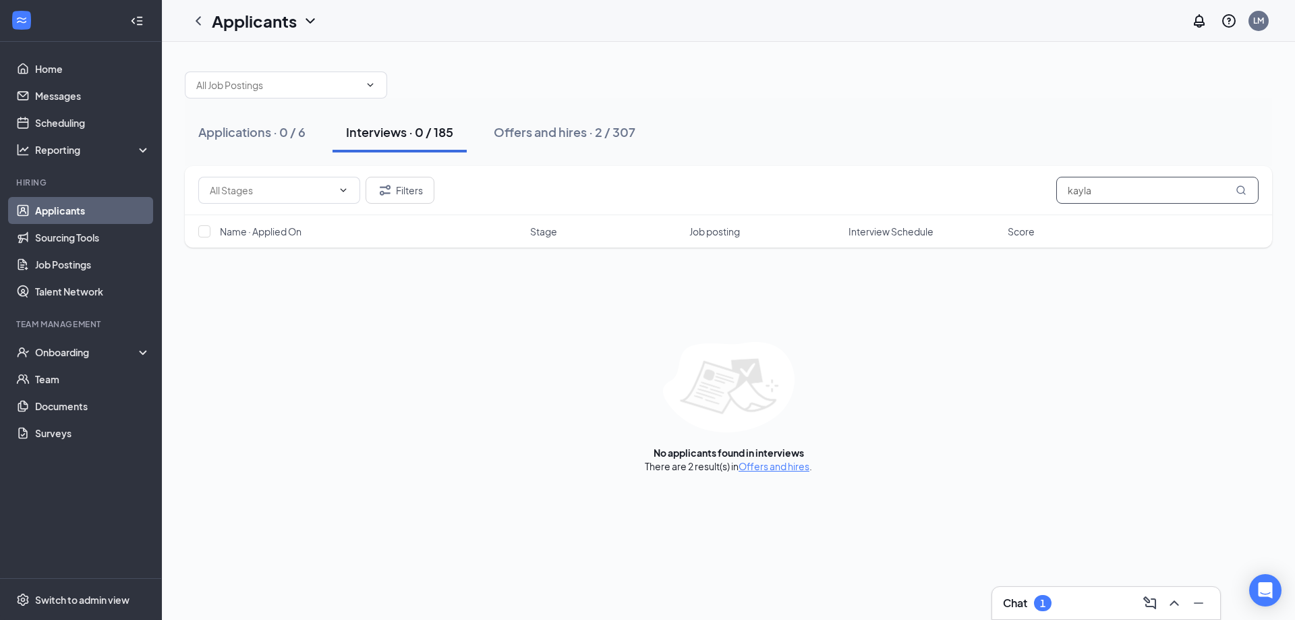
click at [1138, 199] on input "kayla" at bounding box center [1157, 190] width 202 height 27
type input "be"
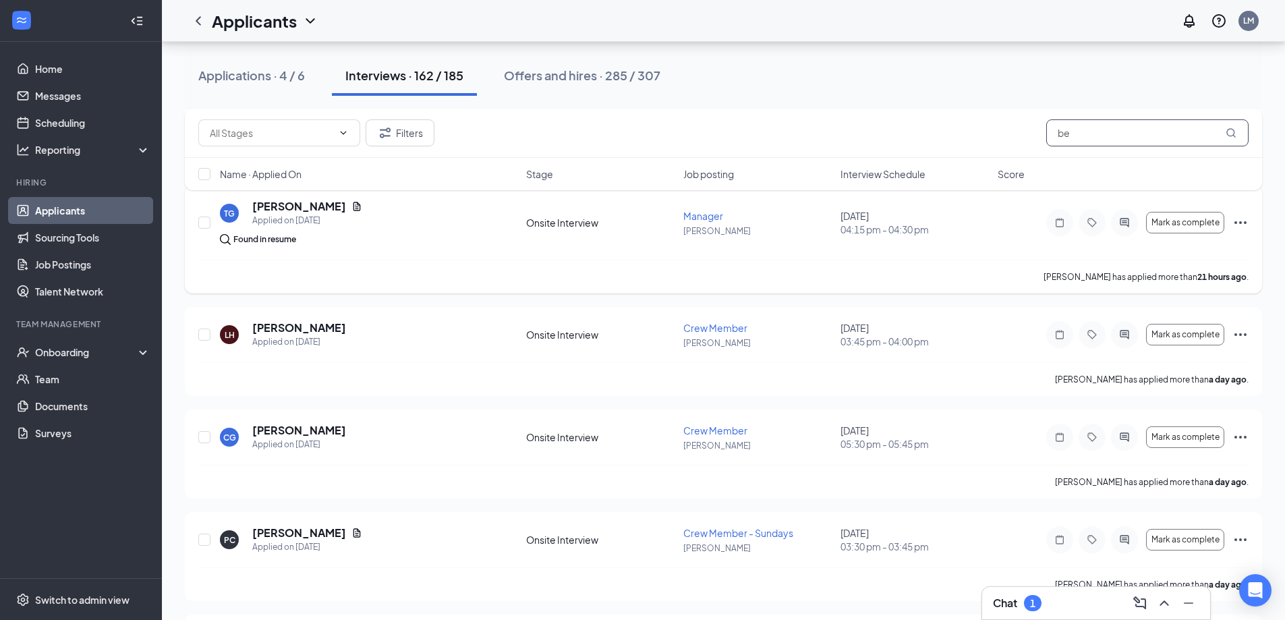
scroll to position [726, 0]
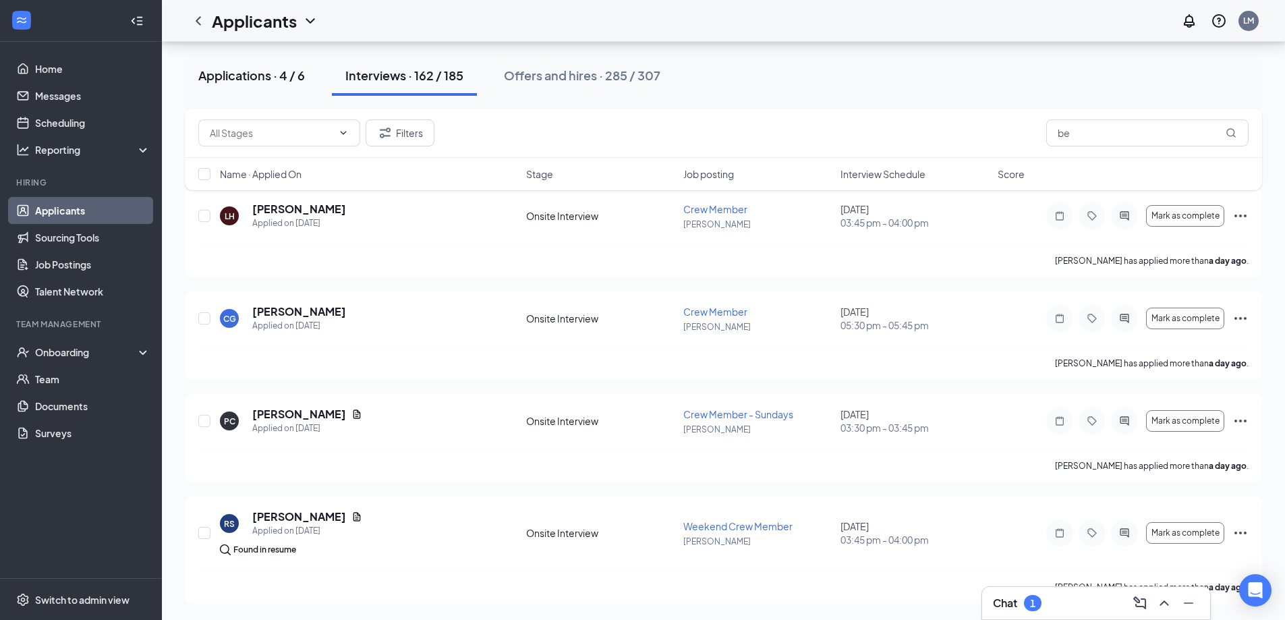
click at [292, 75] on div "Applications · 4 / 6" at bounding box center [251, 75] width 107 height 17
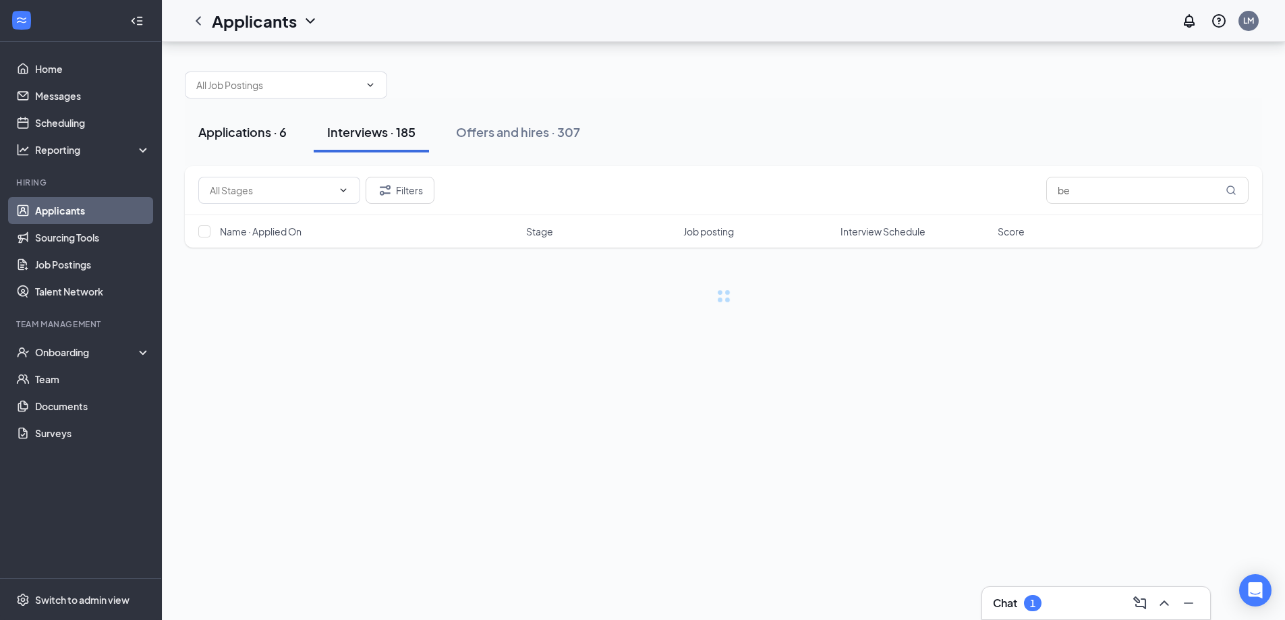
click at [276, 131] on div "Applications · 6" at bounding box center [242, 131] width 88 height 17
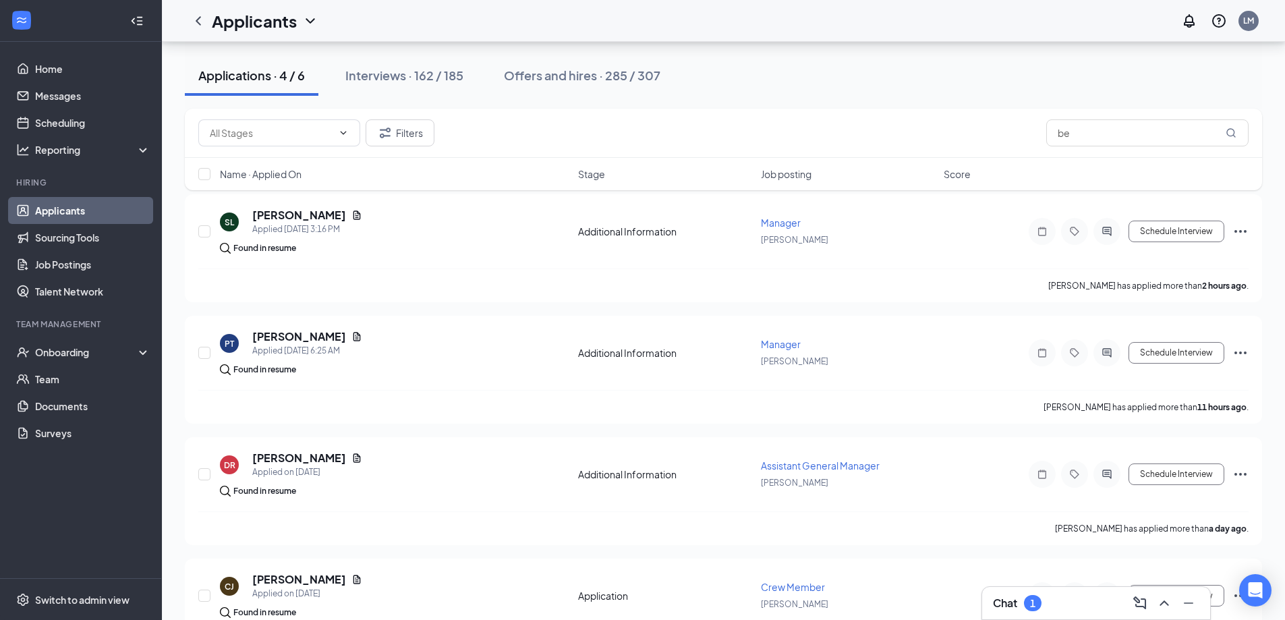
scroll to position [67, 0]
click at [1138, 131] on input "be" at bounding box center [1147, 132] width 202 height 27
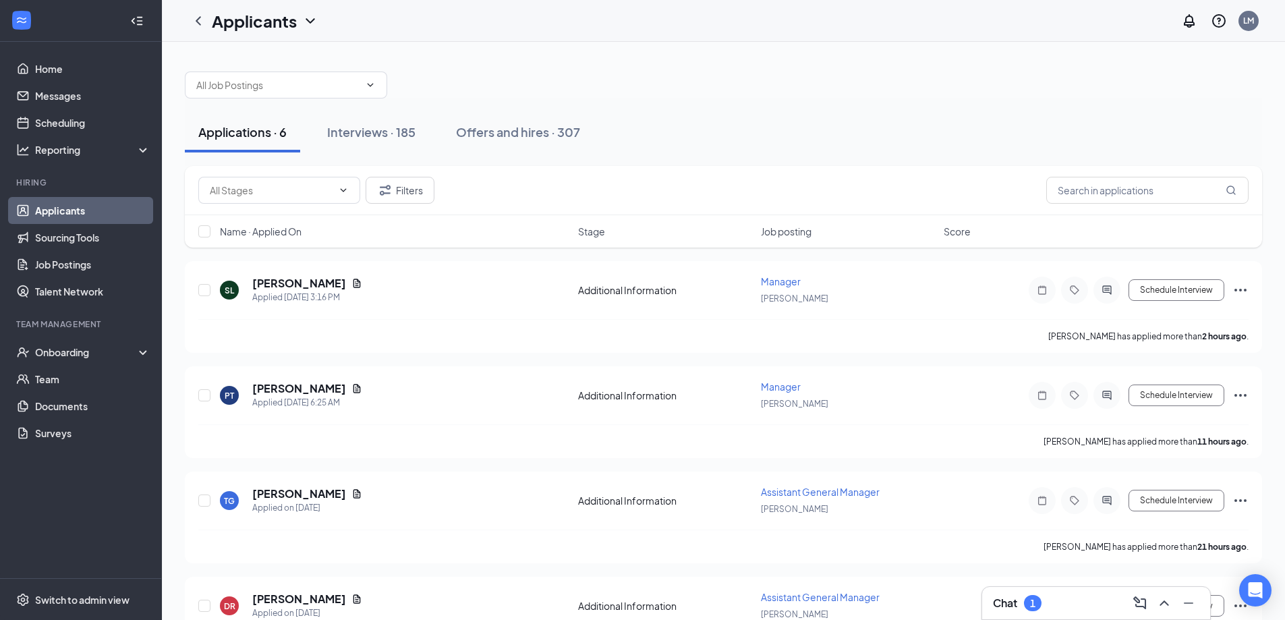
click at [385, 118] on button "Interviews · 185" at bounding box center [371, 132] width 115 height 40
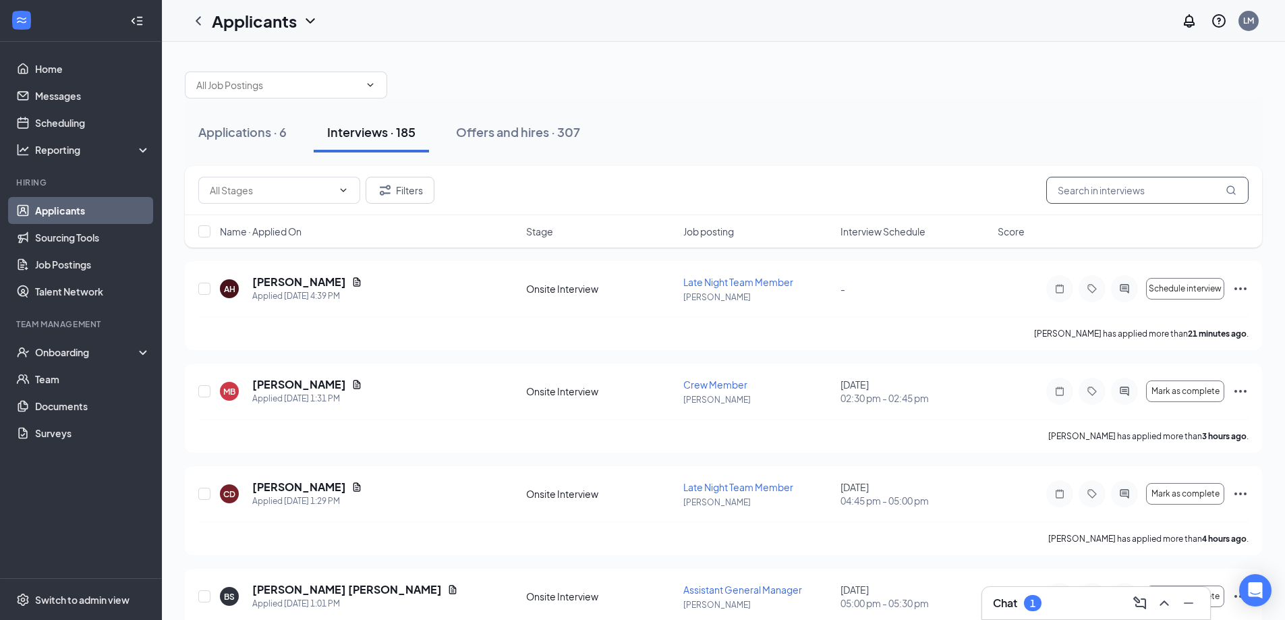
click at [1124, 200] on input "text" at bounding box center [1147, 190] width 202 height 27
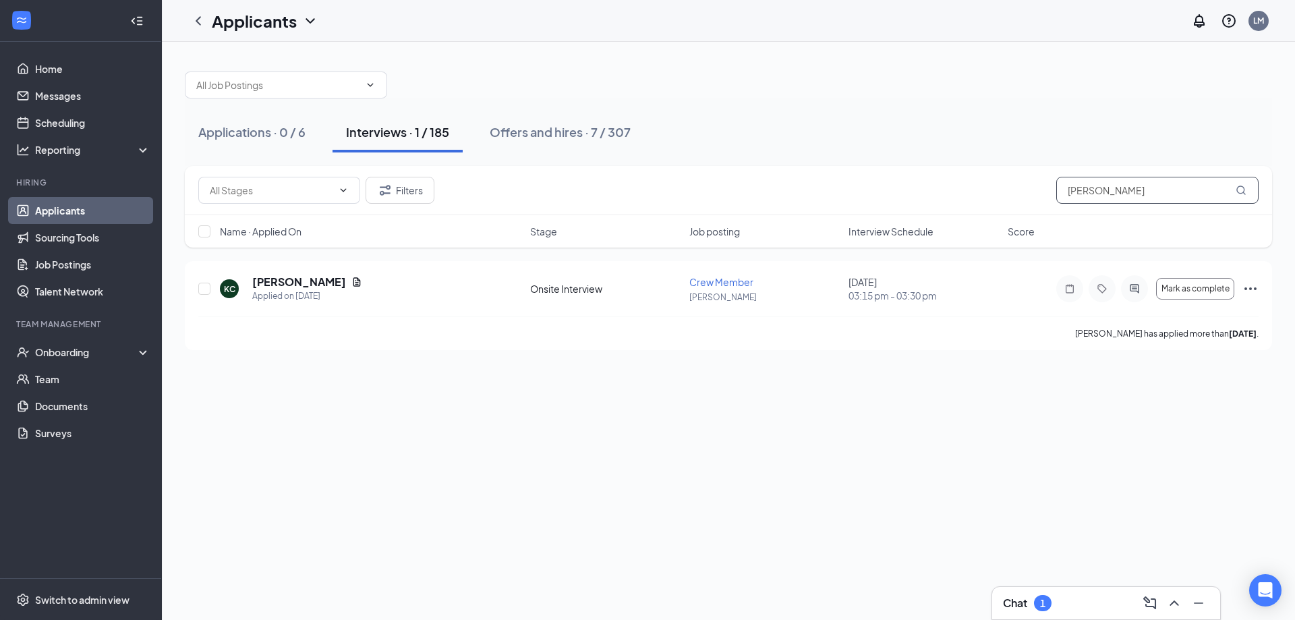
type input "kay"
click at [289, 18] on h1 "Applicants" at bounding box center [254, 20] width 85 height 23
click at [269, 82] on link "Archived applicants" at bounding box center [293, 88] width 146 height 13
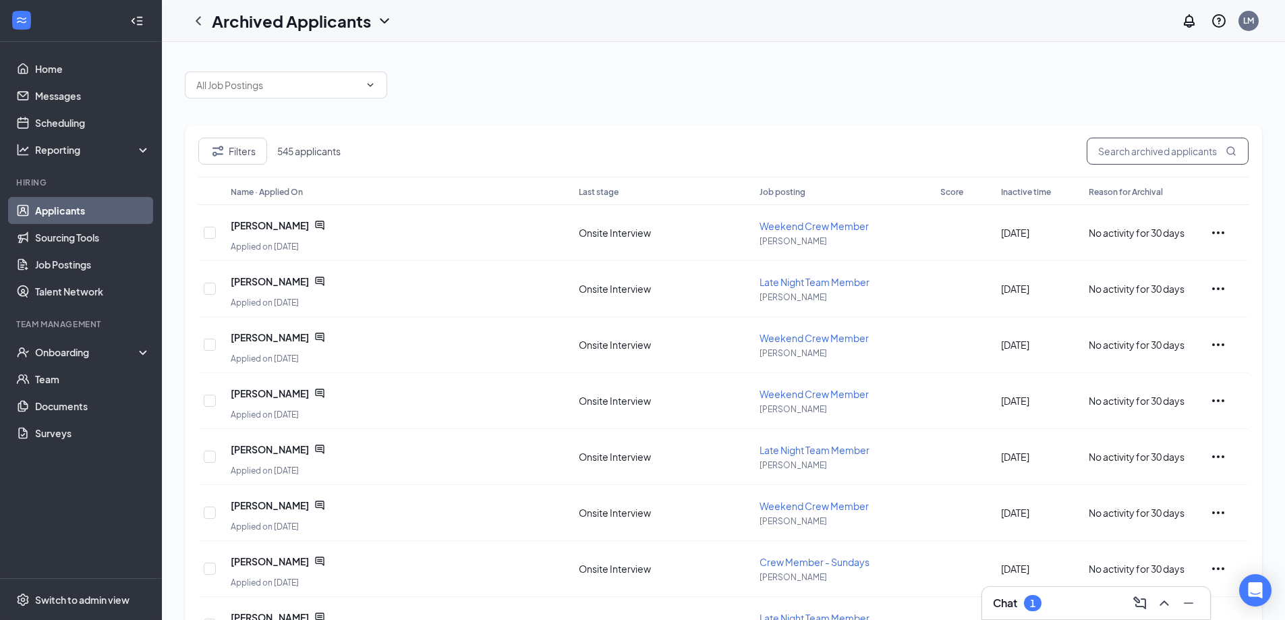
click at [1120, 144] on input "text" at bounding box center [1167, 151] width 162 height 27
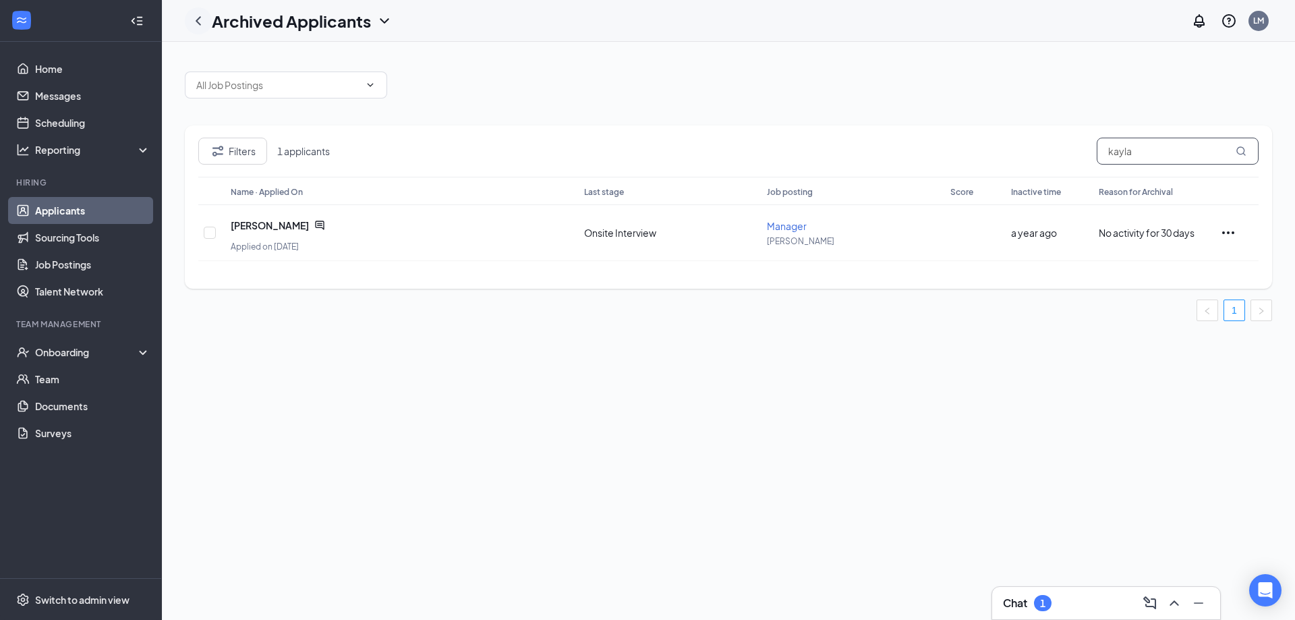
type input "kayla"
click at [204, 22] on icon "ChevronLeft" at bounding box center [198, 21] width 16 height 16
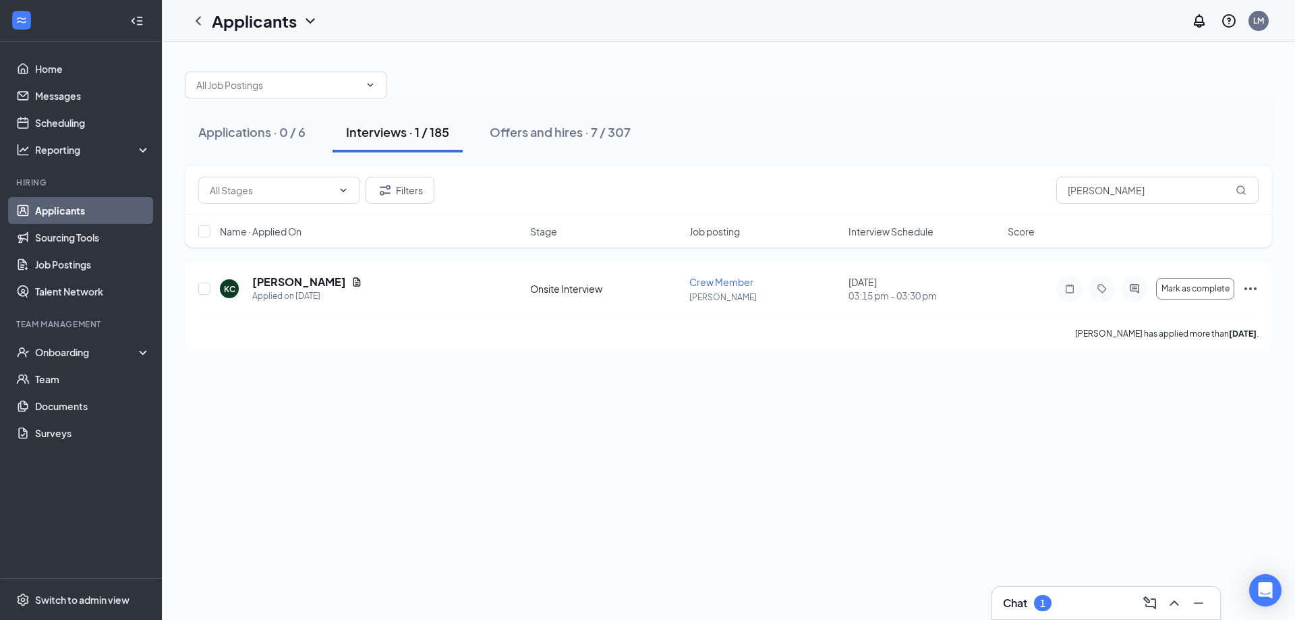
click at [334, 65] on div at bounding box center [728, 78] width 1087 height 40
click at [331, 74] on span at bounding box center [286, 84] width 202 height 27
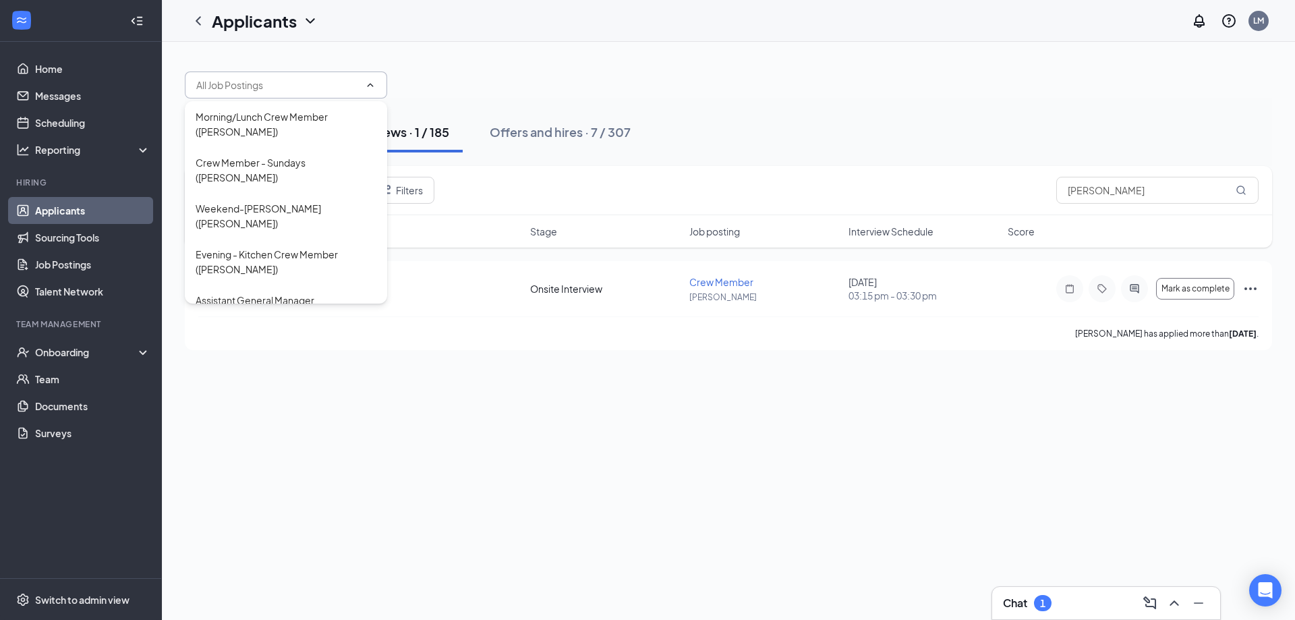
click at [764, 142] on div "Applications · 0 / 6 Interviews · 1 / 185 Offers and hires · 7 / 307" at bounding box center [728, 131] width 1087 height 67
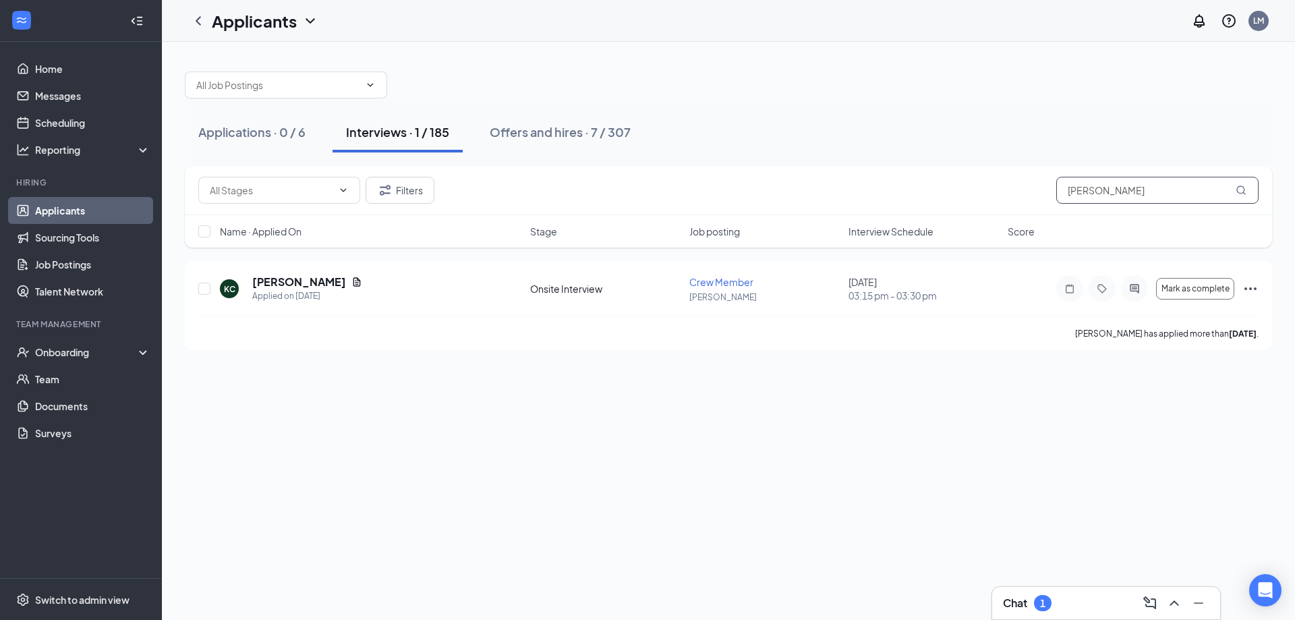
click at [1113, 185] on input "kay" at bounding box center [1157, 190] width 202 height 27
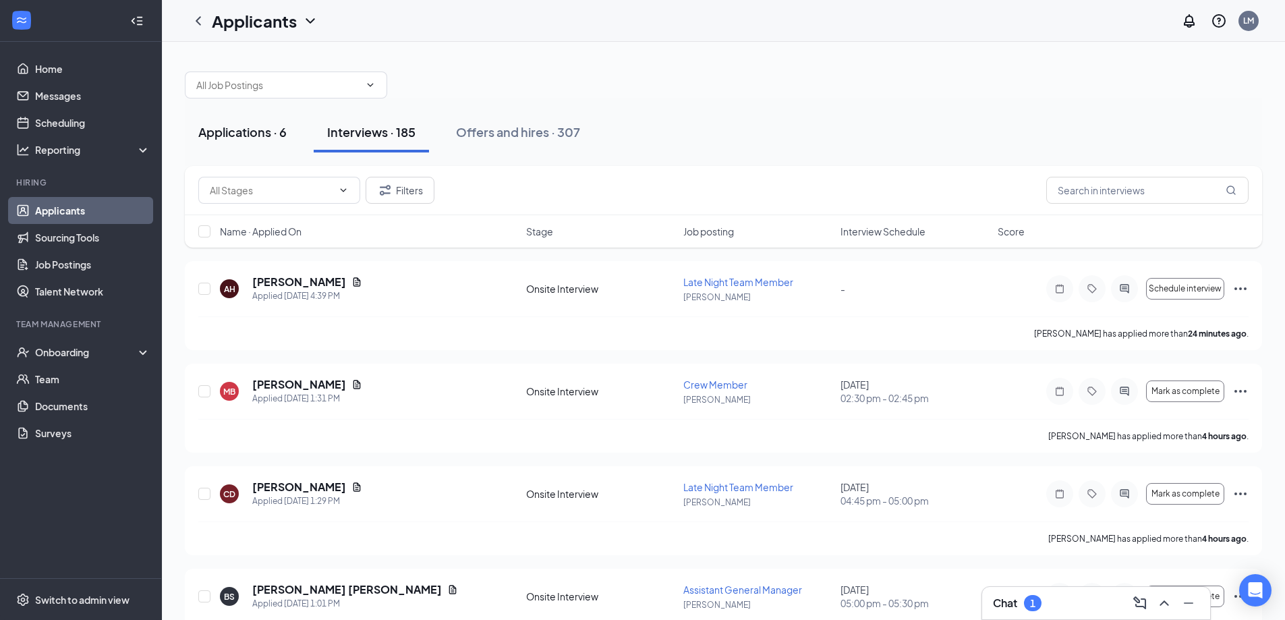
click at [253, 126] on div "Applications · 6" at bounding box center [242, 131] width 88 height 17
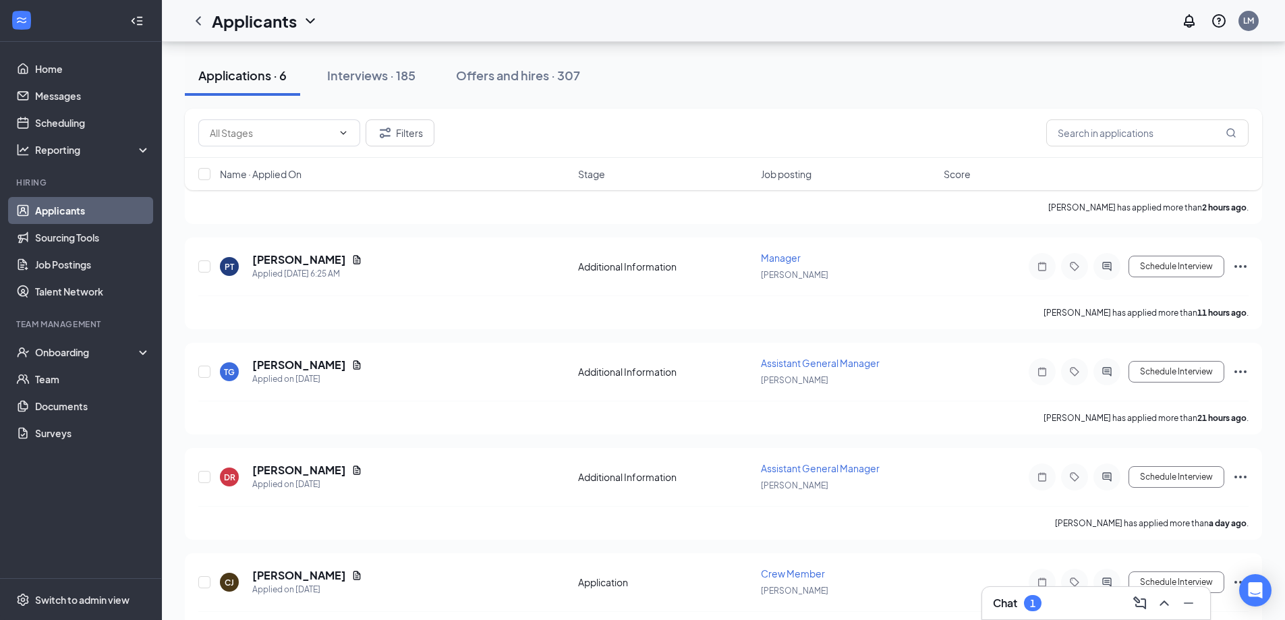
scroll to position [7, 0]
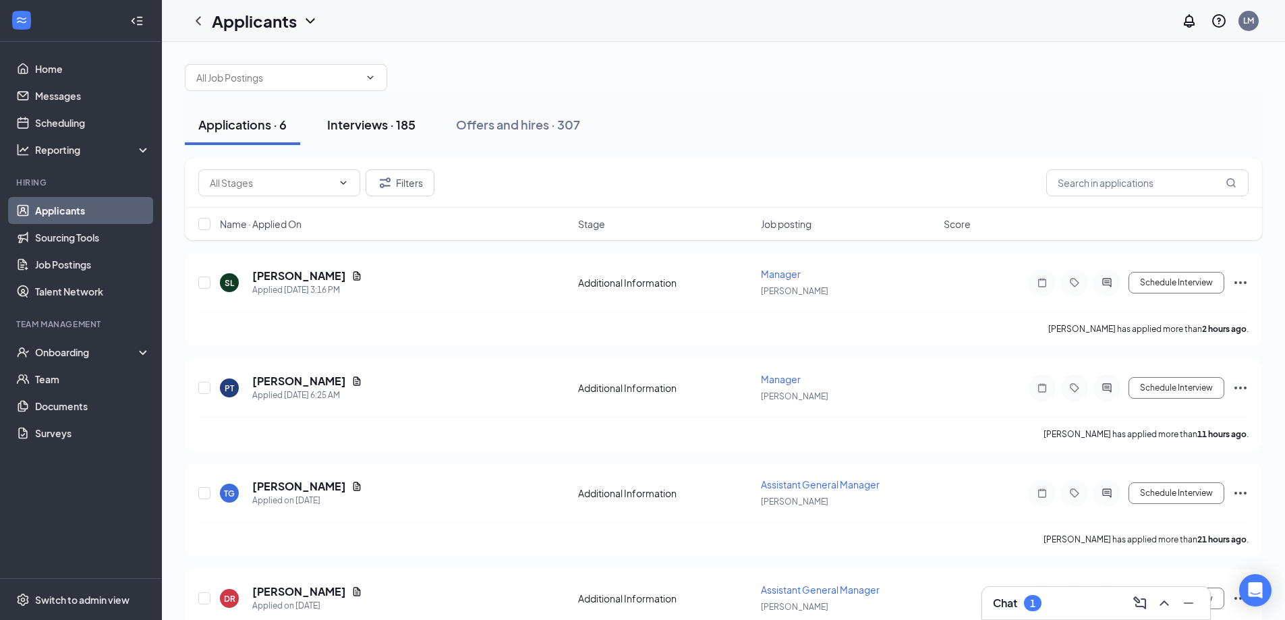
click at [376, 114] on button "Interviews · 185" at bounding box center [371, 125] width 115 height 40
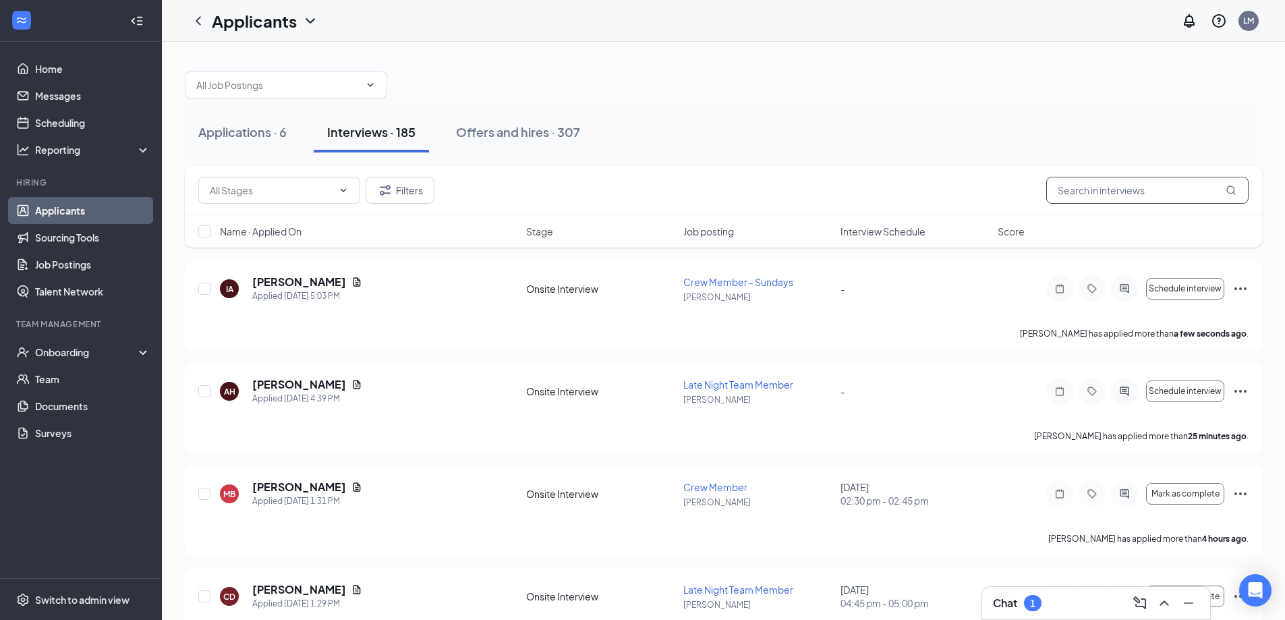
click at [1117, 185] on input "text" at bounding box center [1147, 190] width 202 height 27
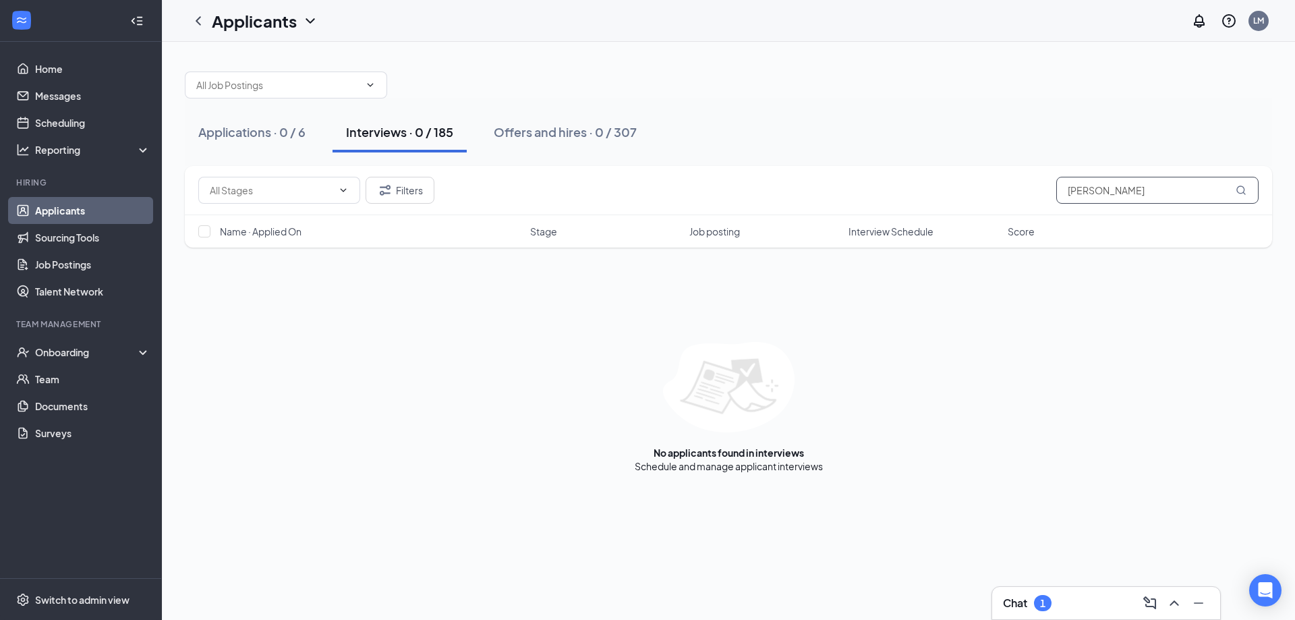
click at [1119, 198] on input "josie" at bounding box center [1157, 190] width 202 height 27
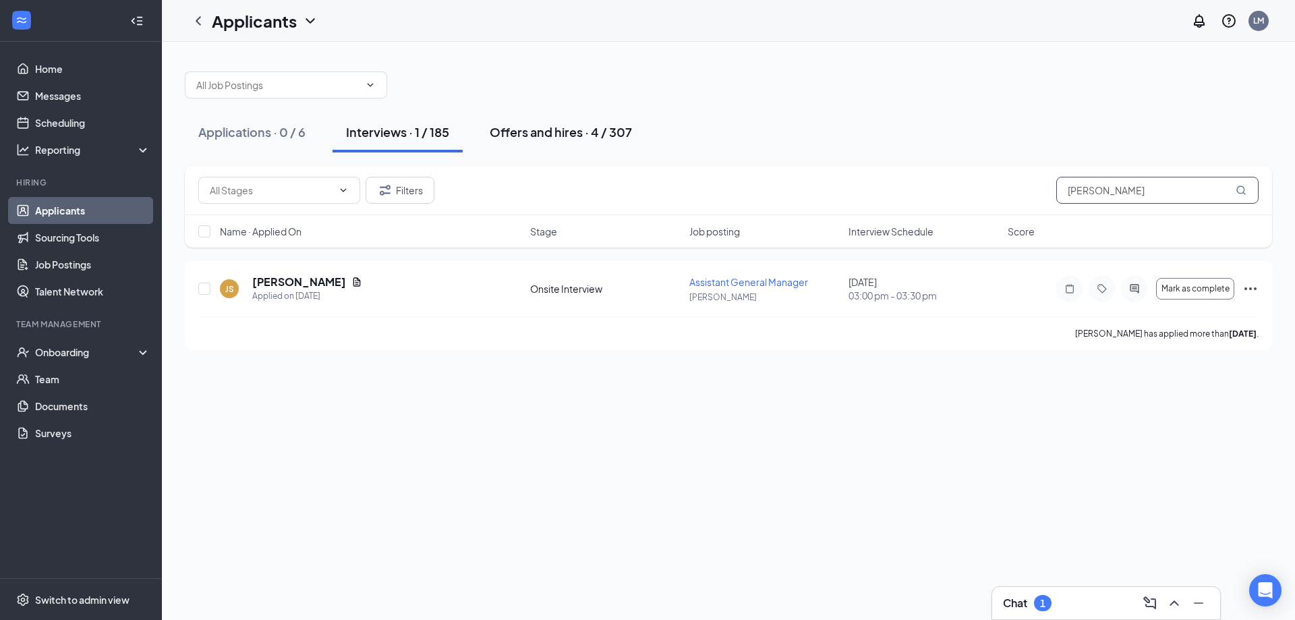
type input "jos"
click at [591, 131] on div "Offers and hires · 4 / 307" at bounding box center [561, 131] width 142 height 17
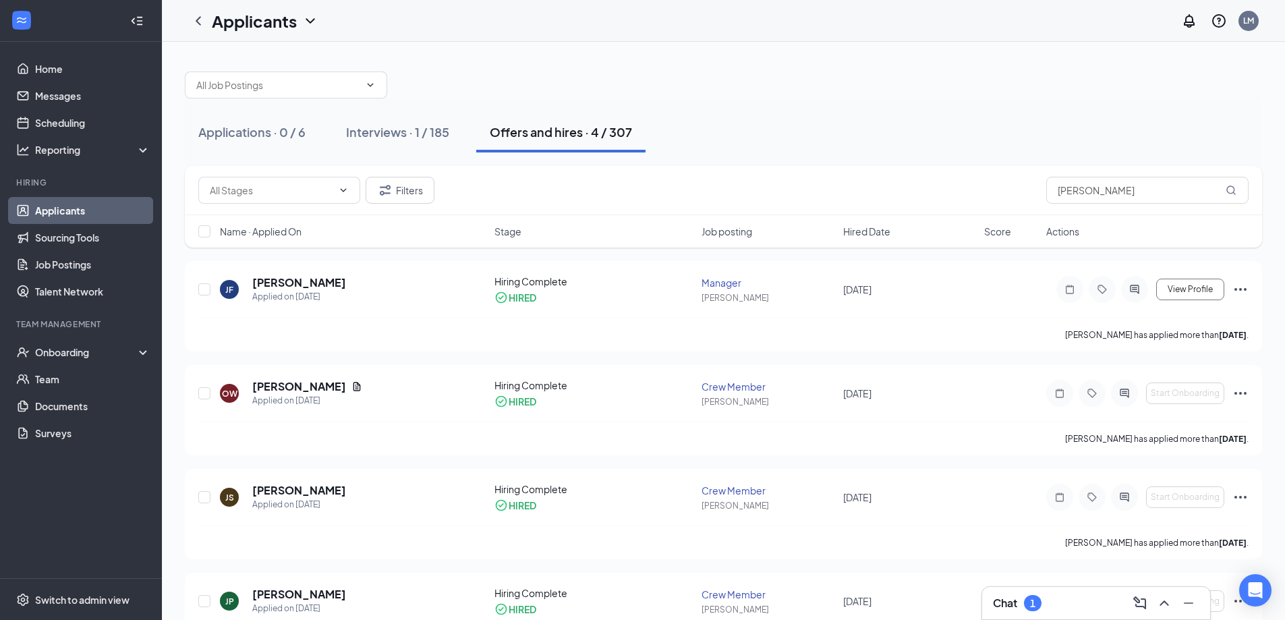
click at [1067, 169] on div "Filters jos" at bounding box center [723, 190] width 1077 height 49
click at [1082, 194] on input "jos" at bounding box center [1147, 190] width 202 height 27
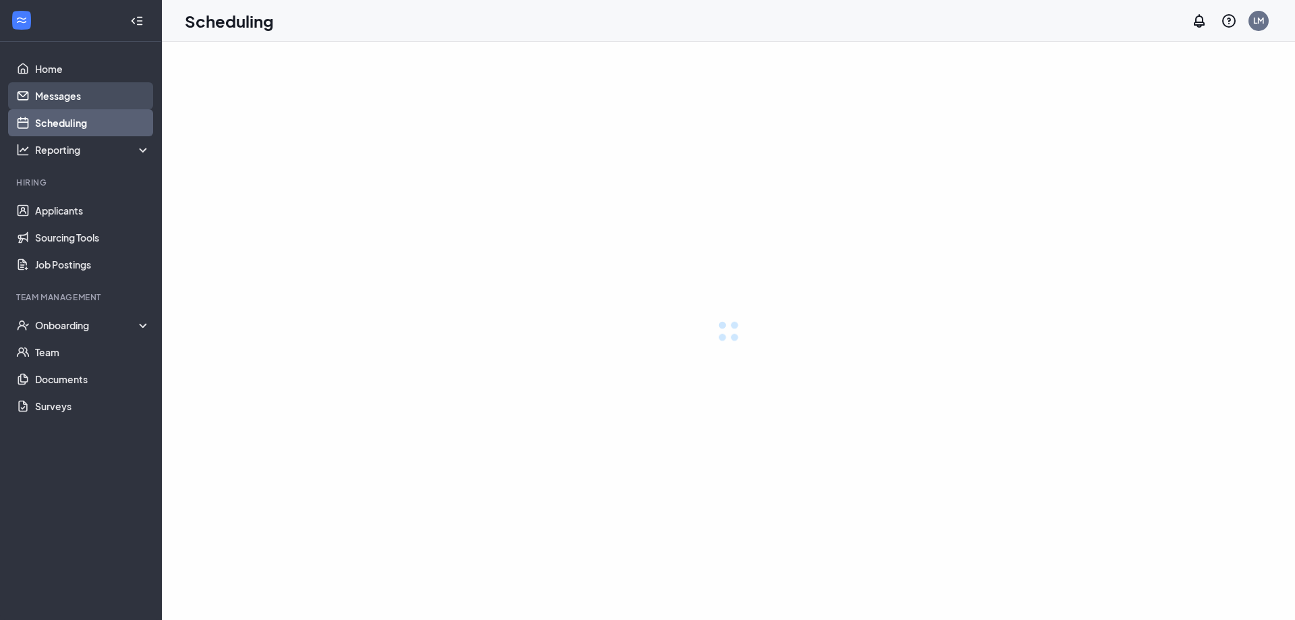
click at [68, 92] on link "Messages" at bounding box center [92, 95] width 115 height 27
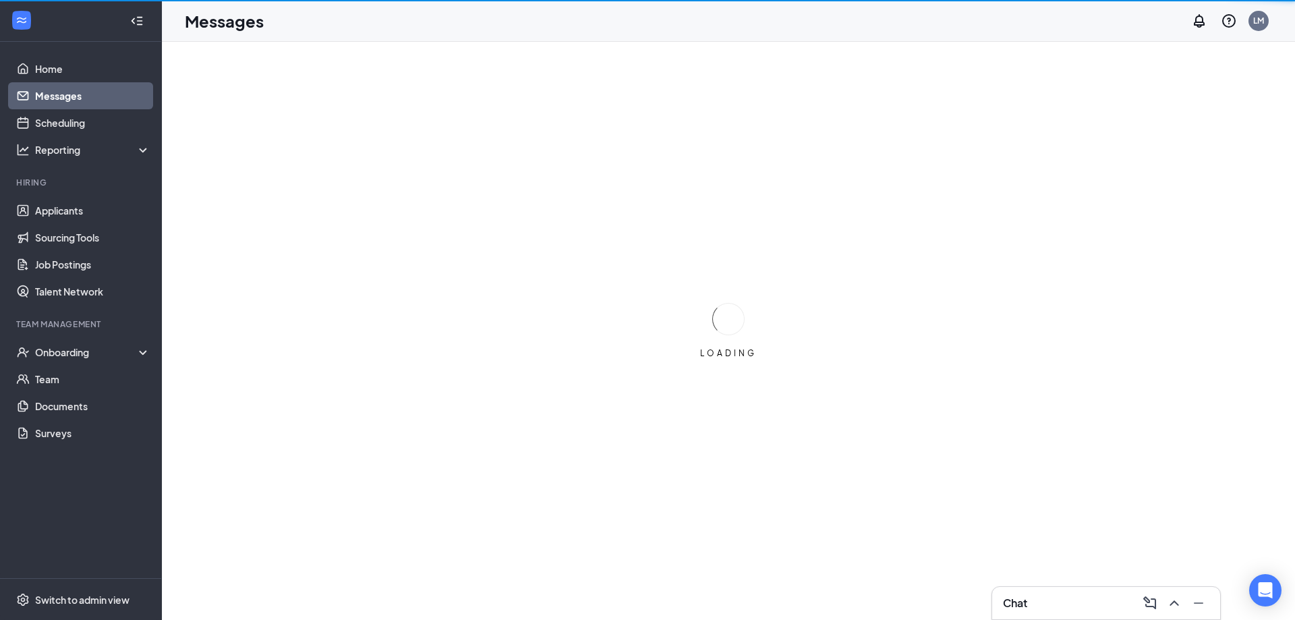
click at [1008, 591] on div "Chat" at bounding box center [1106, 603] width 228 height 32
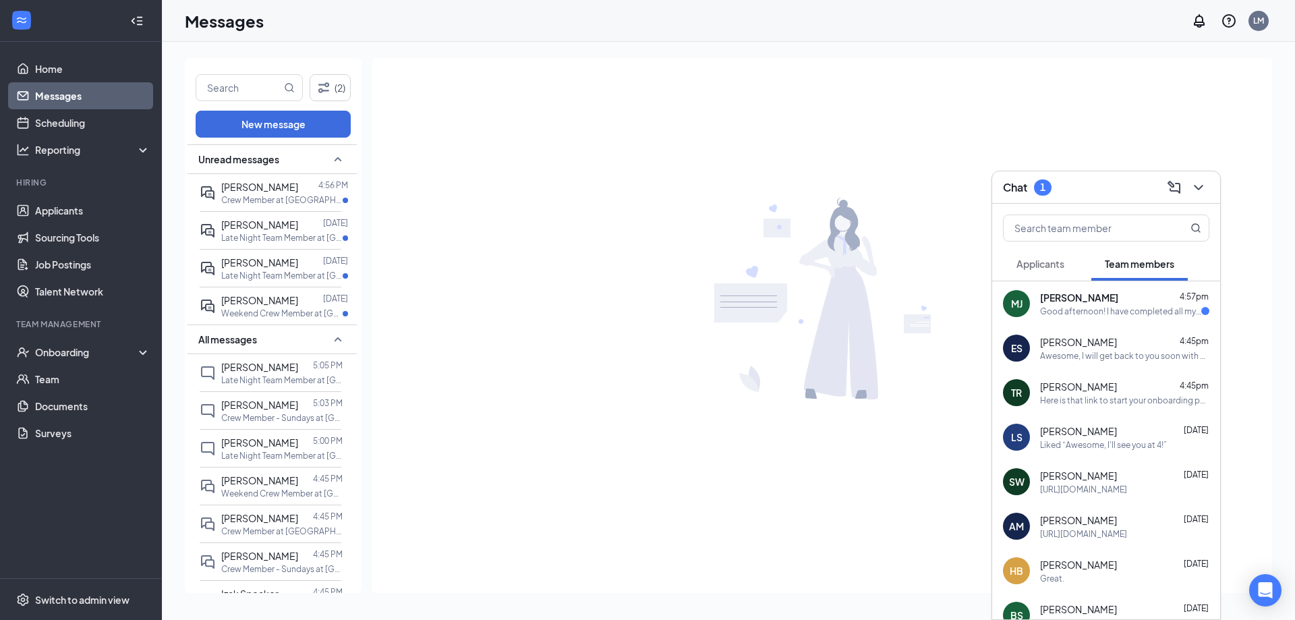
click at [1016, 258] on span "Applicants" at bounding box center [1040, 264] width 48 height 12
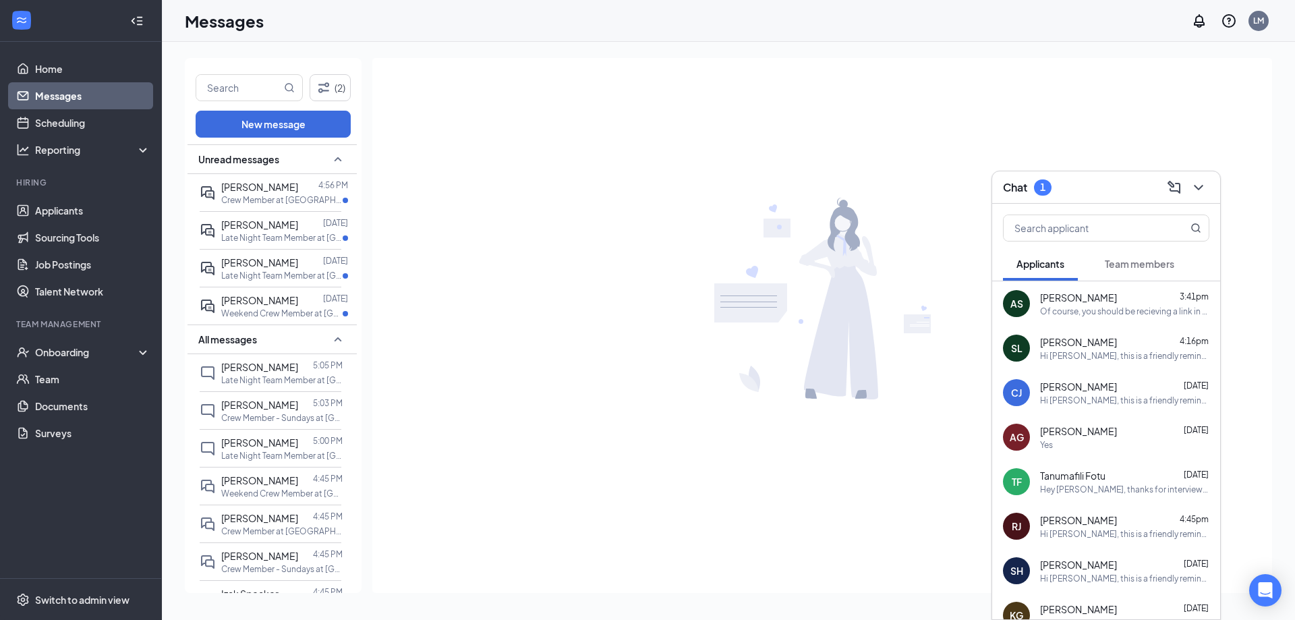
click at [1160, 266] on span "Team members" at bounding box center [1139, 264] width 69 height 12
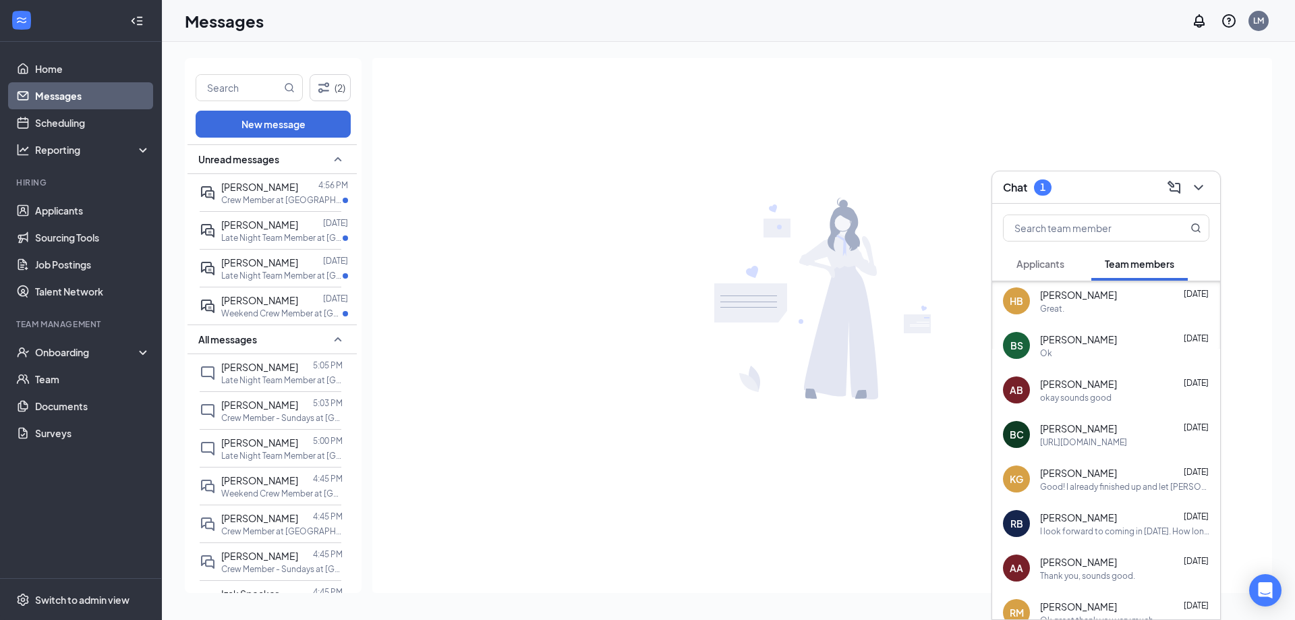
scroll to position [337, 0]
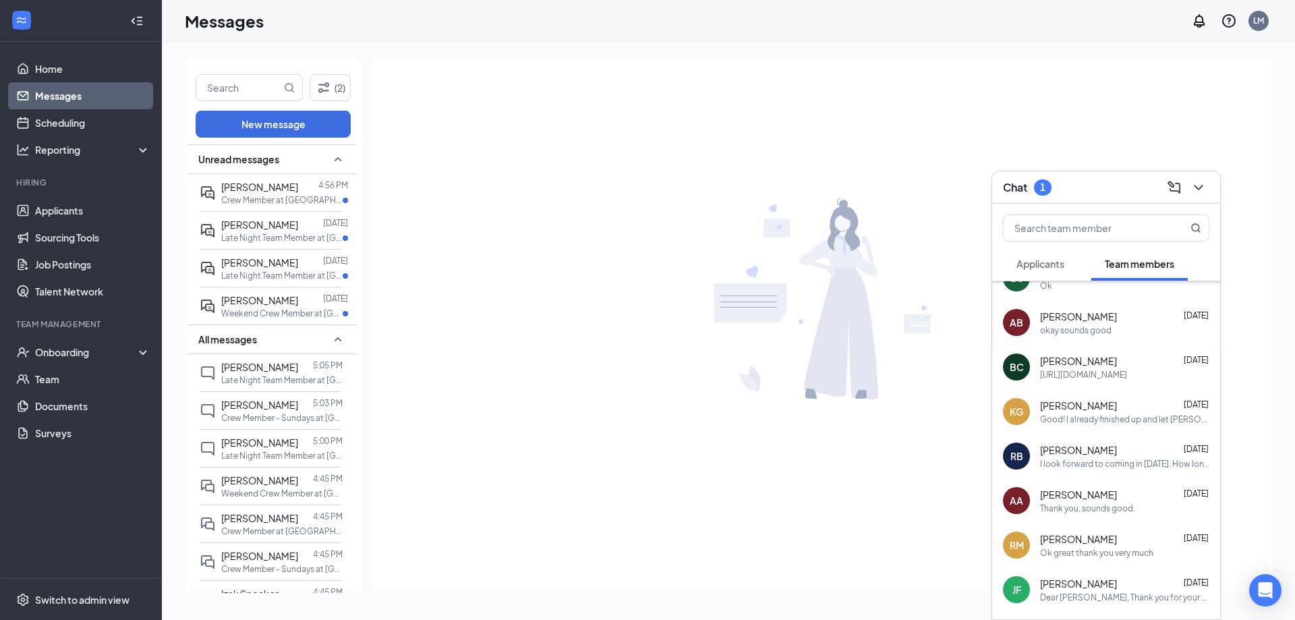
click at [1101, 401] on div "Kallise Gibby Aug 22" at bounding box center [1124, 405] width 169 height 13
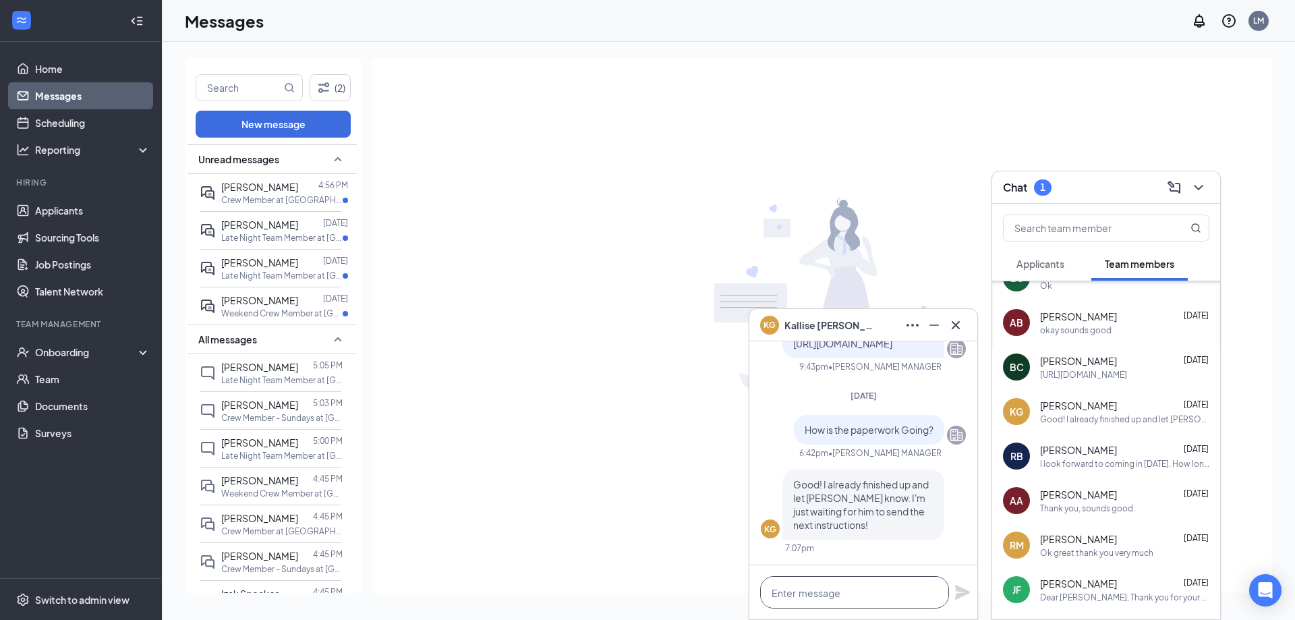
click at [904, 598] on textarea at bounding box center [854, 592] width 189 height 32
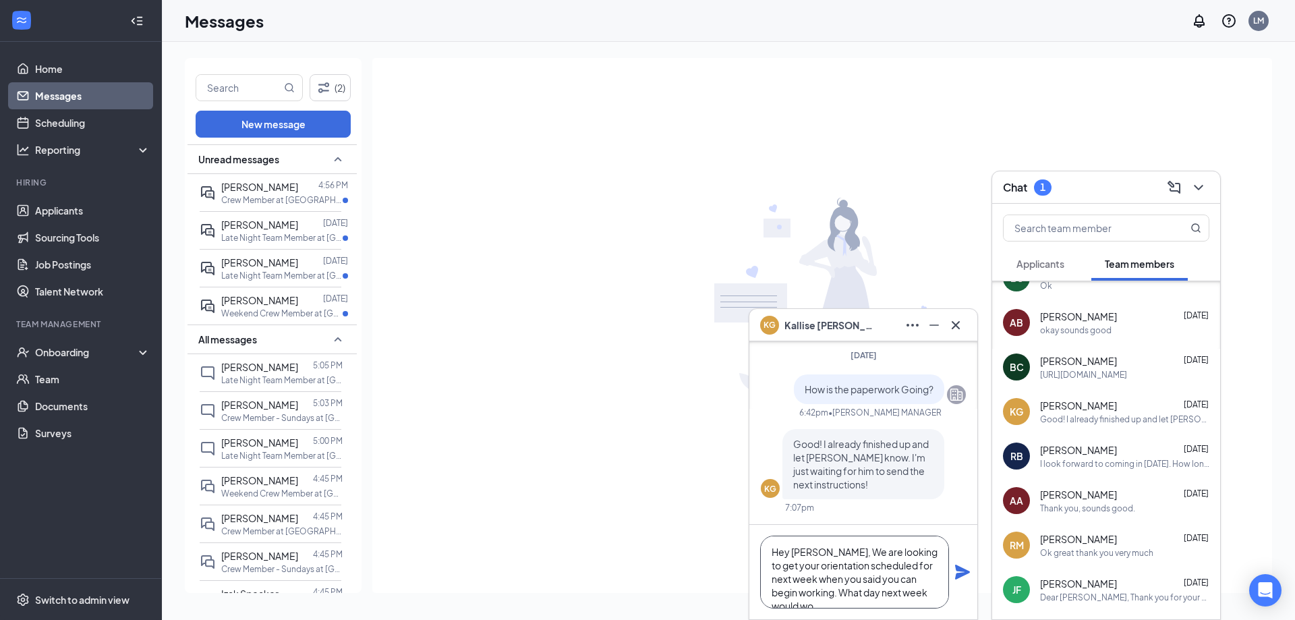
scroll to position [14, 0]
type textarea "Hey Kallise, We are looking to get your orientation scheduled for next week whe…"
click at [968, 575] on icon "Plane" at bounding box center [962, 572] width 16 height 16
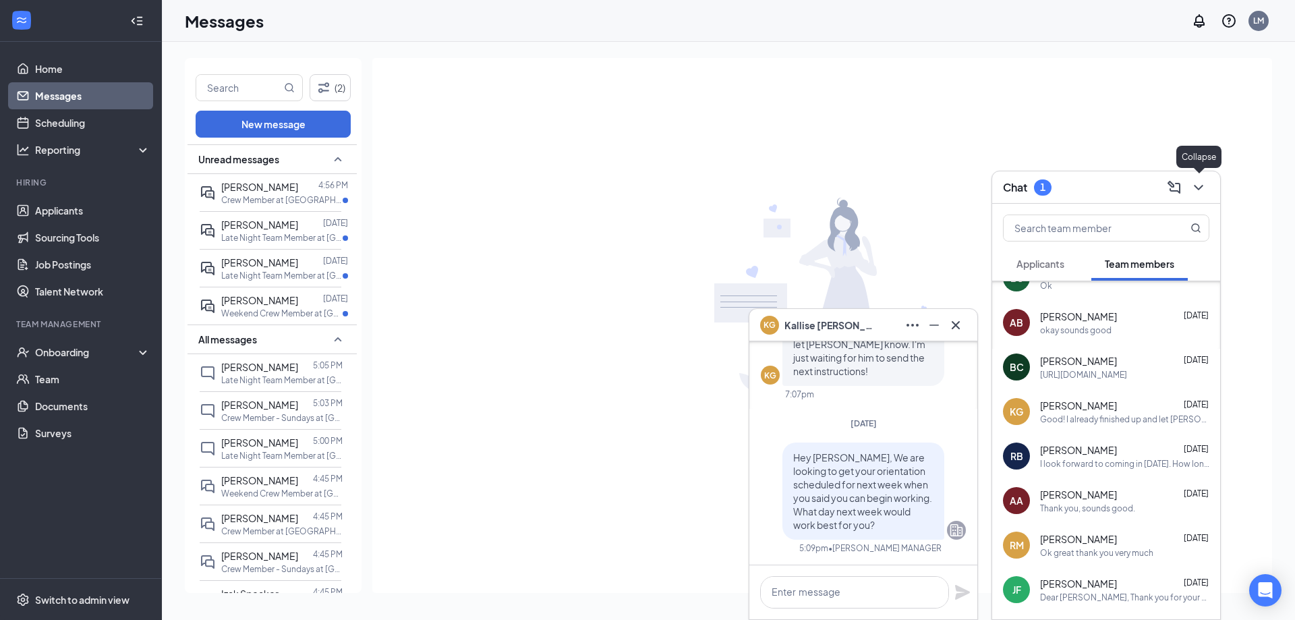
click at [1202, 191] on icon "ChevronDown" at bounding box center [1198, 187] width 16 height 16
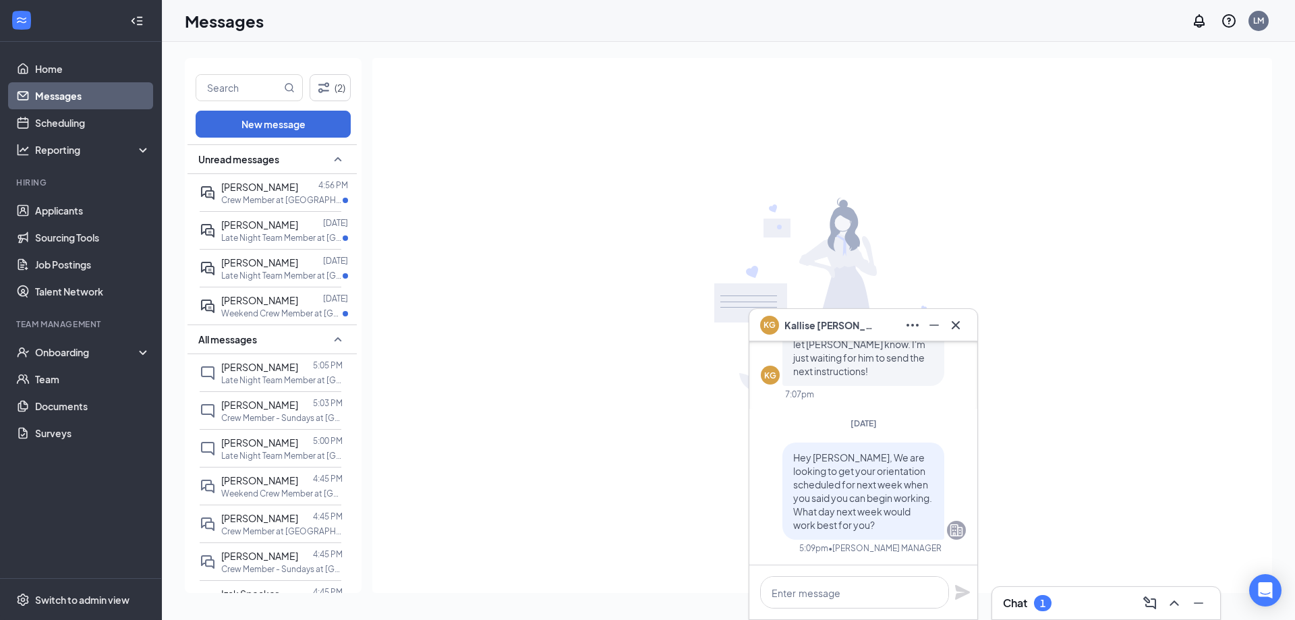
scroll to position [0, 0]
click at [960, 323] on icon "Cross" at bounding box center [955, 325] width 16 height 16
